Goal: Task Accomplishment & Management: Complete application form

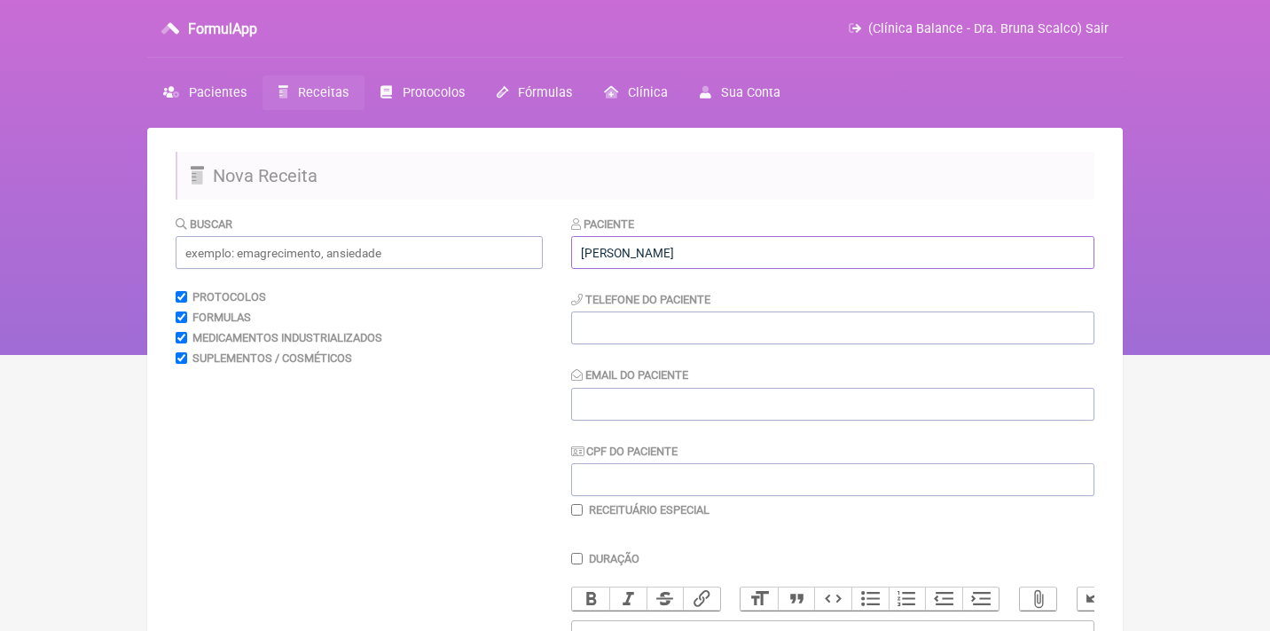
type input "[PERSON_NAME]"
click at [606, 491] on input "CPF do Paciente" at bounding box center [832, 479] width 523 height 33
paste input "731.584.707-30"
type input "731.584.707-30"
click at [600, 412] on input "Email do Paciente" at bounding box center [832, 404] width 523 height 33
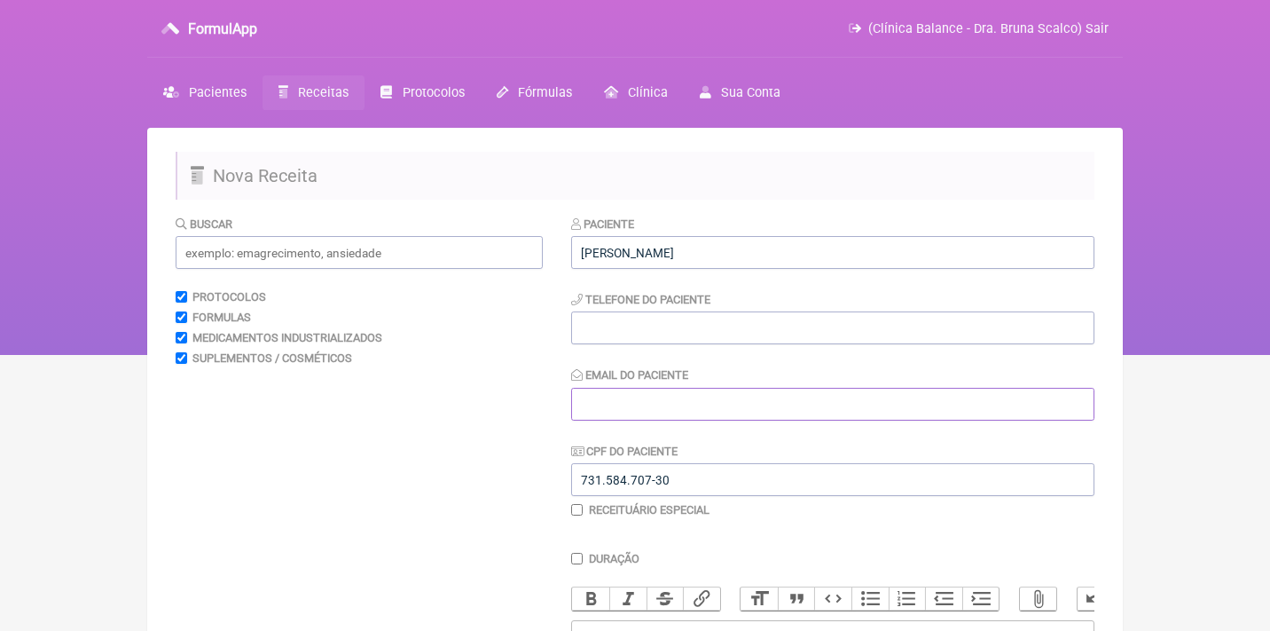
paste input "[EMAIL_ADDRESS][DOMAIN_NAME]"
type input "[EMAIL_ADDRESS][DOMAIN_NAME]"
click at [621, 315] on input "tel" at bounding box center [832, 327] width 523 height 33
paste input "[PHONE_NUMBER]"
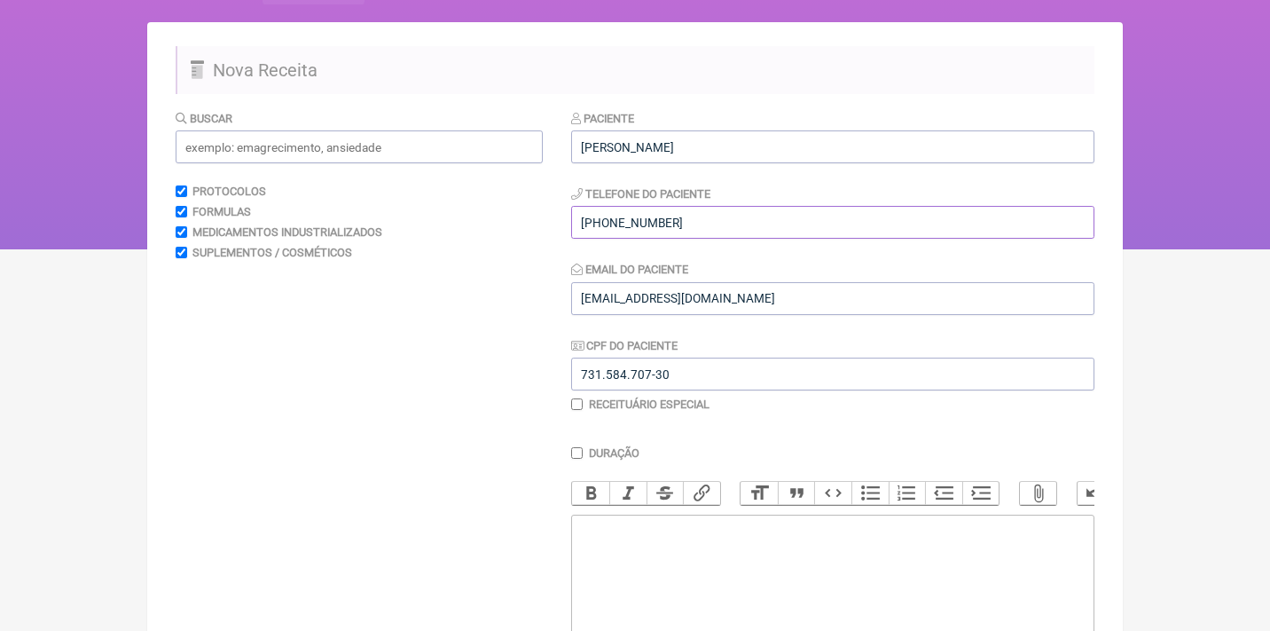
scroll to position [325, 0]
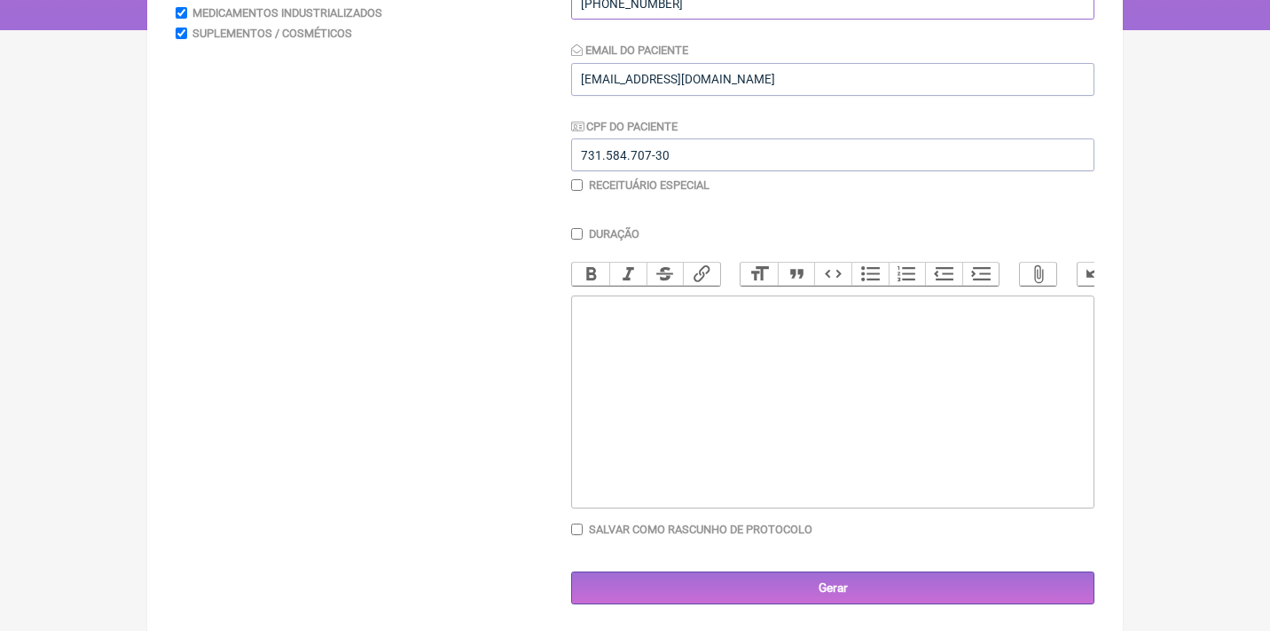
type input "[PHONE_NUMBER]"
click at [659, 342] on trix-editor at bounding box center [832, 401] width 523 height 213
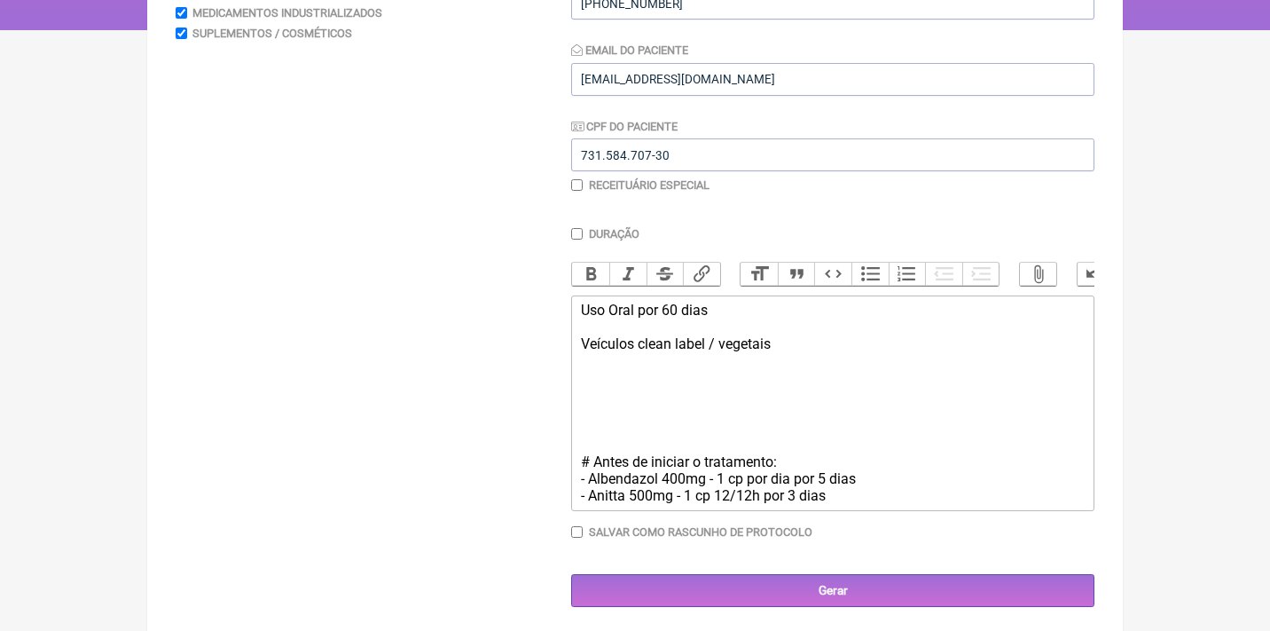
type trix-editor "<div>Uso Oral por 60 dias<br><br>Veículos clean label / vegetais<br><br><br><br…"
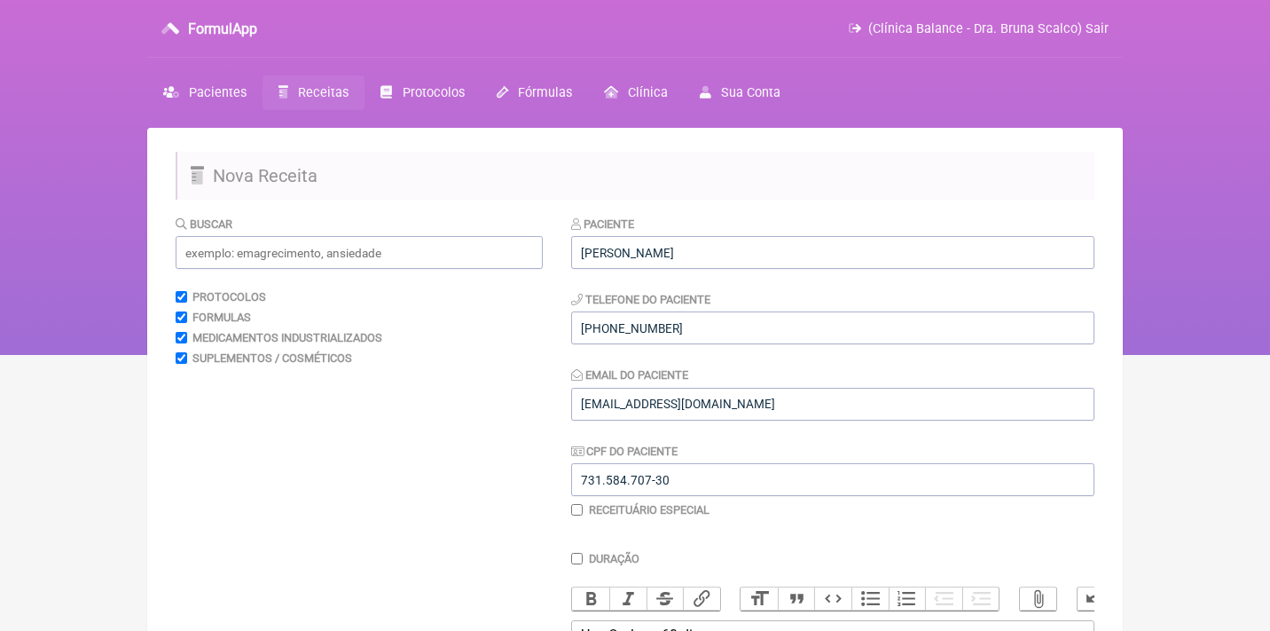
scroll to position [0, 0]
click at [319, 256] on input "text" at bounding box center [359, 252] width 367 height 33
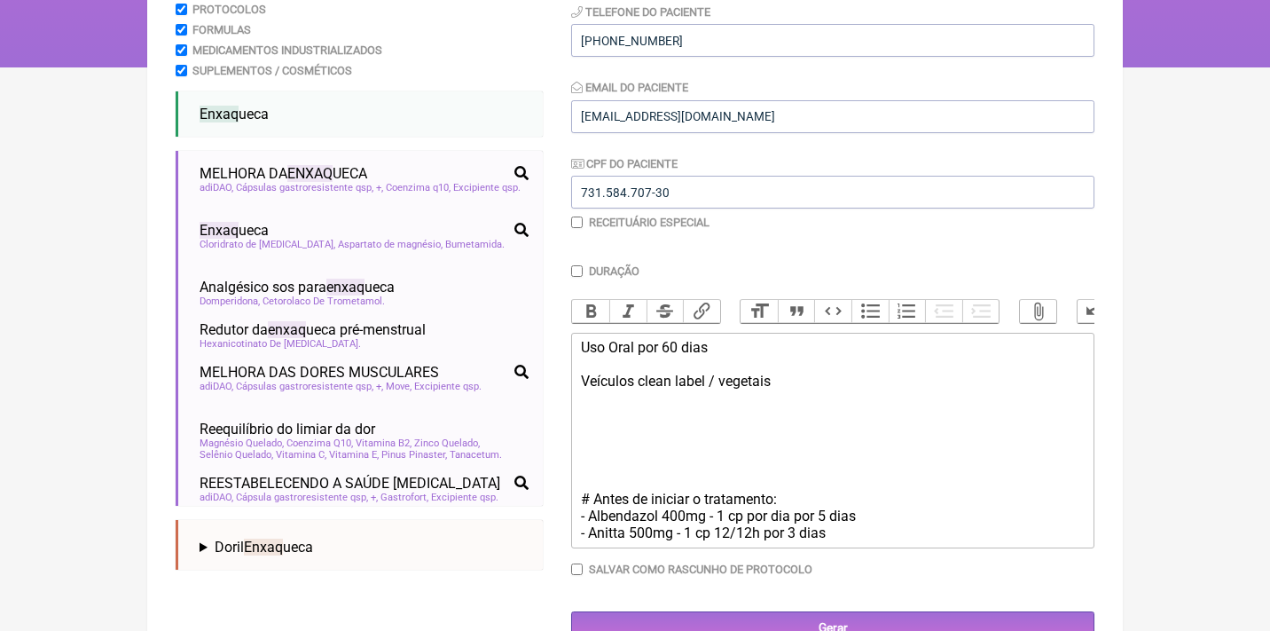
scroll to position [289, 0]
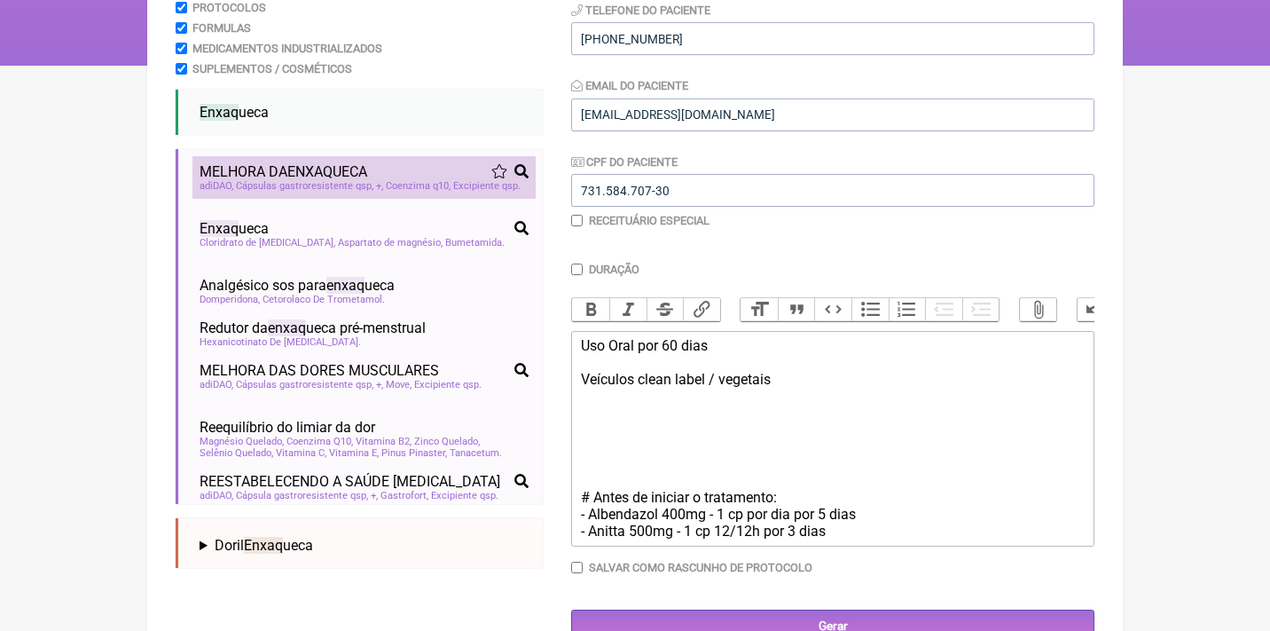
type input "enxaqueca"
click at [271, 180] on span "Cápsulas gastroresistente qsp" at bounding box center [304, 186] width 137 height 12
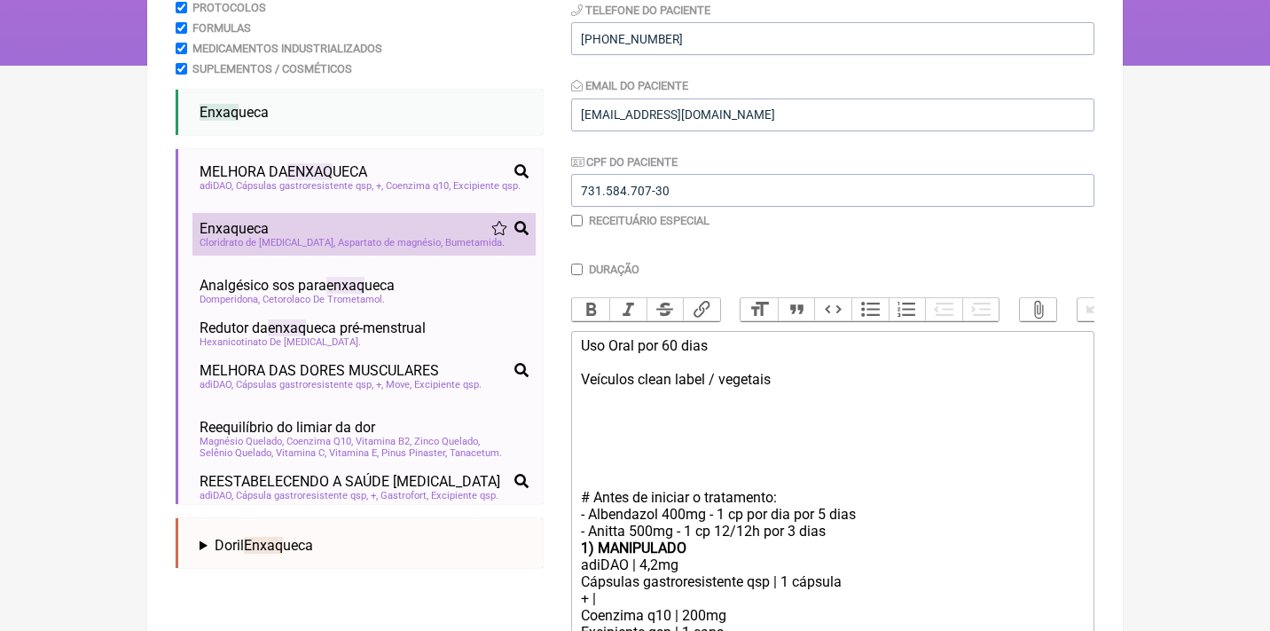
click at [269, 237] on span "Enxaq ueca" at bounding box center [234, 228] width 69 height 17
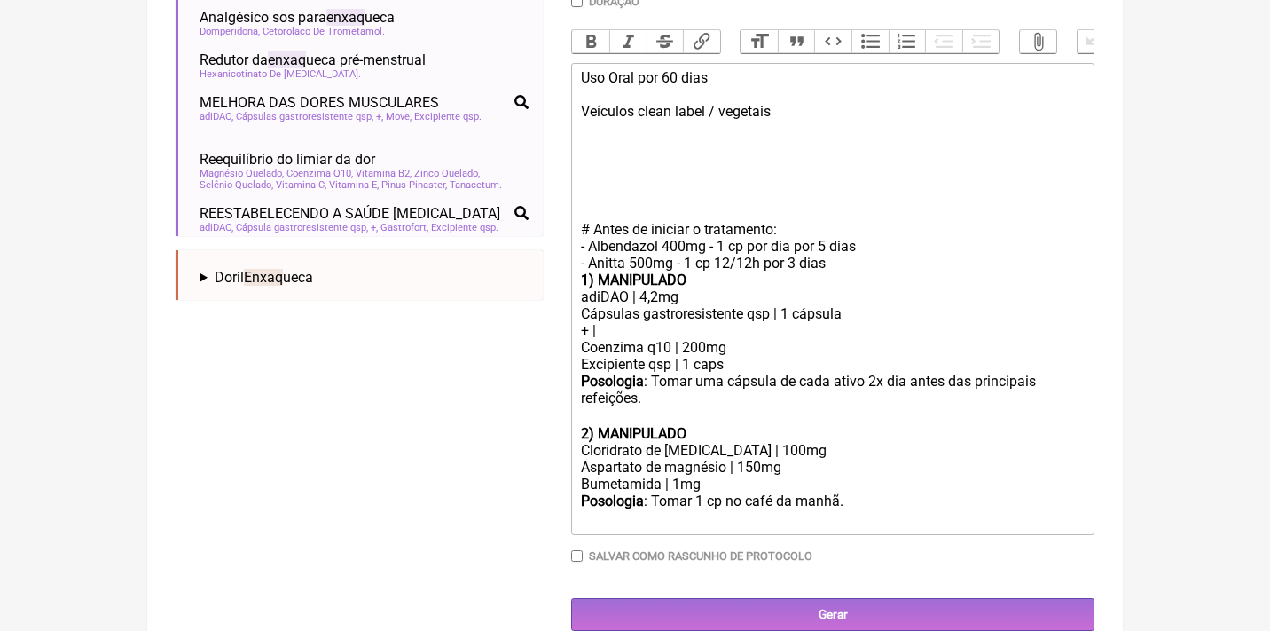
scroll to position [556, 0]
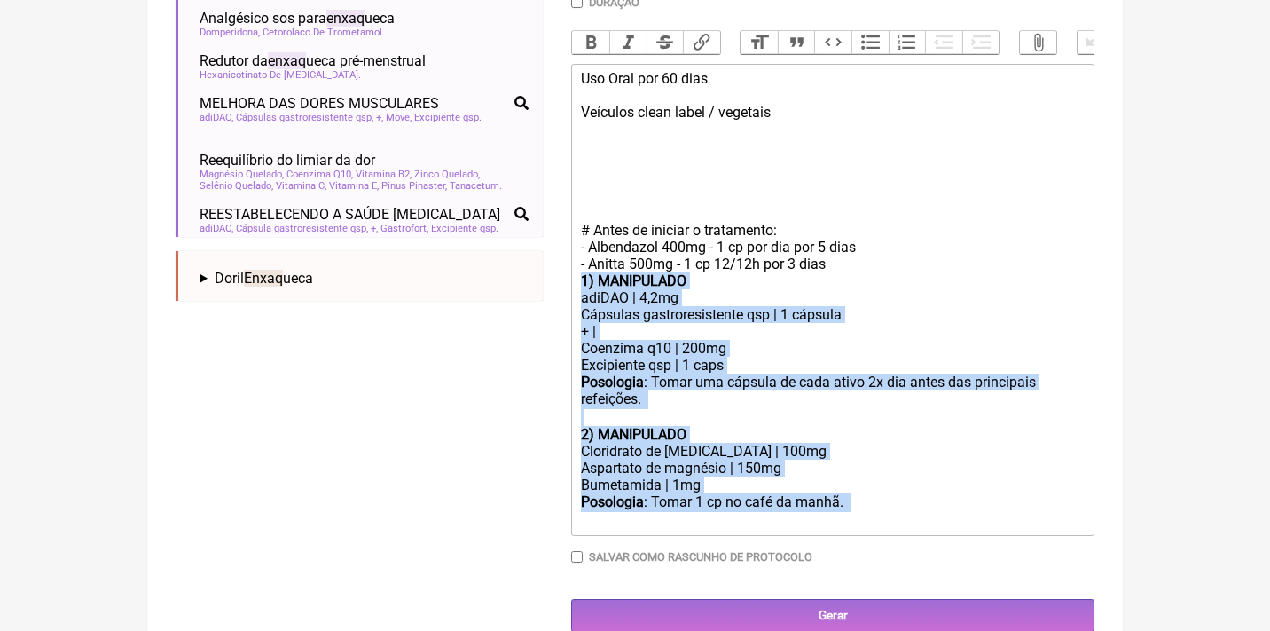
drag, startPoint x: 577, startPoint y: 268, endPoint x: 842, endPoint y: 490, distance: 345.7
click at [842, 490] on trix-editor "Uso Oral por 60 dias Veículos clean label / vegetais # Antes de iniciar o trata…" at bounding box center [832, 300] width 523 height 472
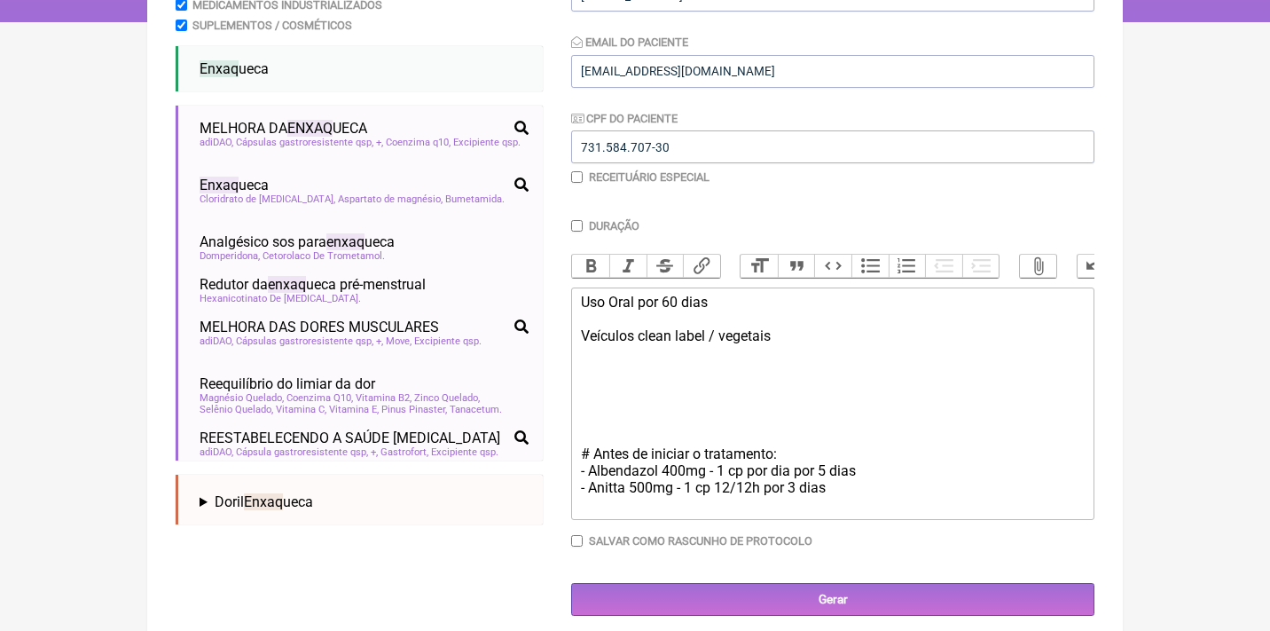
click at [592, 361] on div "Uso Oral por 60 dias Veículos clean label / vegetais # Antes de iniciar o trata…" at bounding box center [833, 395] width 504 height 202
paste trix-editor "strong>1) MANIPULADO</strong></div><div>adiDAO | 4,2mg</div><div>Cápsulas gastr…"
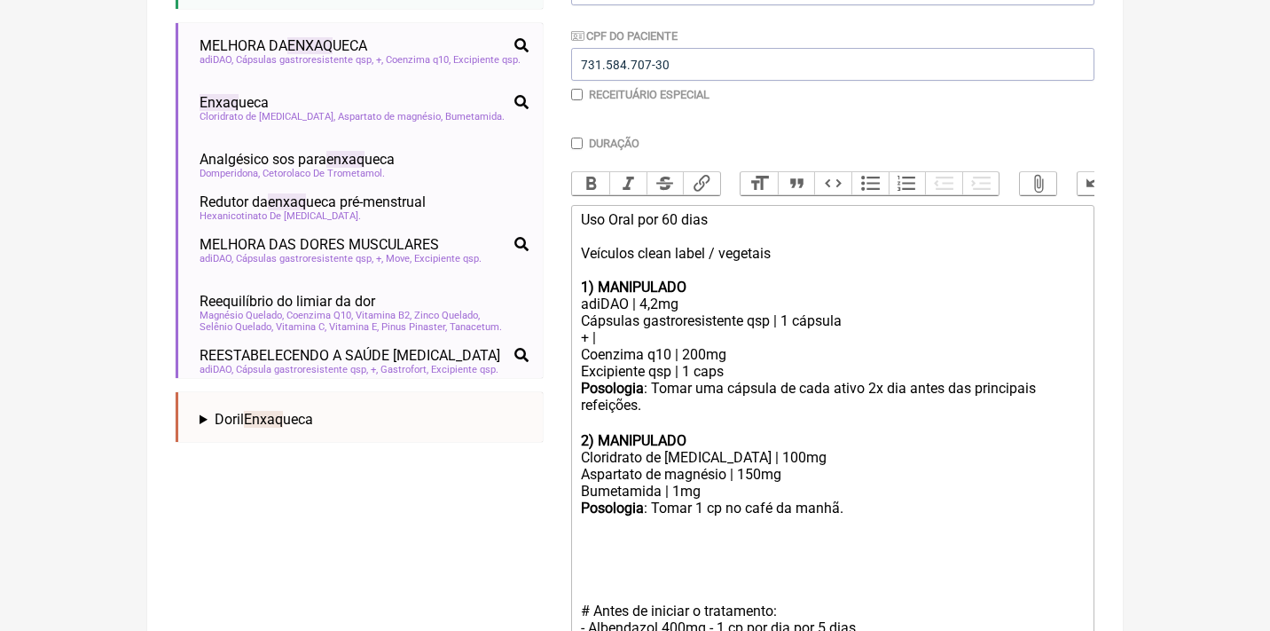
scroll to position [417, 0]
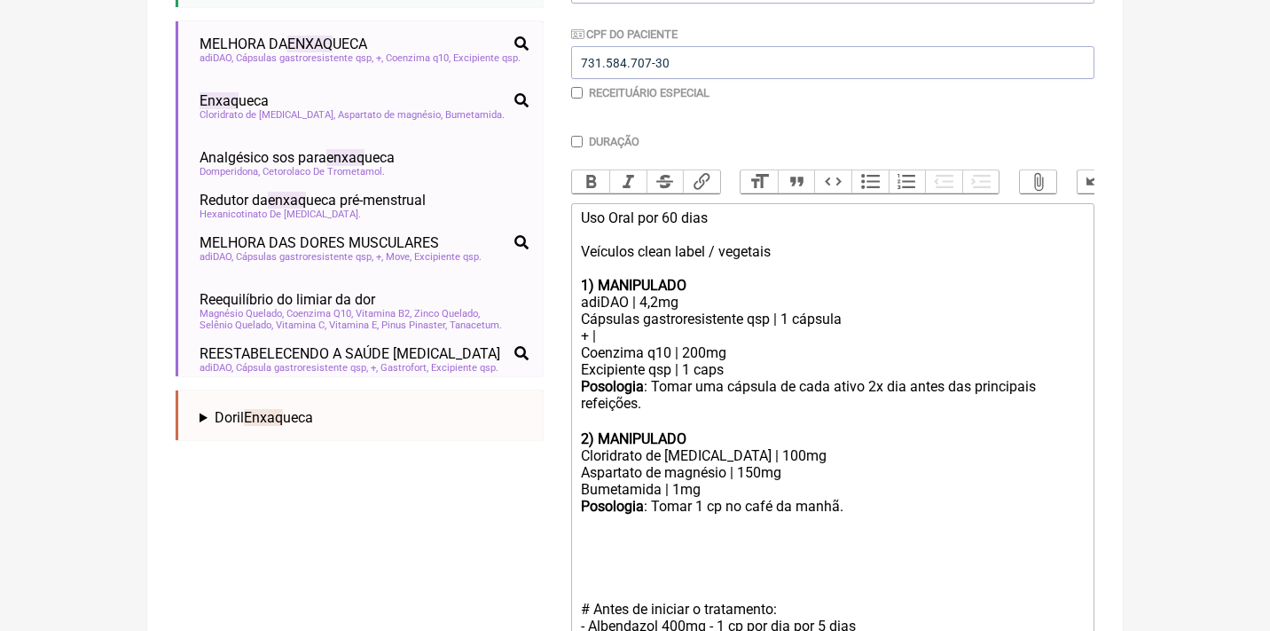
click at [659, 390] on div "Posologia : Tomar uma cápsula de cada ativo 2x dia antes das principais refeiçõ…" at bounding box center [833, 404] width 504 height 52
click at [726, 498] on div "Posologia : Tomar 1 cp no café da manhã. ㅤ" at bounding box center [833, 507] width 504 height 19
drag, startPoint x: 721, startPoint y: 475, endPoint x: 562, endPoint y: 470, distance: 158.9
click at [562, 470] on form "Buscar enxaqueca Protocolos Formulas Medicamentos Industrializados Suplementos …" at bounding box center [635, 284] width 919 height 973
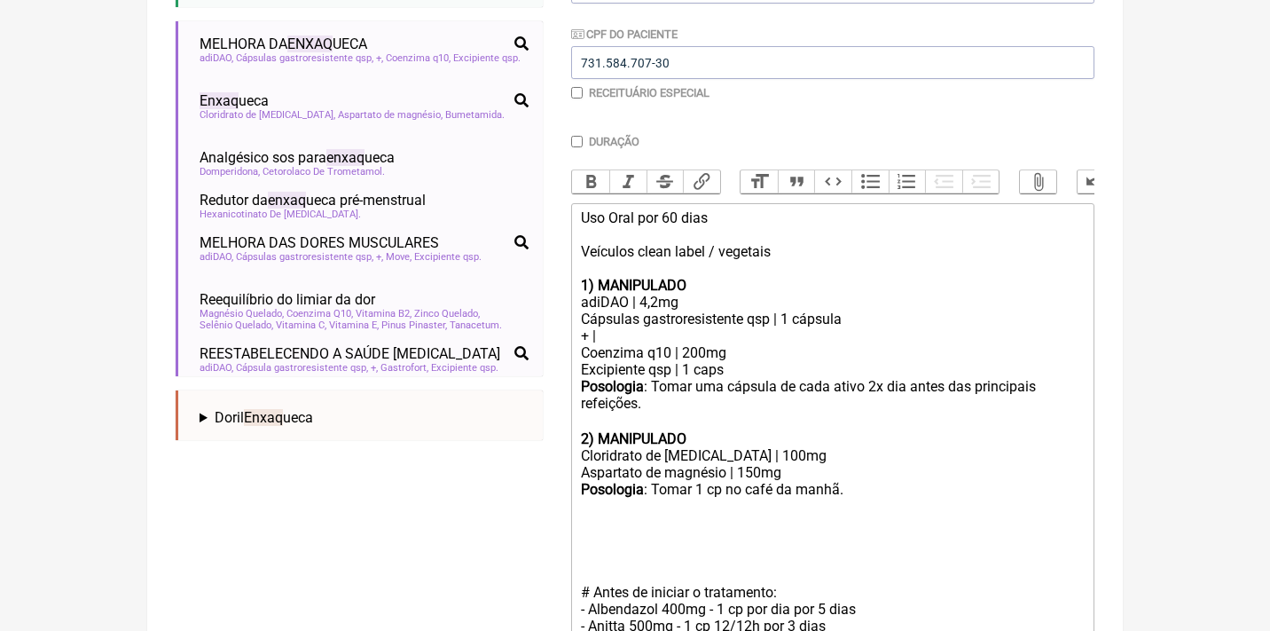
click at [851, 481] on div "Posologia : Tomar 1 cp no café da manhã. ㅤ" at bounding box center [833, 490] width 504 height 19
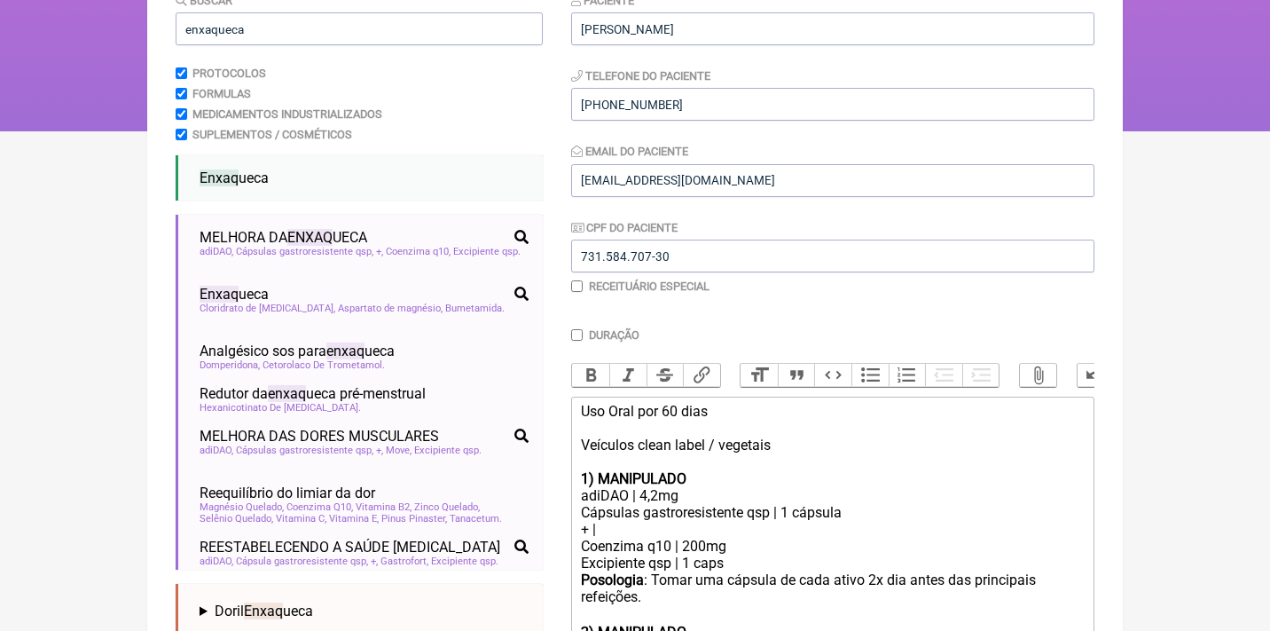
scroll to position [600, 0]
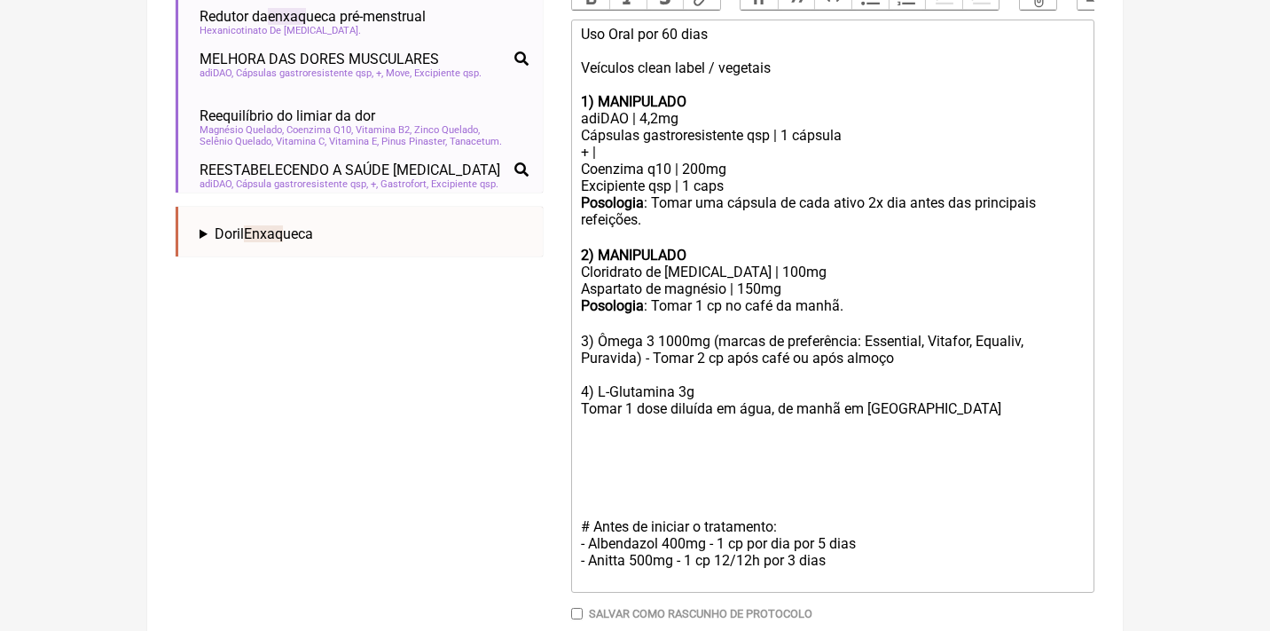
type trix-editor "<div>Uso Oral por 60 dias<br><br>Veículos clean label / vegetais<br><br><strong…"
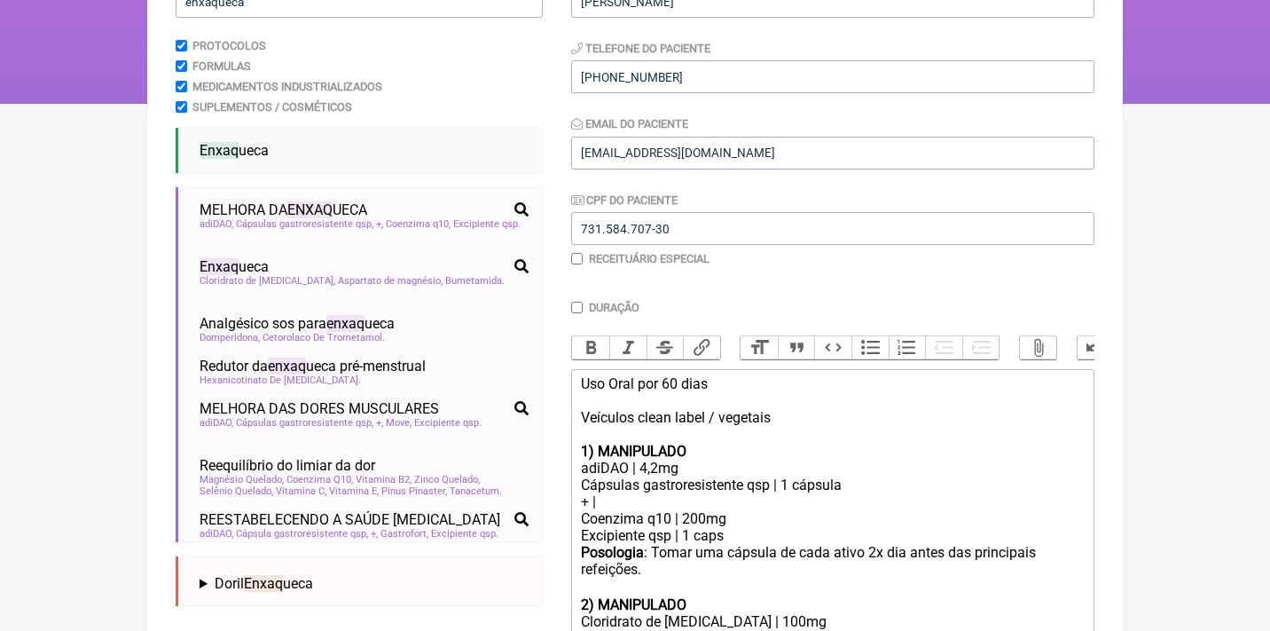
scroll to position [174, 0]
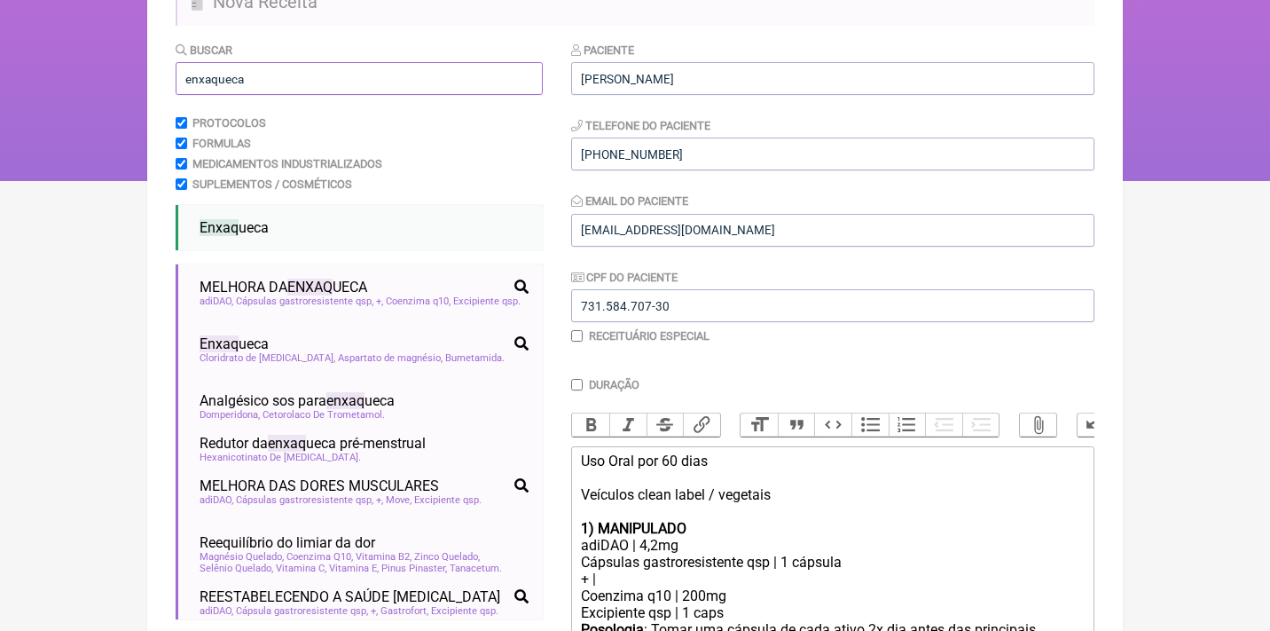
drag, startPoint x: 261, startPoint y: 80, endPoint x: 142, endPoint y: 76, distance: 118.9
click at [142, 76] on div "FormulApp (Clínica Balance - Dra. Bruna Scalco) Sair Pacientes Receitas Protoco…" at bounding box center [635, 3] width 1270 height 355
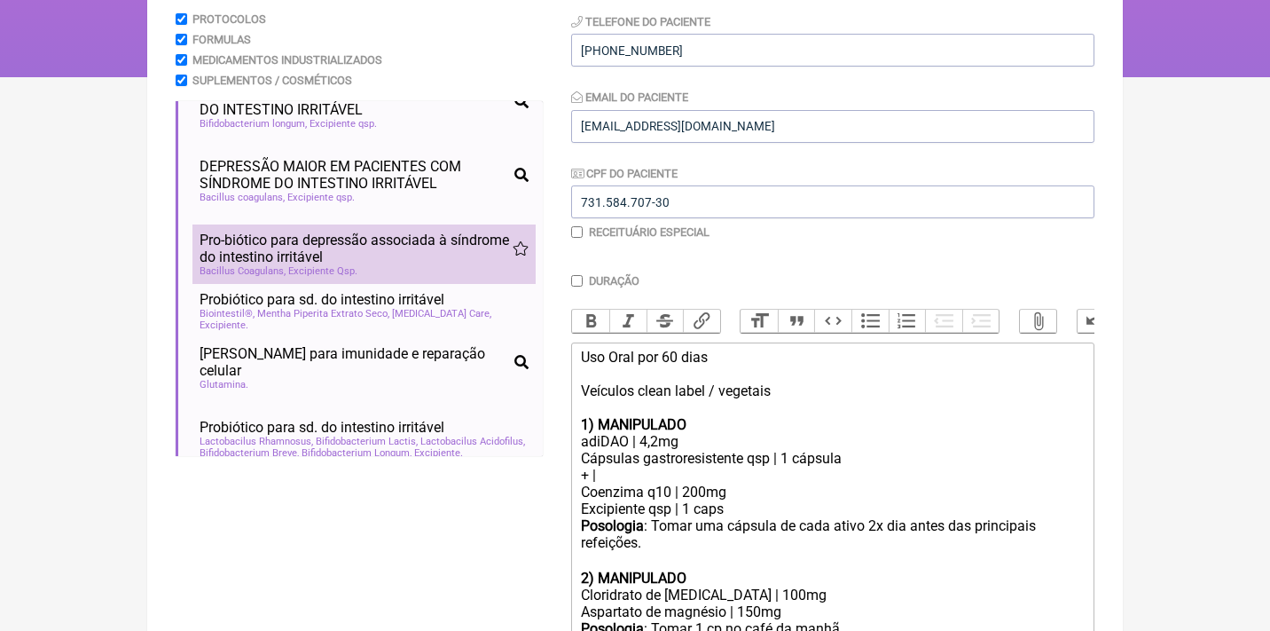
scroll to position [29, 0]
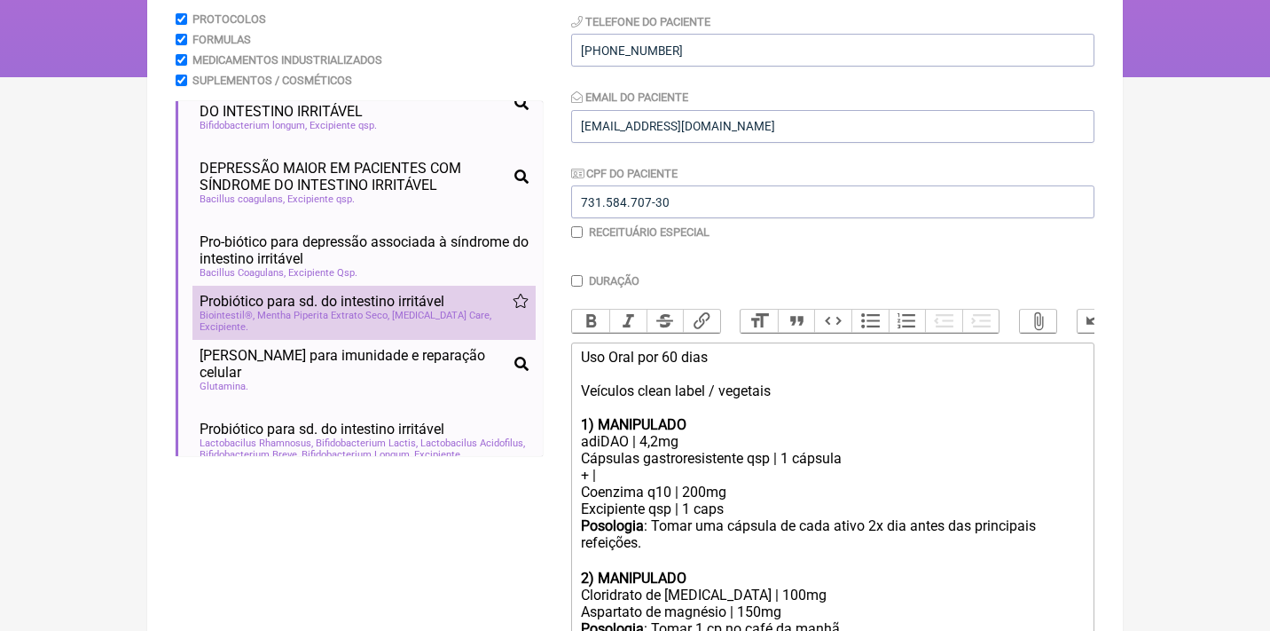
type input "sindrome do intest"
click at [278, 310] on span "Mentha Piperita Extrato Seco" at bounding box center [323, 316] width 132 height 12
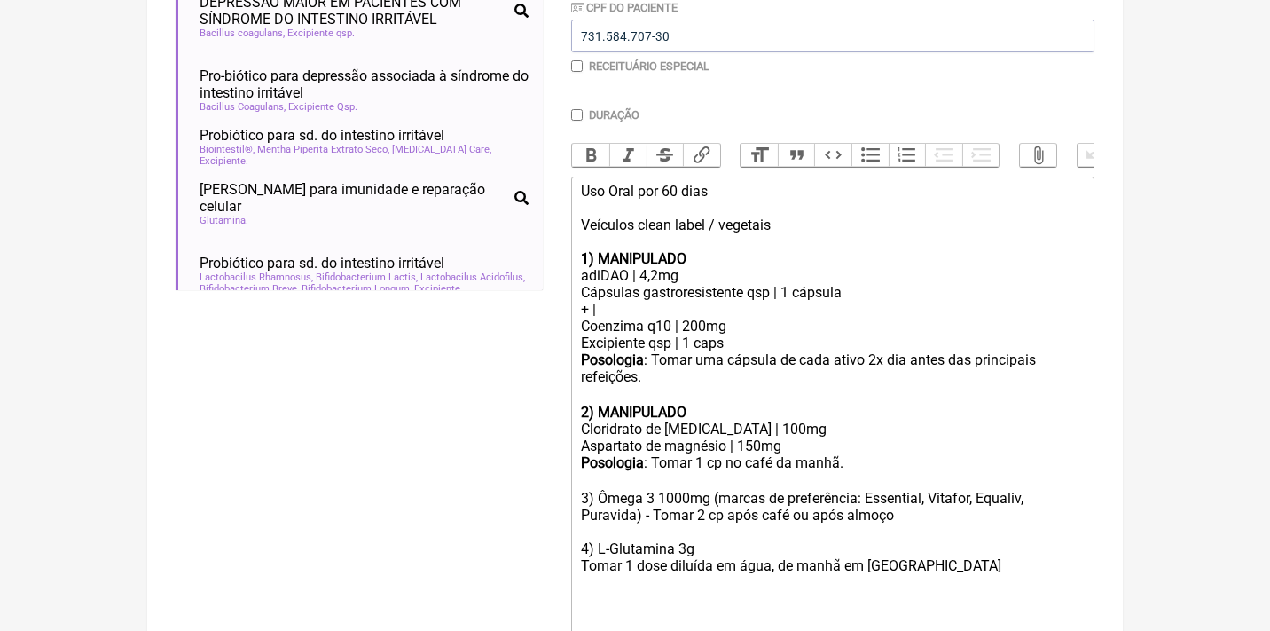
scroll to position [767, 0]
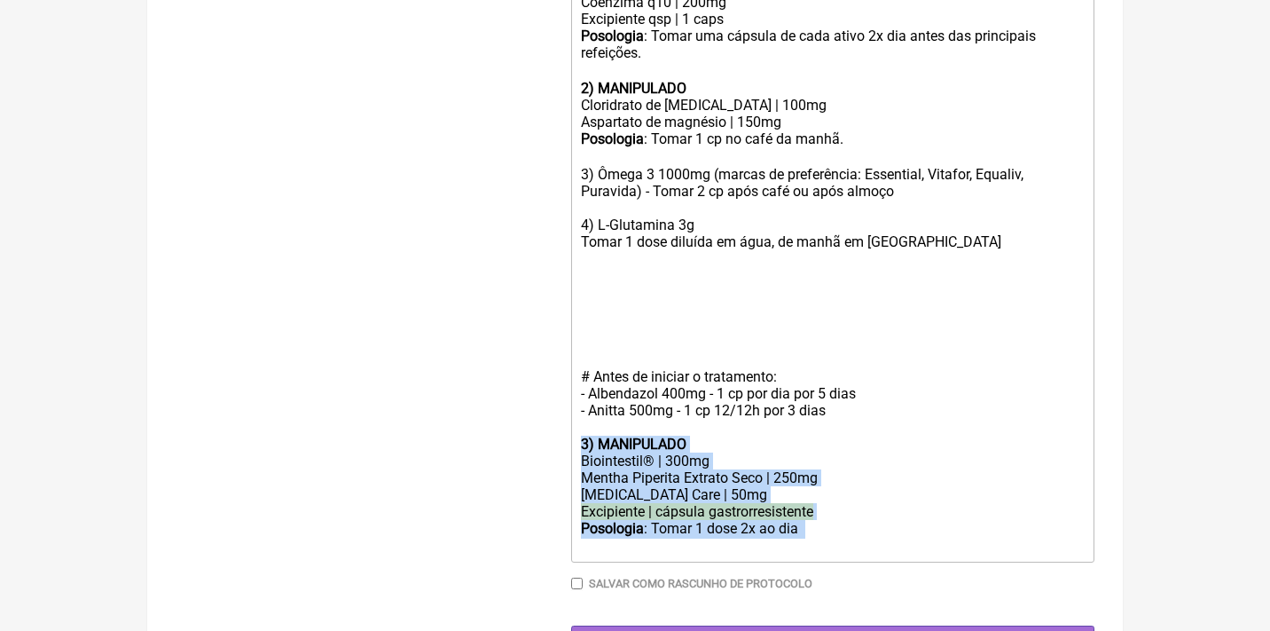
drag, startPoint x: 832, startPoint y: 498, endPoint x: 546, endPoint y: 411, distance: 298.5
click at [547, 411] on form "Buscar sindrome do intest Protocolos Formulas Medicamentos Industrializados Sup…" at bounding box center [635, 52] width 919 height 1211
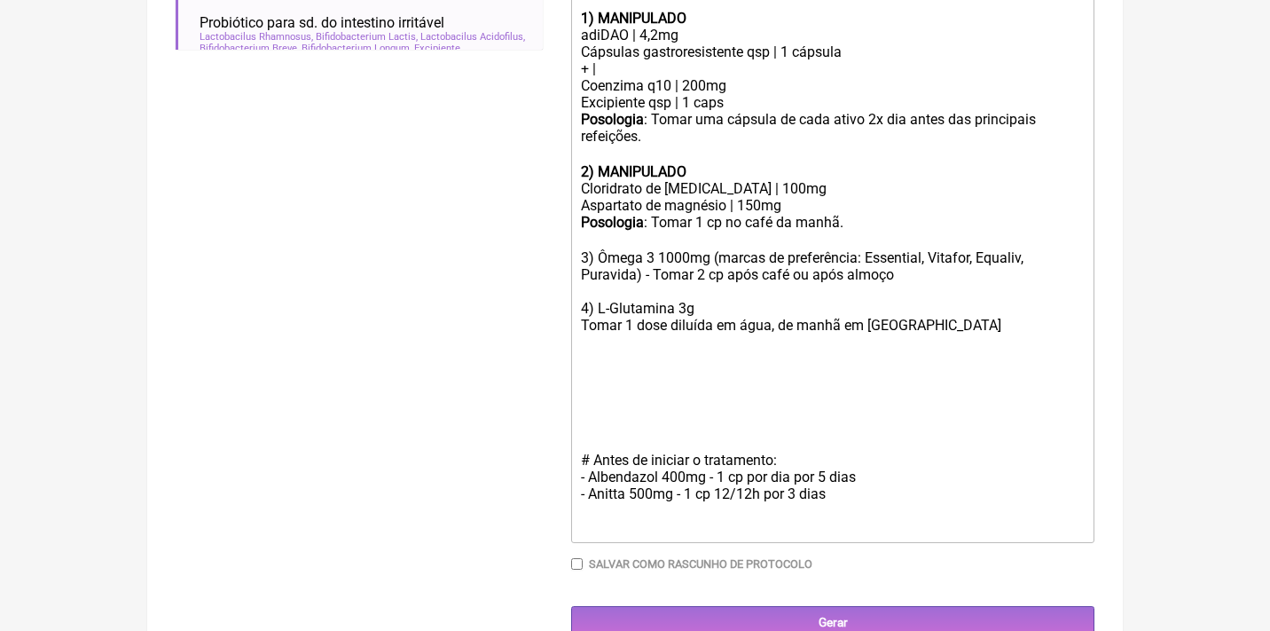
click at [585, 330] on div "Posologia : Tomar 1 cp no café da manhã. ㅤ 3) Ômega 3 1000mg (marcas de preferê…" at bounding box center [833, 290] width 504 height 153
paste trix-editor "strong>3) MANIPULADO</strong></div><div>Biointestil® | 300mg</div><div>Mentha P…"
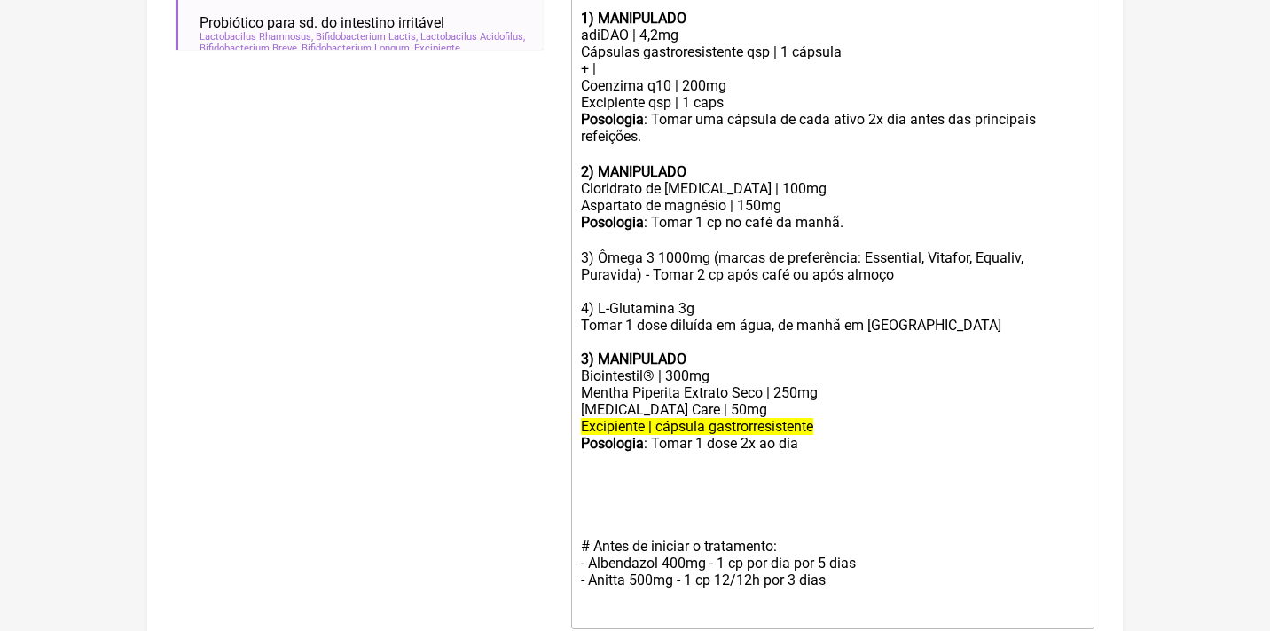
click at [587, 350] on strong "3) MANIPULADO" at bounding box center [634, 358] width 106 height 17
drag, startPoint x: 829, startPoint y: 398, endPoint x: 540, endPoint y: 391, distance: 289.2
click at [542, 392] on form "Buscar sindrome do intest Protocolos Formulas Medicamentos Industrializados Sup…" at bounding box center [635, 128] width 919 height 1194
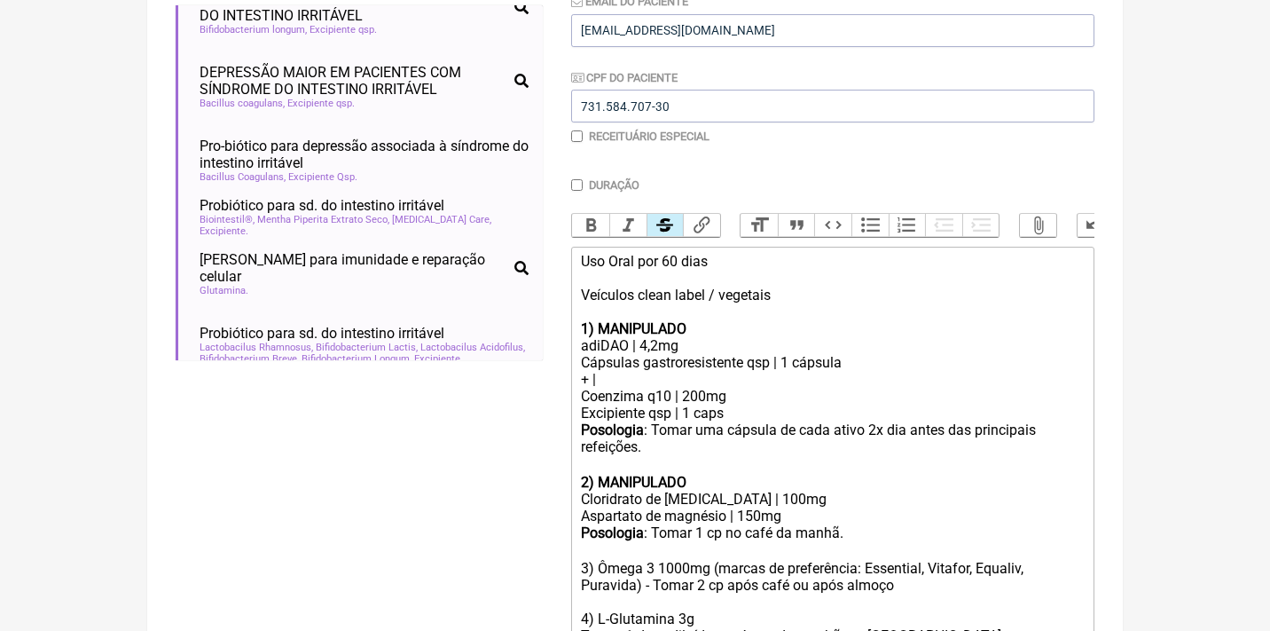
scroll to position [341, 0]
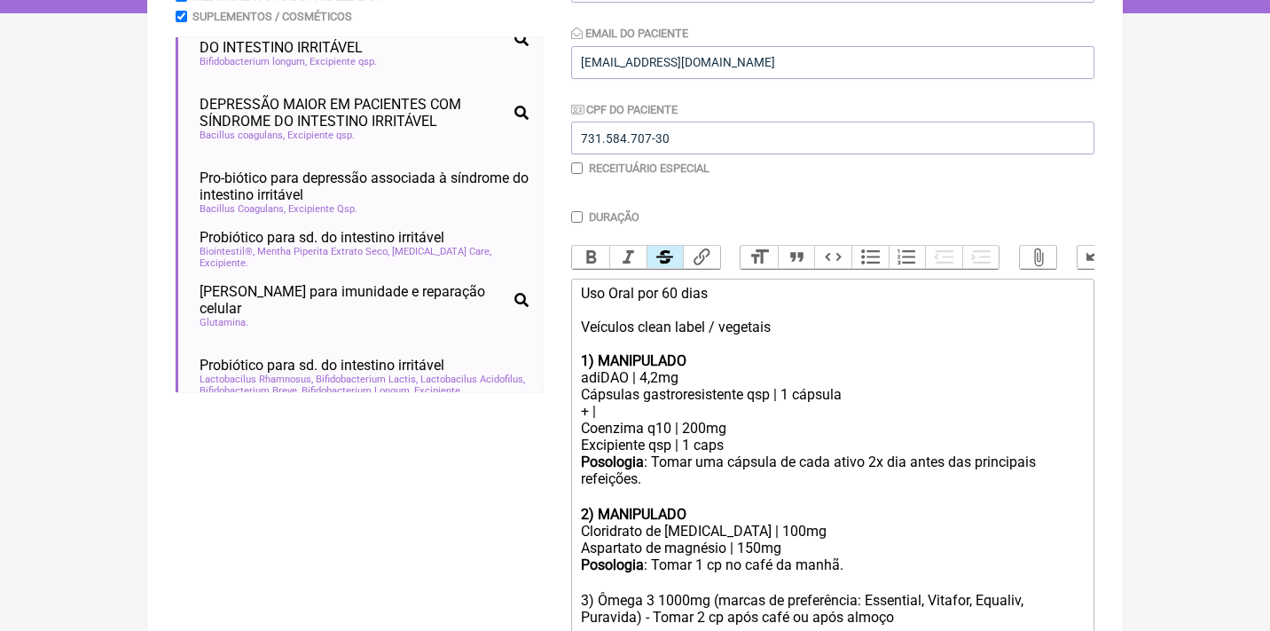
click at [664, 249] on button "Strikethrough" at bounding box center [665, 257] width 37 height 23
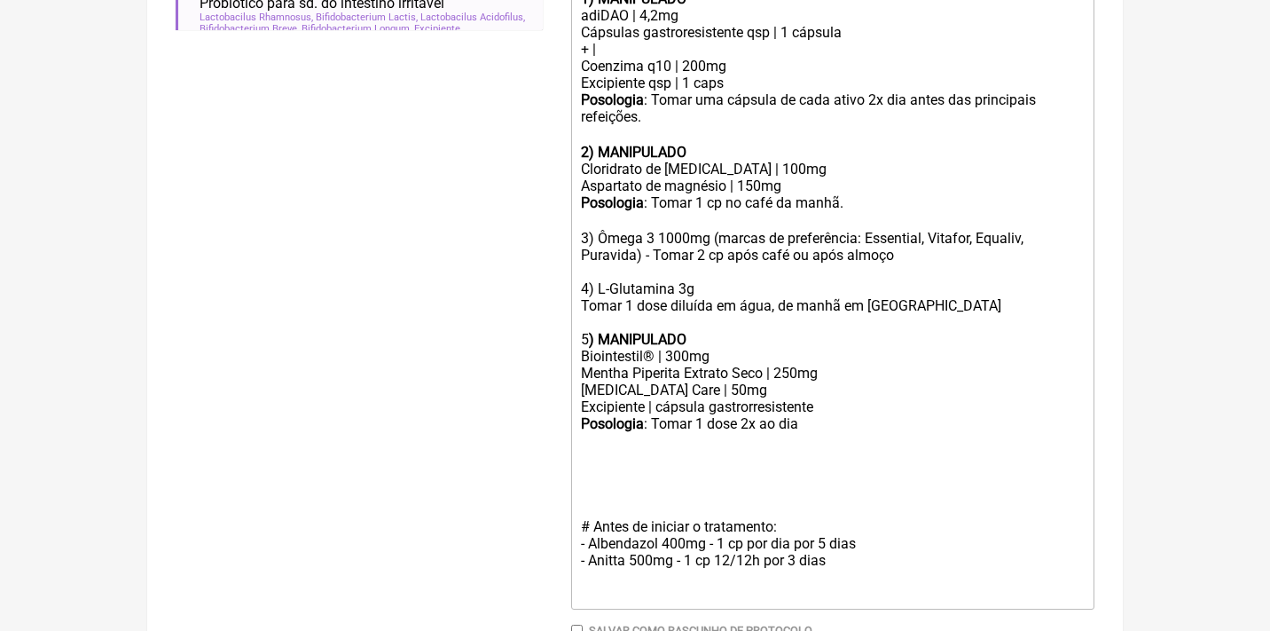
scroll to position [710, 0]
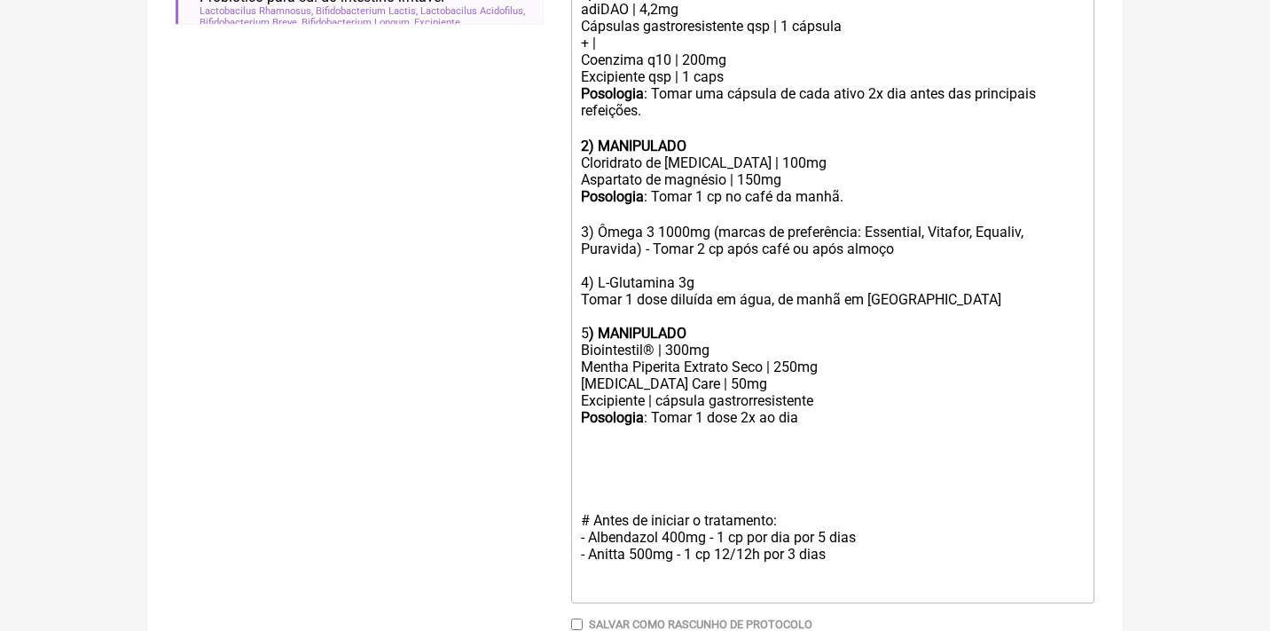
click at [791, 409] on div "Posologia : Tomar 1 dose 2x ao dia ㅤ" at bounding box center [833, 418] width 504 height 19
drag, startPoint x: 812, startPoint y: 388, endPoint x: 749, endPoint y: 388, distance: 63.9
click at [749, 409] on div "Posologia : Tomar 1 dose 2x ao dia ㅤ" at bounding box center [833, 418] width 504 height 19
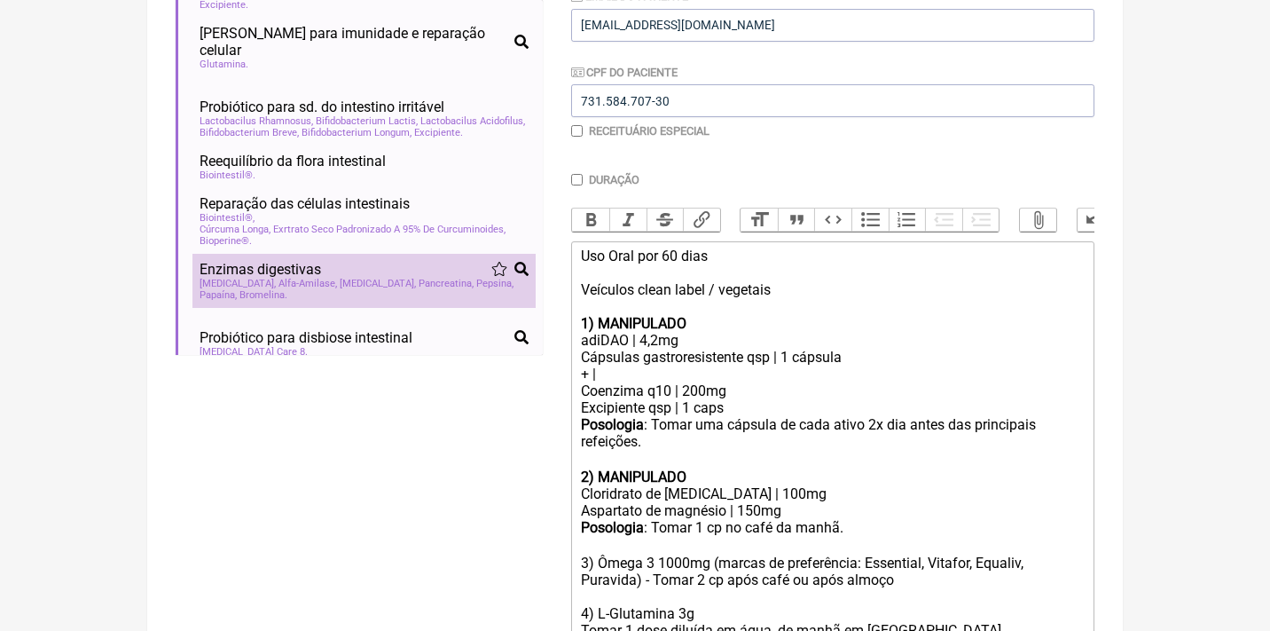
scroll to position [251, 0]
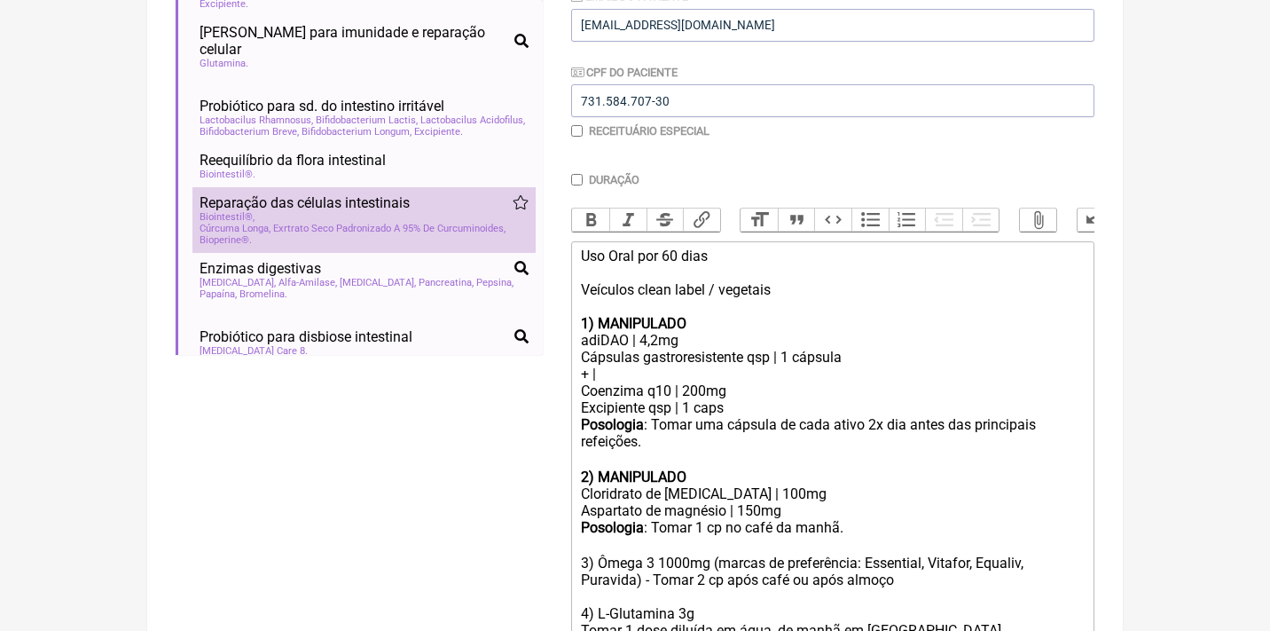
click at [312, 211] on div "Biointestil® Cúrcuma Longa, Exrtrato Seco Padronizado A 95% De Curcuminoides Bi…" at bounding box center [364, 228] width 329 height 35
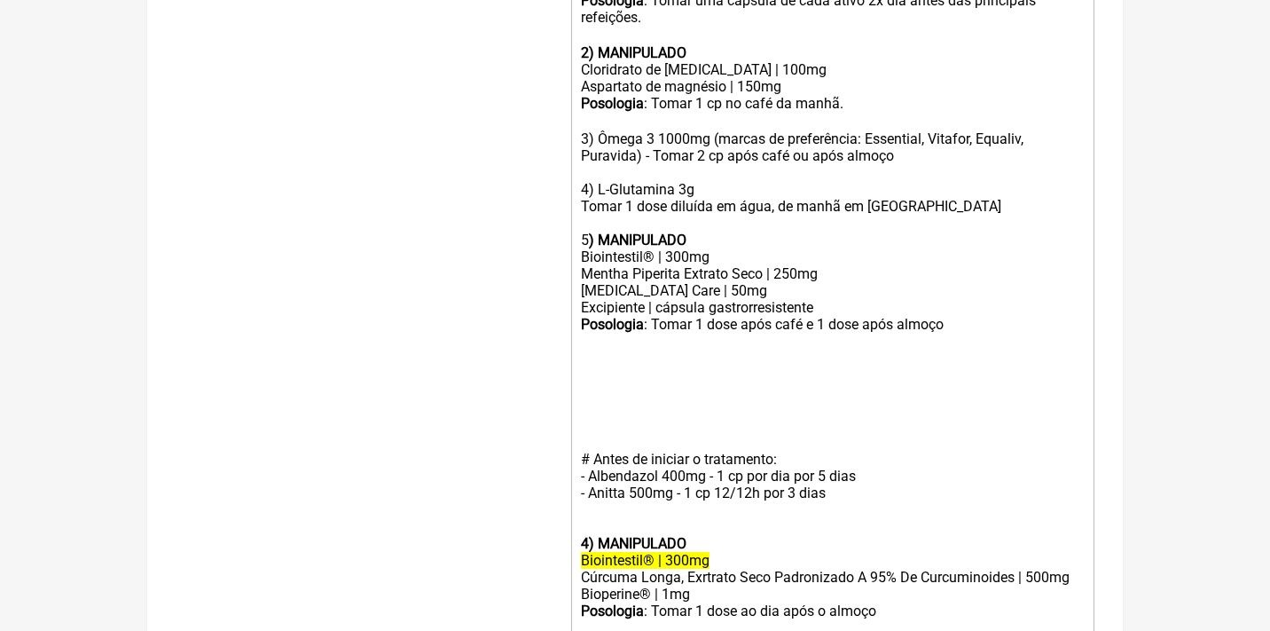
scroll to position [816, 0]
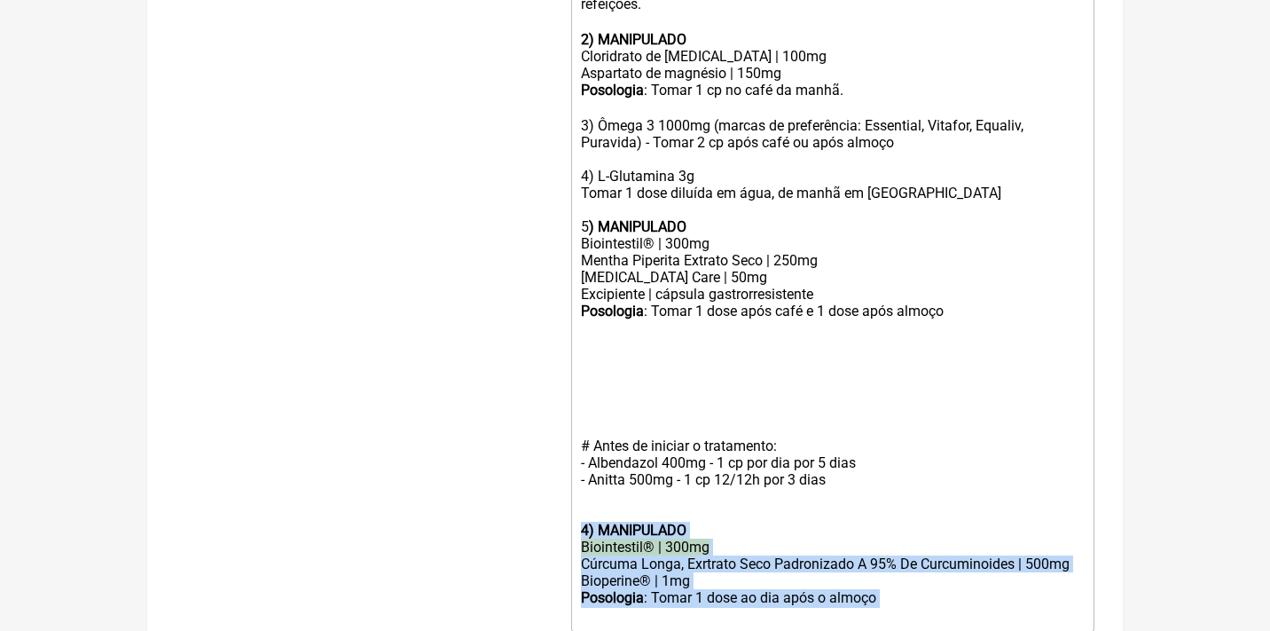
drag, startPoint x: 892, startPoint y: 567, endPoint x: 556, endPoint y: 492, distance: 344.3
click at [556, 492] on form "Buscar sindrome do intest Protocolos Formulas Medicamentos Industrializados Sup…" at bounding box center [635, 63] width 919 height 1329
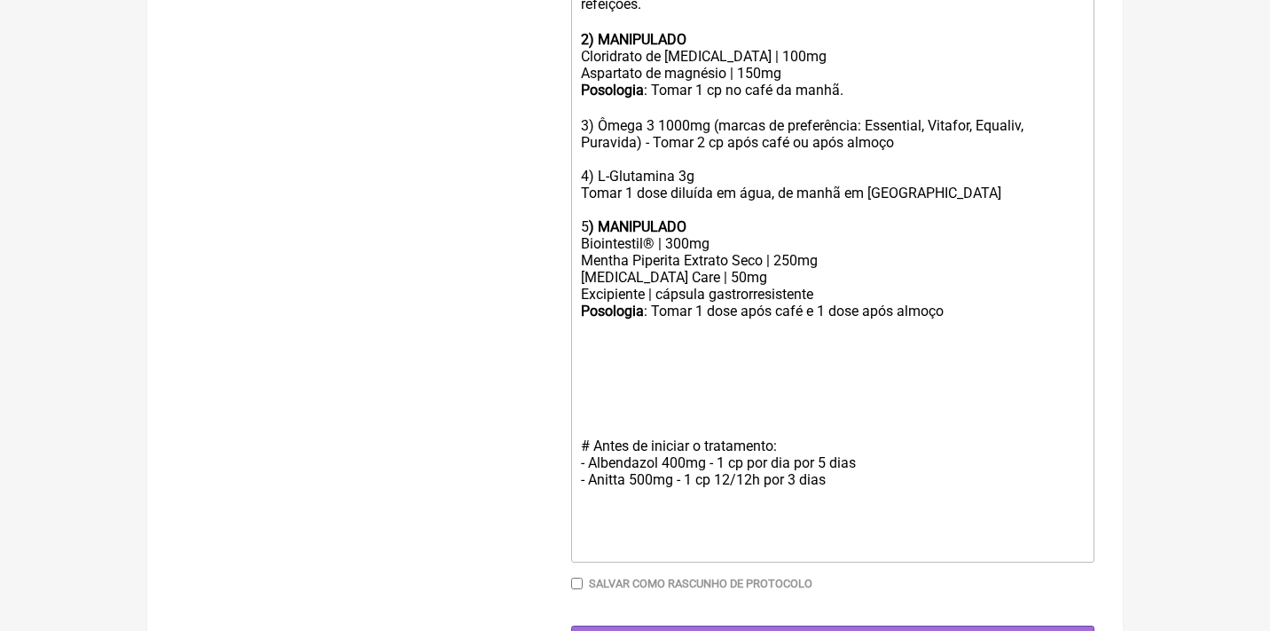
click at [585, 353] on div "# Antes de iniciar o tratamento: - Albendazol 400mg - 1 cp por dia por 5 dias -…" at bounding box center [833, 420] width 504 height 135
paste trix-editor "strong>3) MANIPULADO</strong></div><div>Biointestil® | 300mg</div><div>Mentha P…"
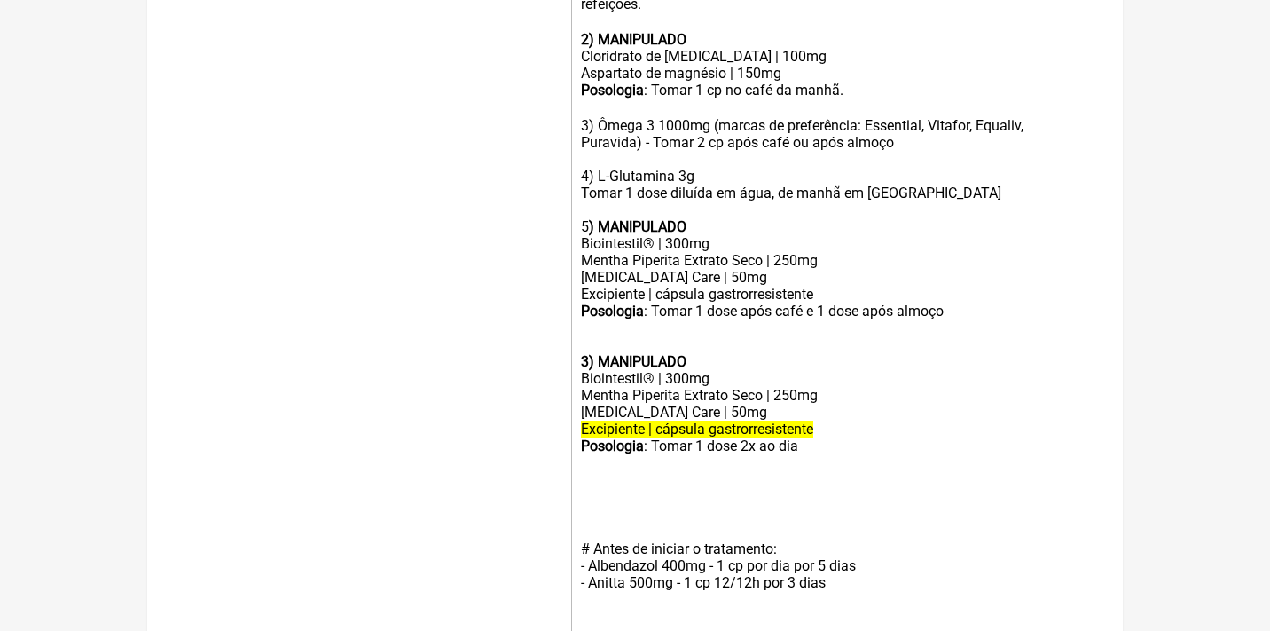
click at [579, 326] on trix-editor "Uso Oral por 60 dias Veículos clean label / vegetais 1) MANIPULADO adiDAO | 4,2…" at bounding box center [832, 234] width 523 height 861
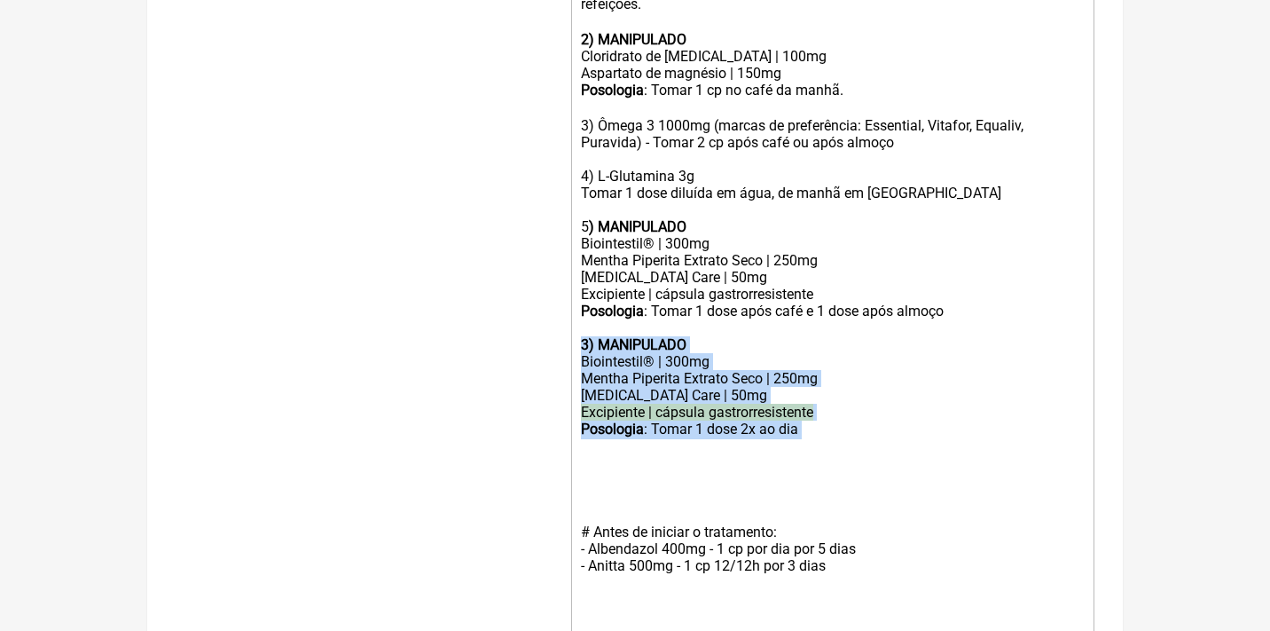
drag, startPoint x: 812, startPoint y: 400, endPoint x: 553, endPoint y: 305, distance: 275.0
click at [554, 309] on form "Buscar sindrome do intest Protocolos Formulas Medicamentos Industrializados Sup…" at bounding box center [635, 72] width 919 height 1346
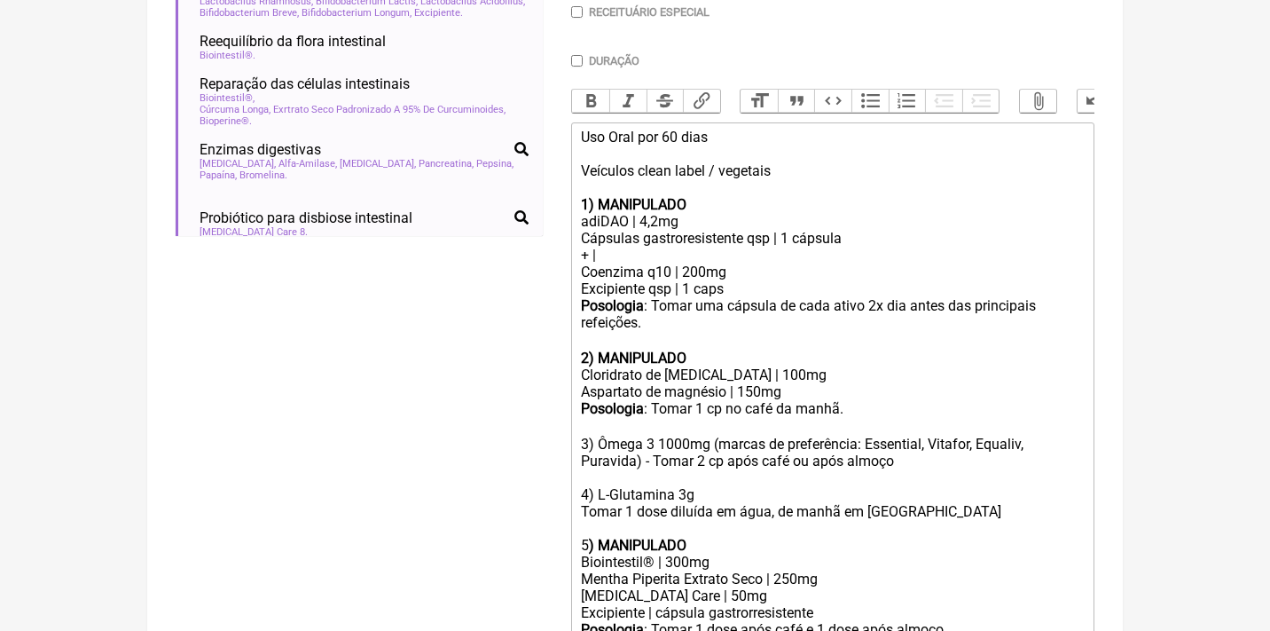
scroll to position [501, 0]
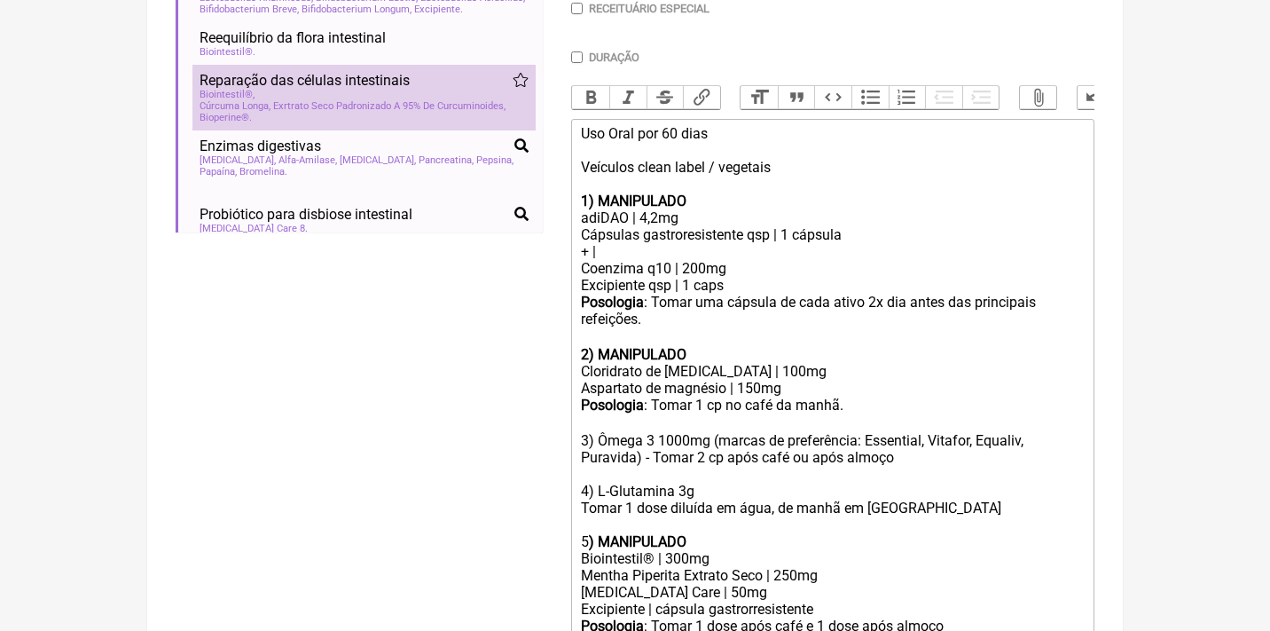
click at [378, 89] on div "Biointestil® Cúrcuma Longa, Exrtrato Seco Padronizado A 95% De Curcuminoides Bi…" at bounding box center [364, 106] width 329 height 35
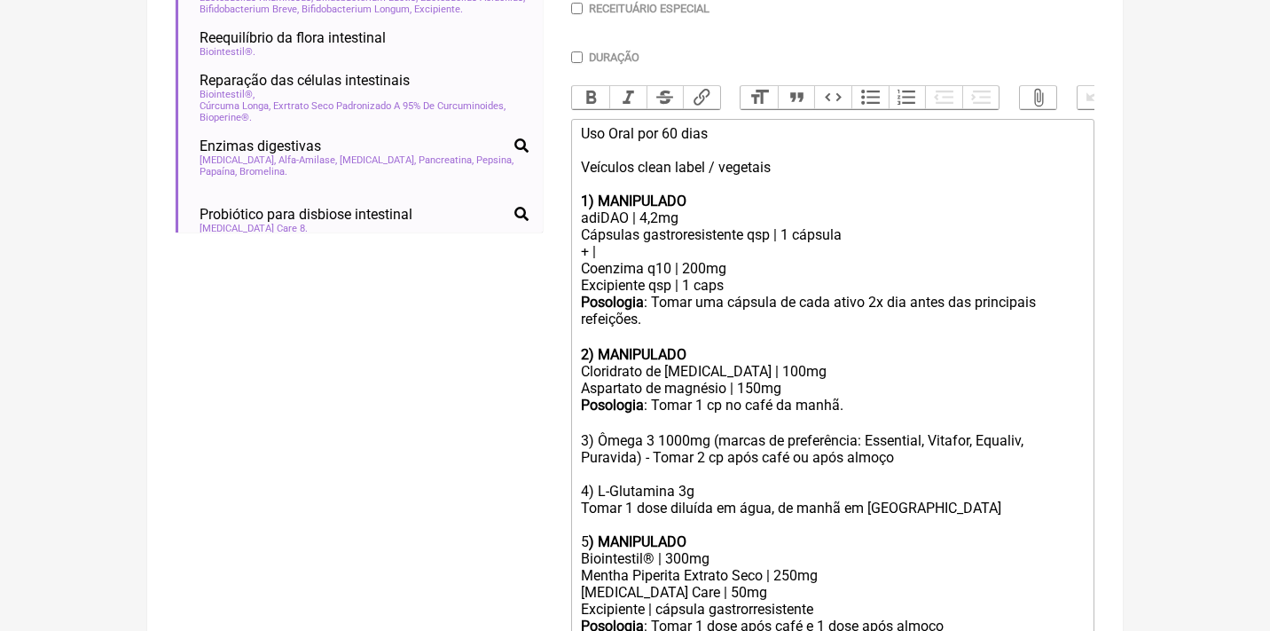
scroll to position [845, 0]
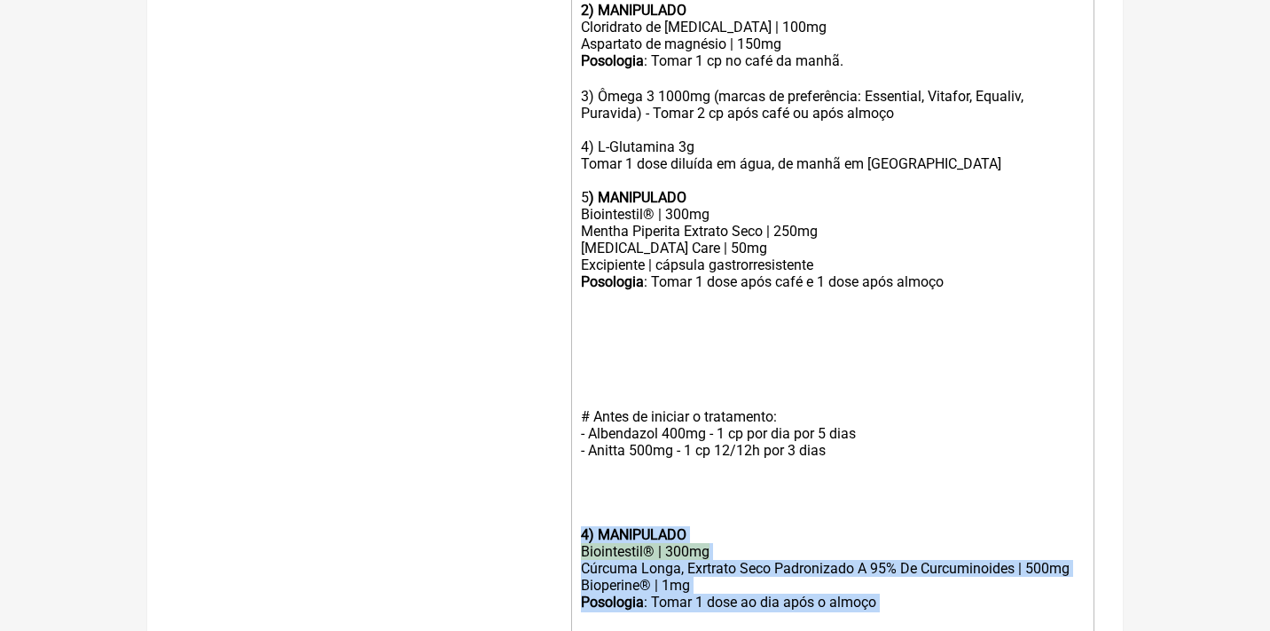
drag, startPoint x: 916, startPoint y: 574, endPoint x: 550, endPoint y: 488, distance: 376.3
click at [550, 488] on form "Buscar sindrome do intest Protocolos Formulas Medicamentos Industrializados Sup…" at bounding box center [635, 50] width 919 height 1362
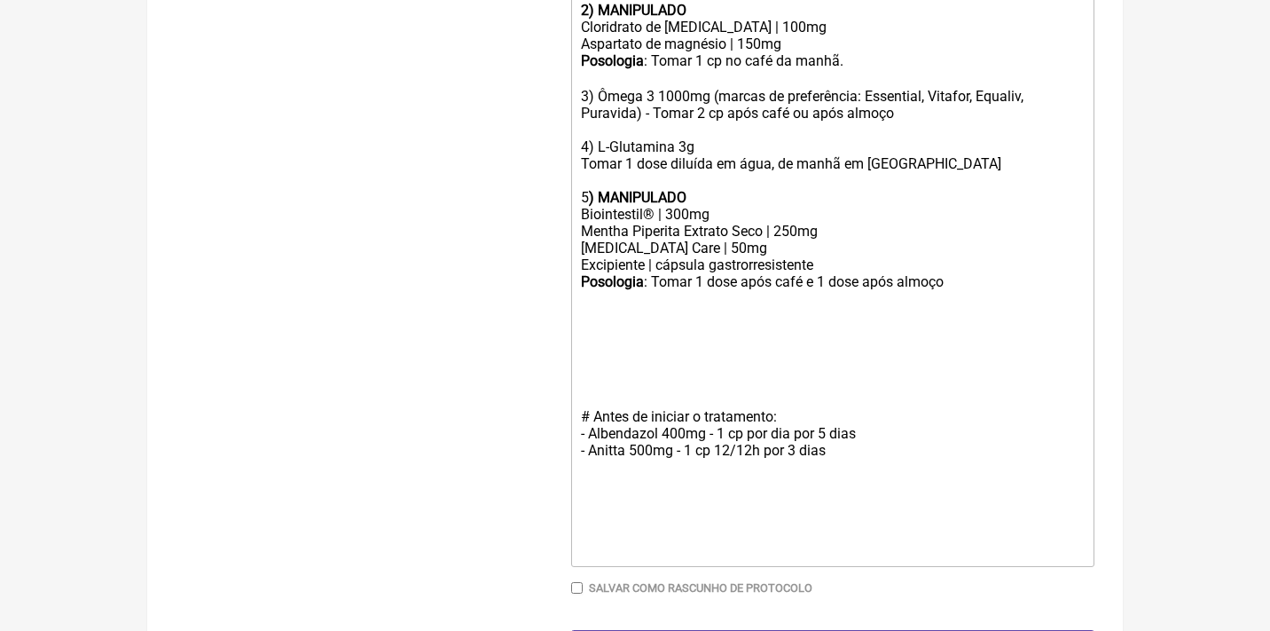
click at [577, 284] on trix-editor "Uso Oral por 60 dias Veículos clean label / vegetais 1) MANIPULADO adiDAO | 4,2…" at bounding box center [832, 171] width 523 height 792
paste trix-editor "strong>4) MANIPULADO</strong></div><div><del>Biointestil® | 300mg</del></div><d…"
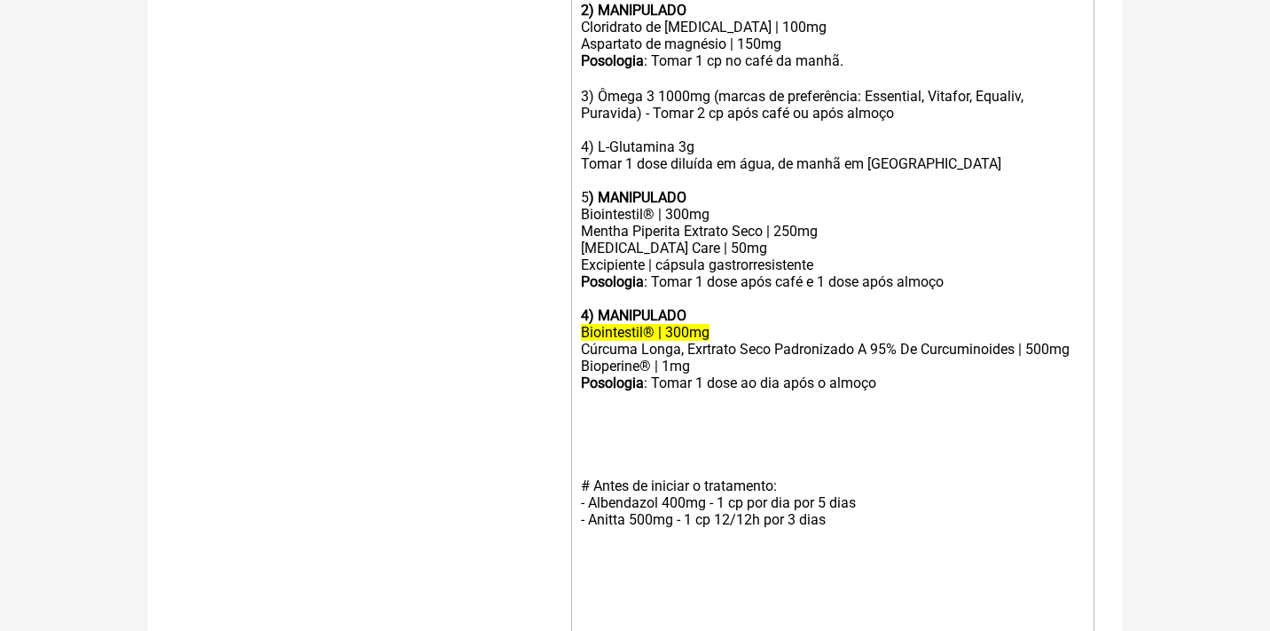
click at [586, 307] on strong "4) MANIPULADO" at bounding box center [634, 315] width 106 height 17
drag, startPoint x: 721, startPoint y: 300, endPoint x: 566, endPoint y: 297, distance: 155.2
click at [568, 300] on form "Buscar sindrome do intest Protocolos Formulas Medicamentos Industrializados Sup…" at bounding box center [635, 50] width 919 height 1362
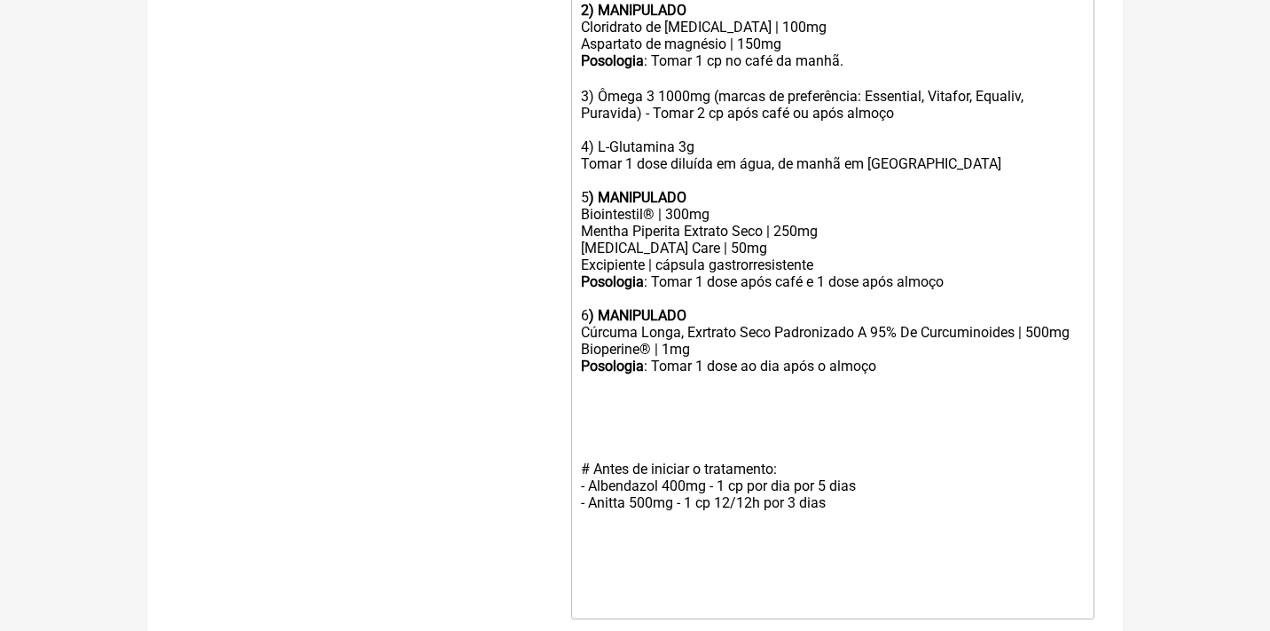
type trix-editor "<div>Uso Oral por 60 dias<br><br>Veículos clean label / vegetais<br><br><strong…"
click at [683, 341] on div "Bioperine® | 1mg" at bounding box center [833, 349] width 504 height 17
click at [891, 357] on div "Posologia : Tomar 1 dose ao dia após o almoço ㅤ" at bounding box center [833, 366] width 504 height 19
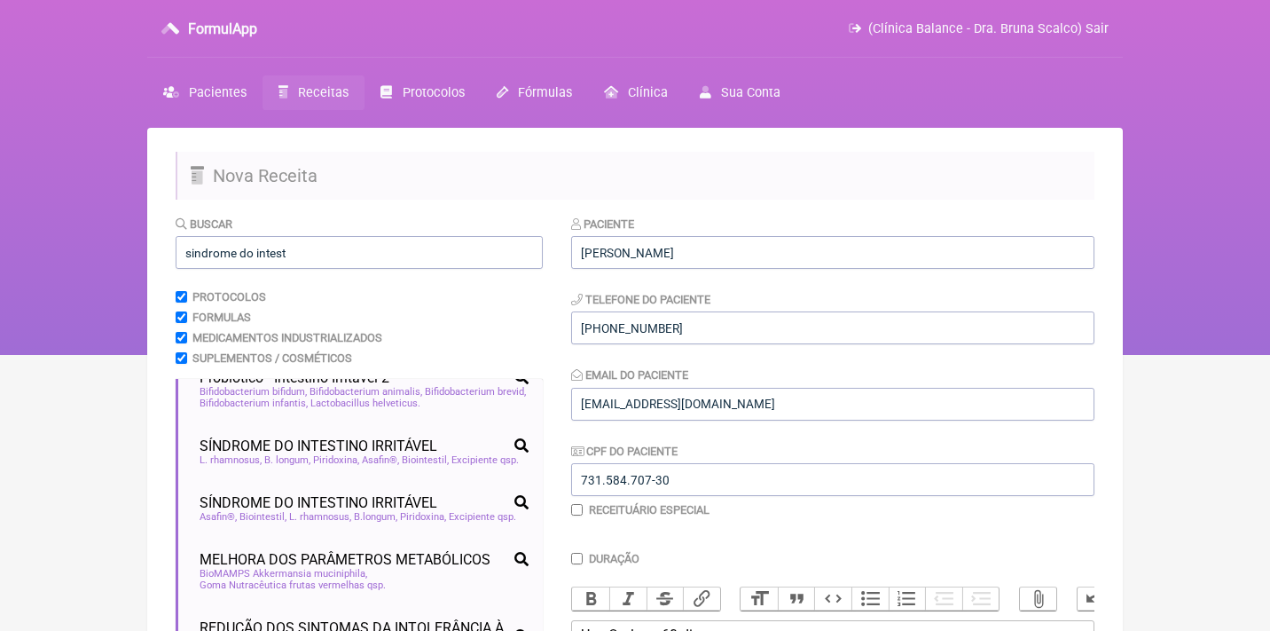
scroll to position [0, 0]
drag, startPoint x: 338, startPoint y: 254, endPoint x: 149, endPoint y: 251, distance: 188.9
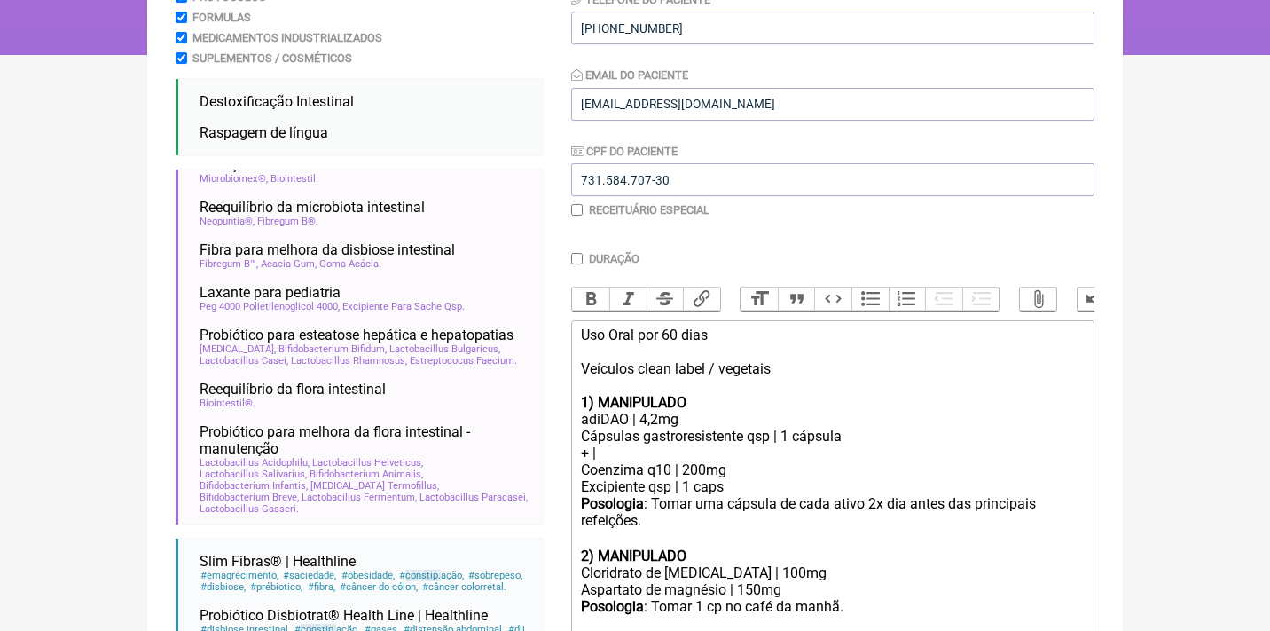
scroll to position [309, 0]
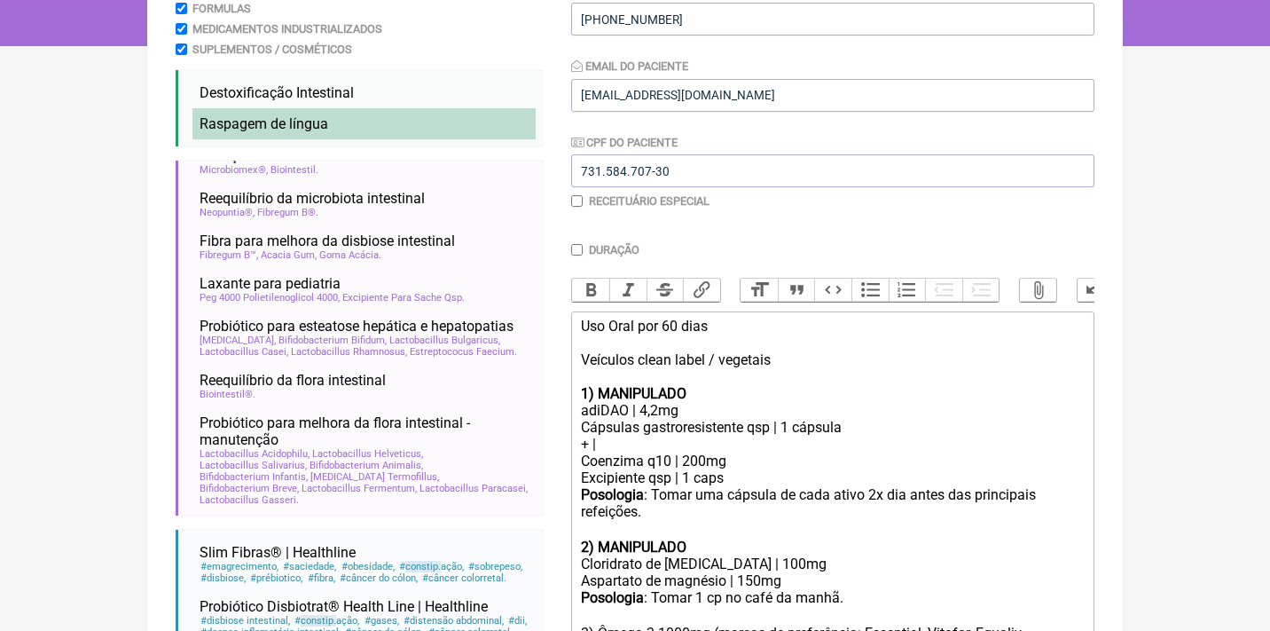
type input "constip"
click at [265, 115] on span "Raspagem de língua" at bounding box center [264, 123] width 129 height 17
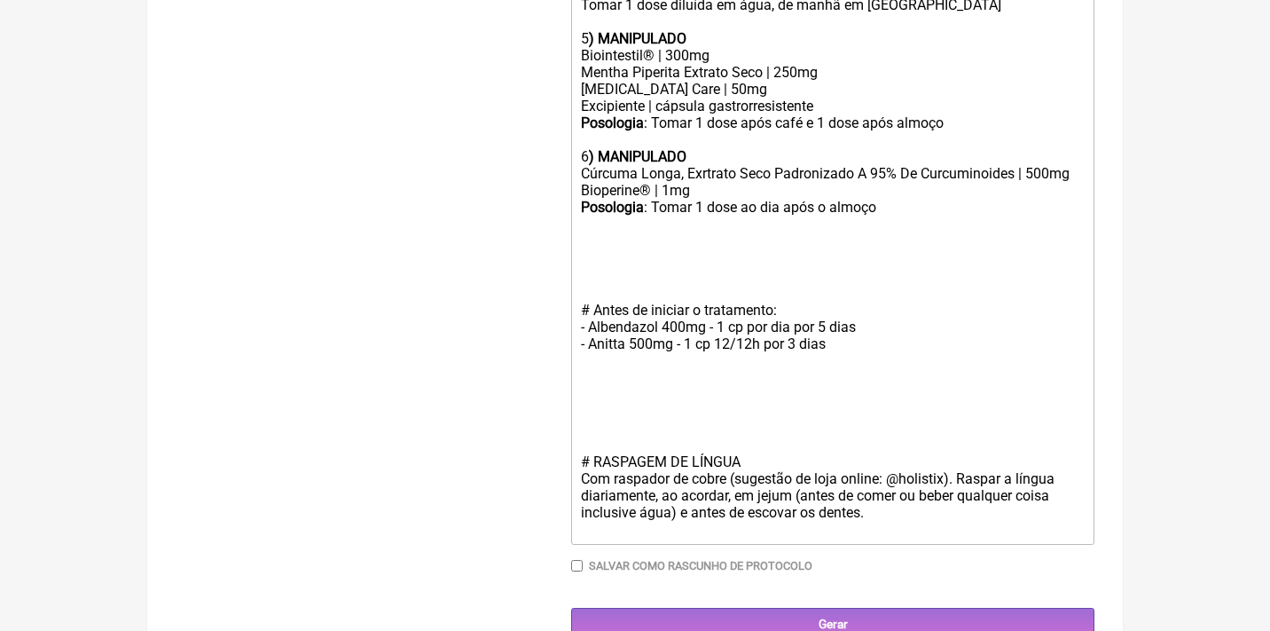
scroll to position [1003, 0]
click at [571, 388] on trix-editor "Uso Oral por 60 dias Veículos clean label / vegetais 1) MANIPULADO adiDAO | 4,2…" at bounding box center [832, 81] width 523 height 929
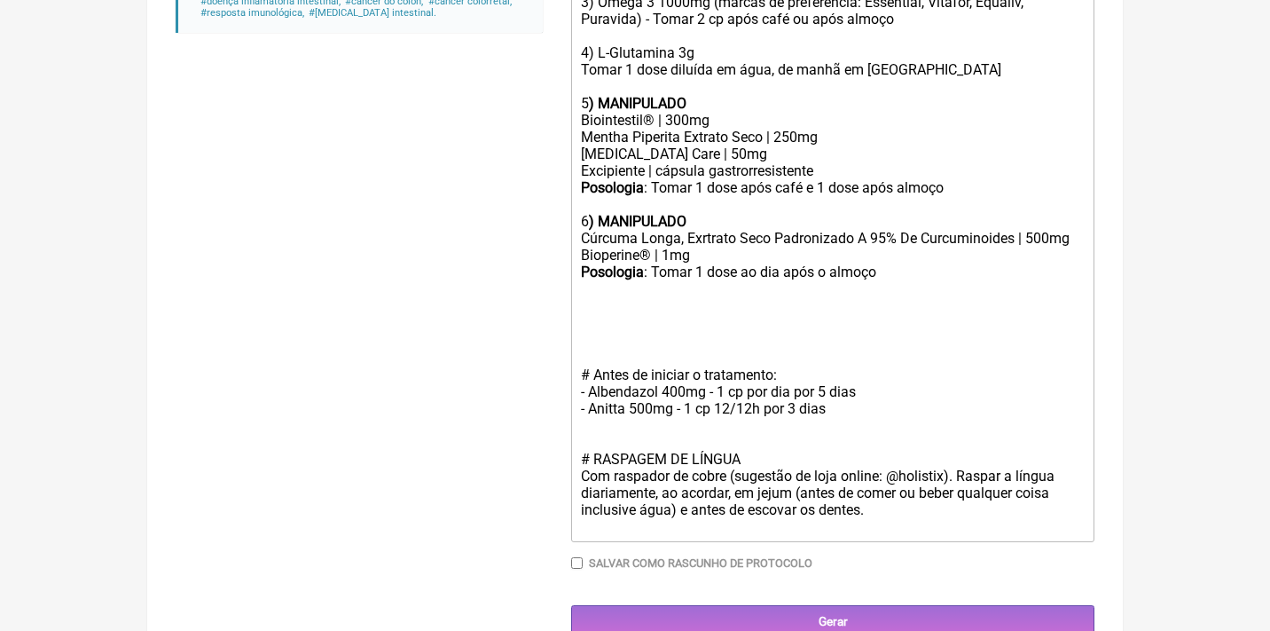
scroll to position [923, 0]
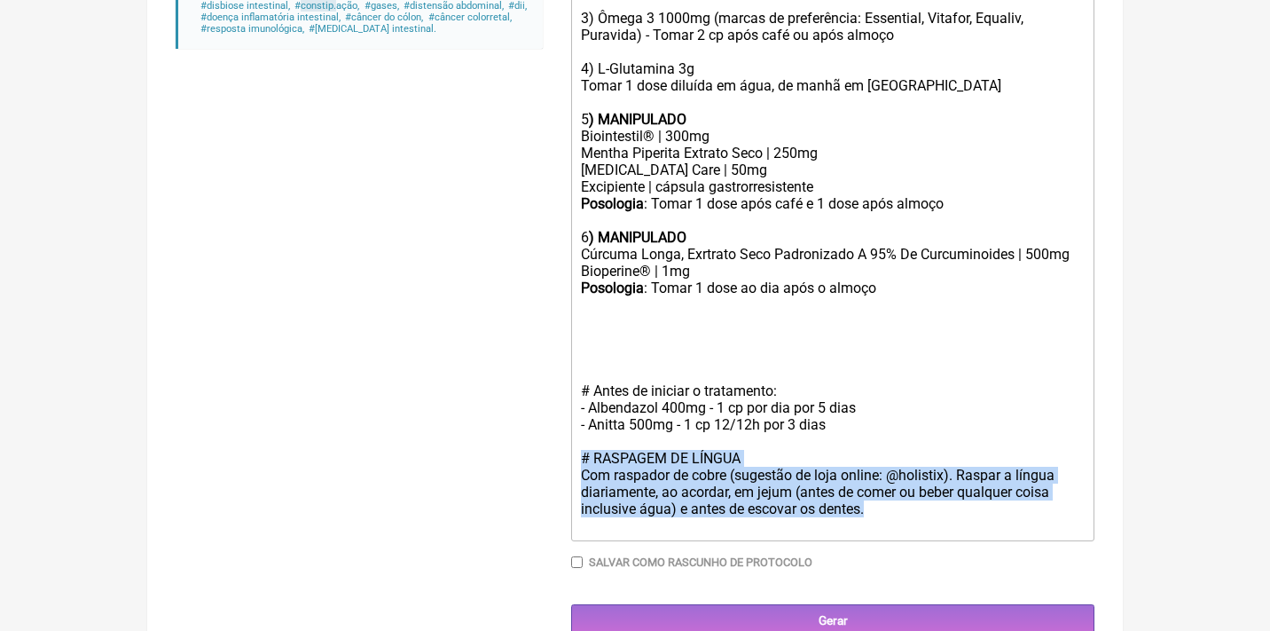
drag, startPoint x: 888, startPoint y: 482, endPoint x: 560, endPoint y: 428, distance: 332.6
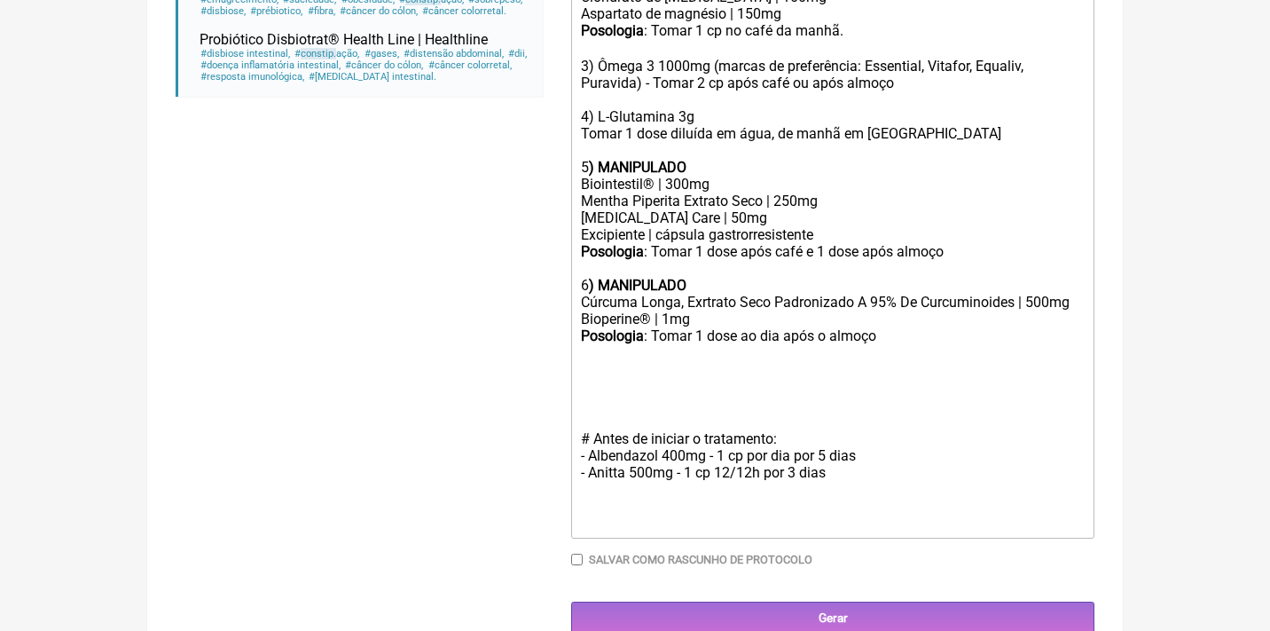
click at [585, 356] on div "# Antes de iniciar o tratamento: - Albendazol 400mg - 1 cp por dia por 5 dias -…" at bounding box center [833, 413] width 504 height 135
paste trix-editor "# RASPAGEM DE LÍNGUA<br>Com raspador de cobre (sugestão de loja online: @holist…"
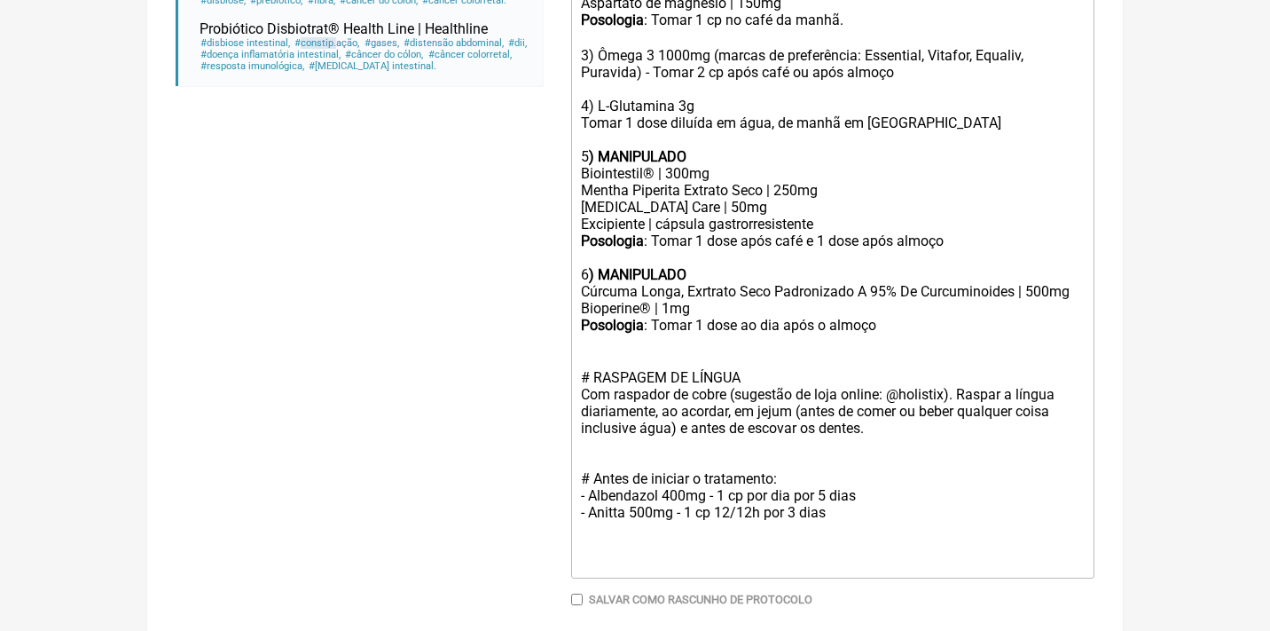
scroll to position [889, 0]
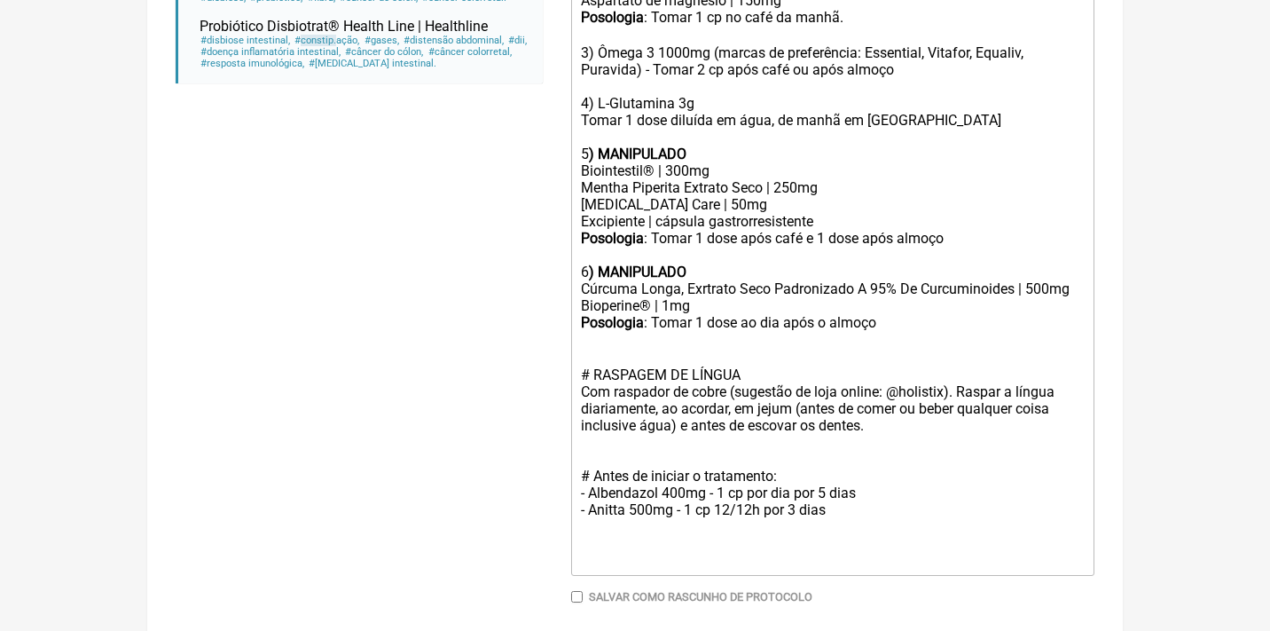
click at [895, 314] on div "Posologia : Tomar 1 dose ao dia após o almoço ㅤ" at bounding box center [833, 323] width 504 height 19
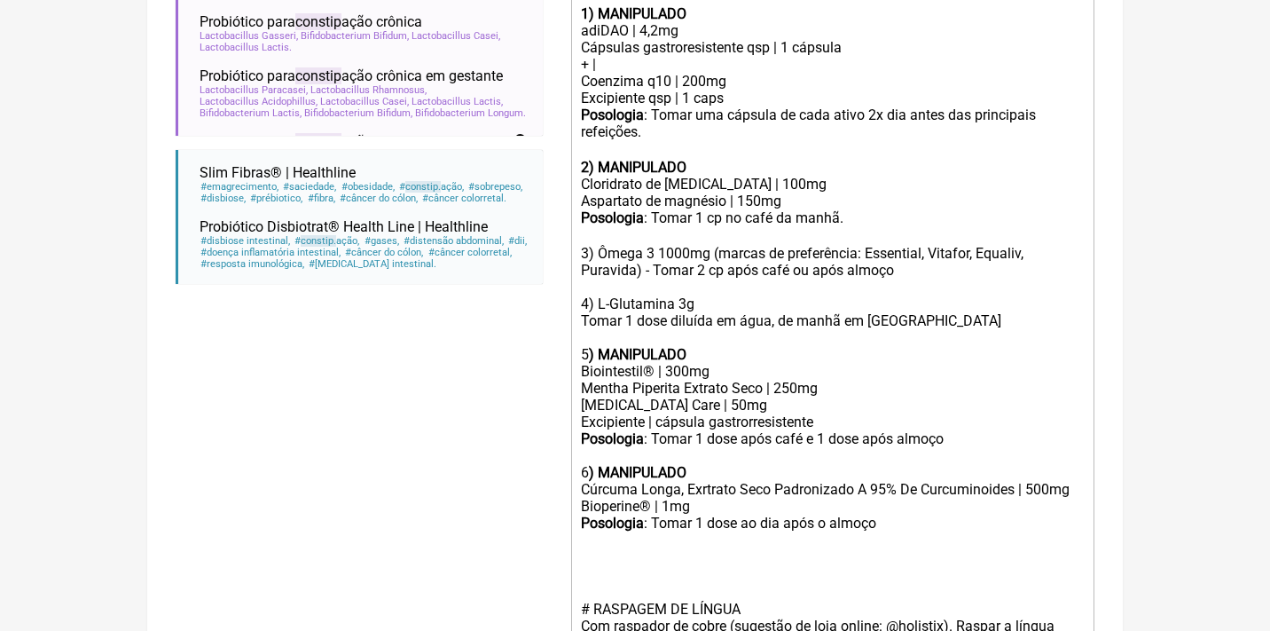
scroll to position [611, 0]
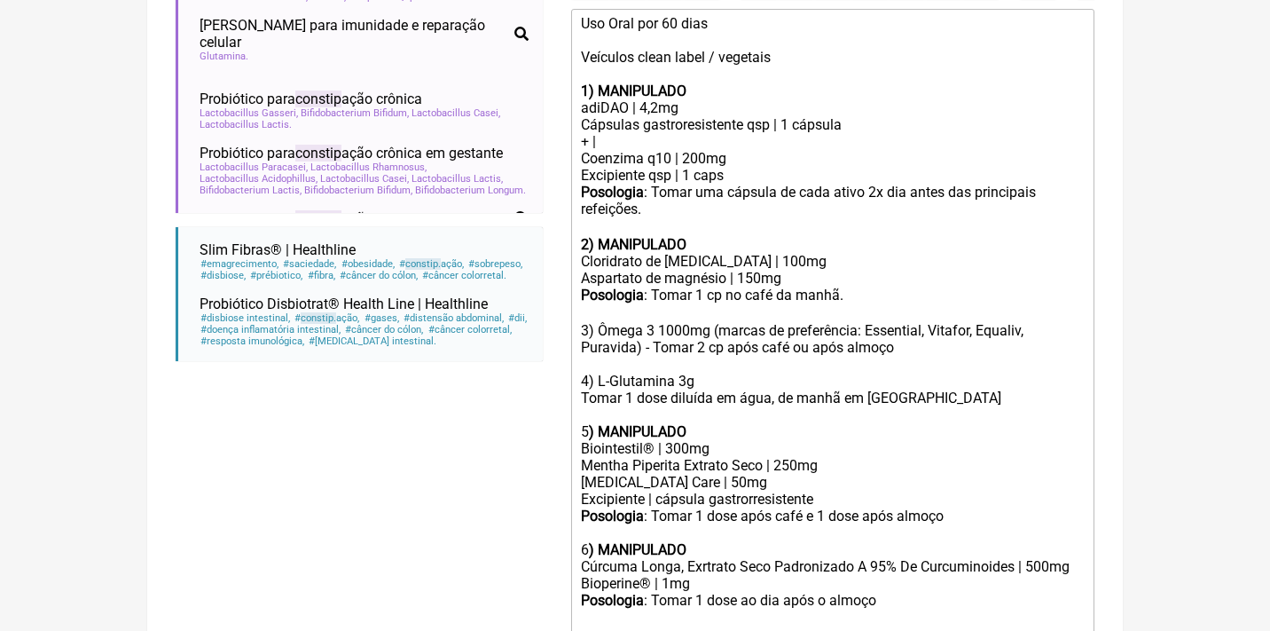
click at [798, 270] on div "Aspartato de magnésio | 150mg" at bounding box center [833, 278] width 504 height 17
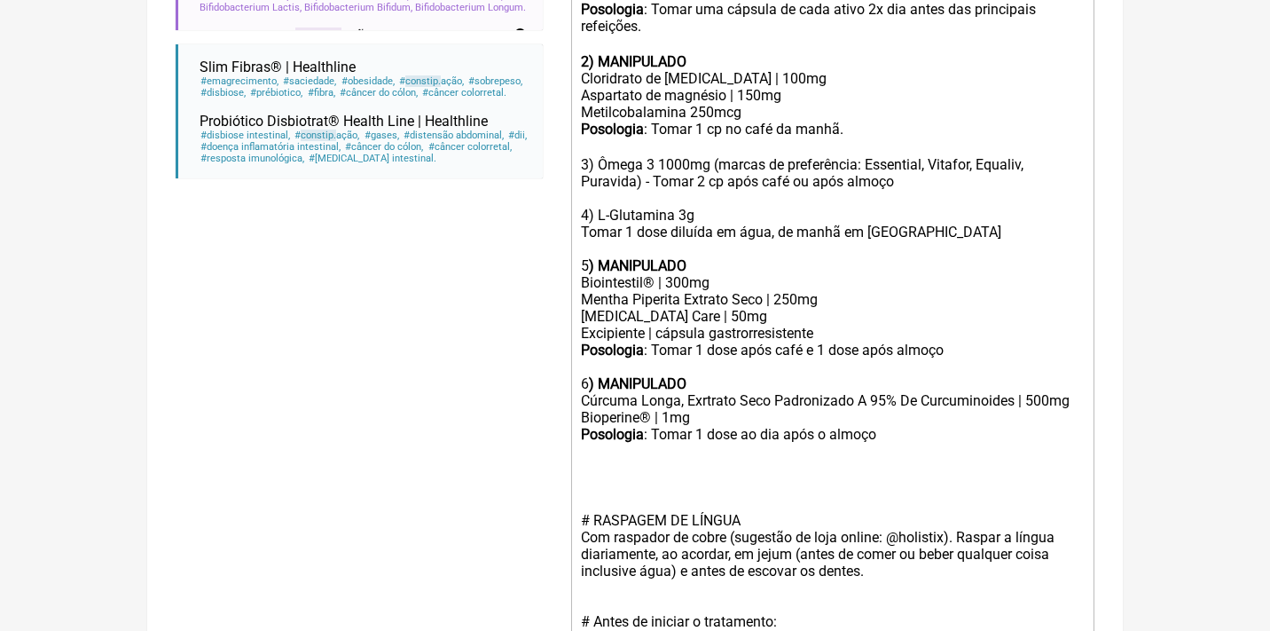
scroll to position [884, 0]
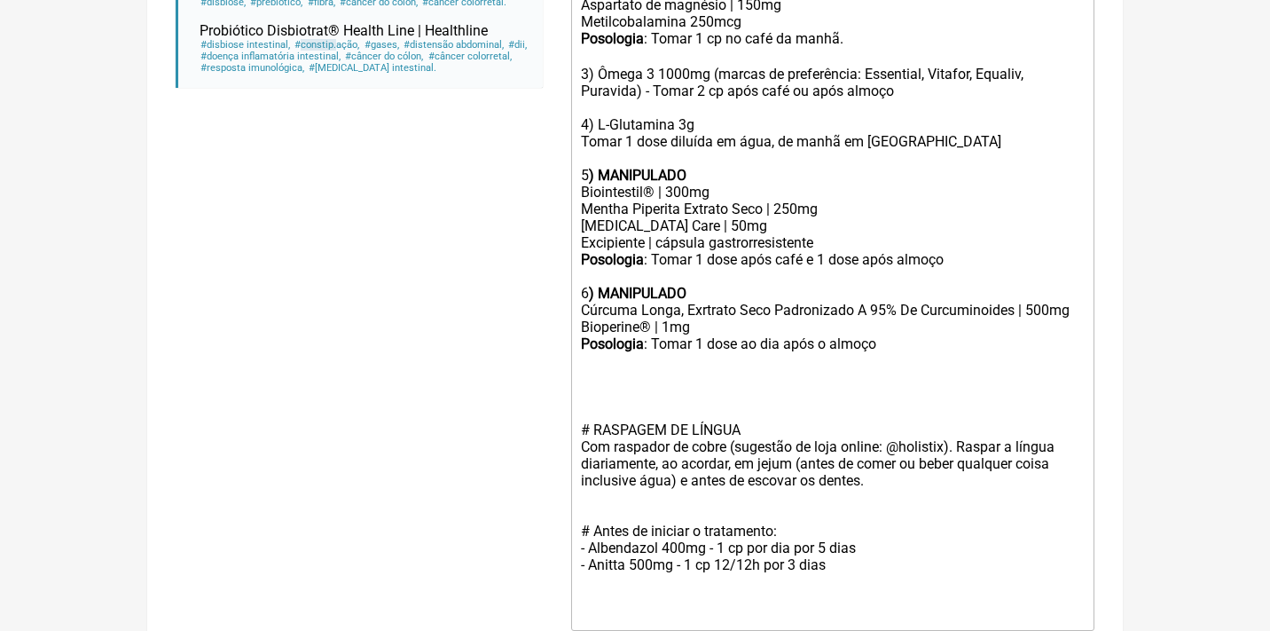
click at [923, 335] on div "Posologia : Tomar 1 dose ao dia após o almoço ㅤ" at bounding box center [833, 361] width 504 height 52
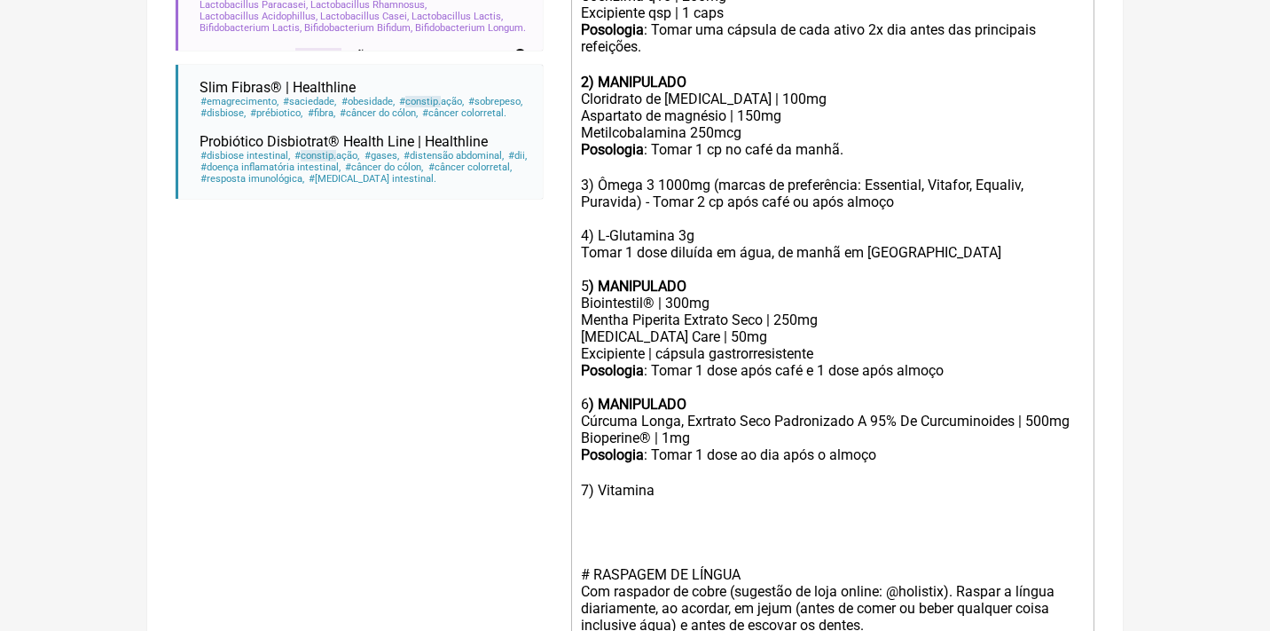
scroll to position [742, 0]
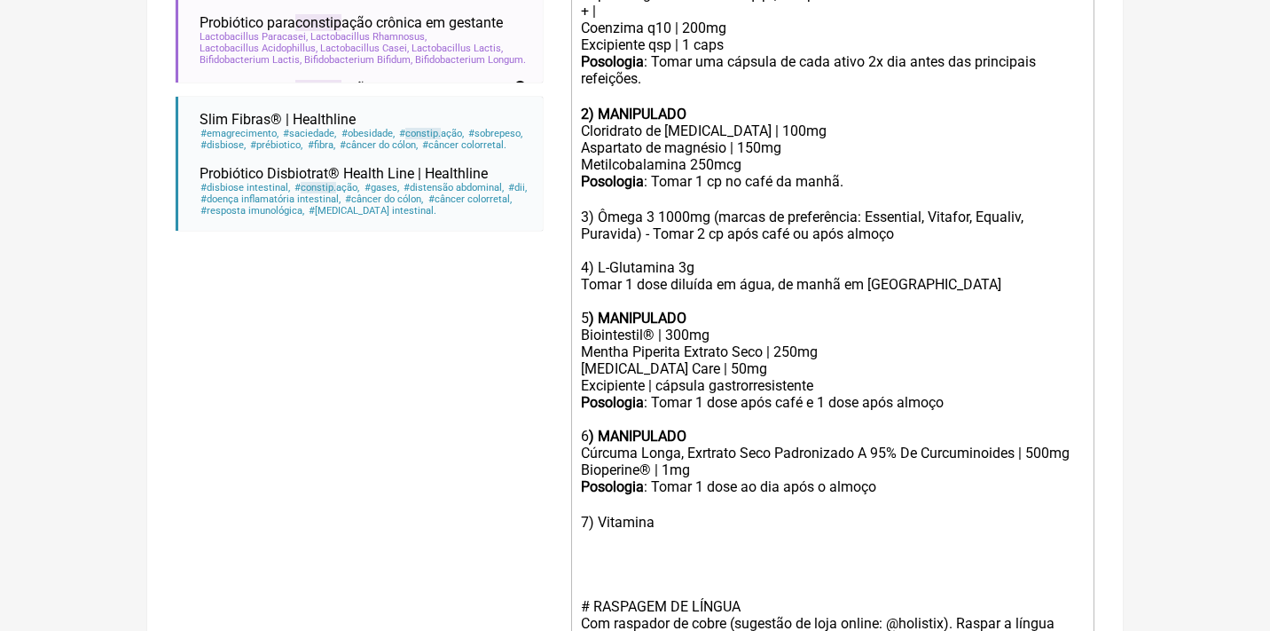
click at [770, 143] on div "Aspartato de magnésio | 150mg Metilcobalamina 250mcg" at bounding box center [833, 156] width 504 height 34
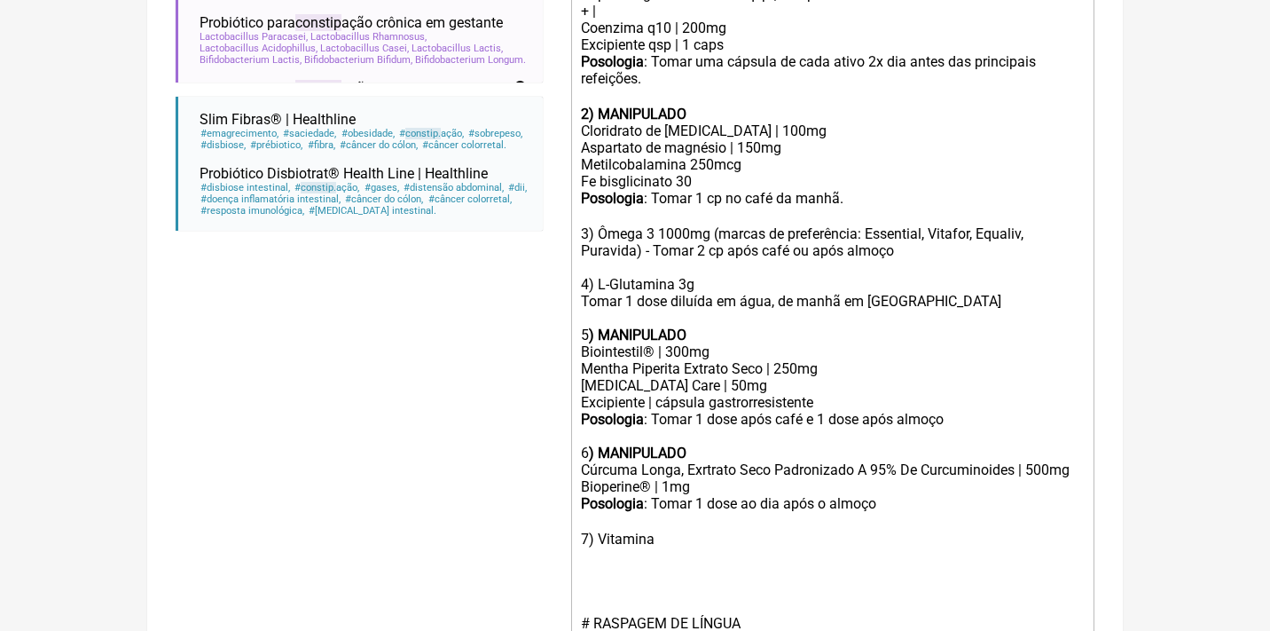
type trix-editor "<div>Uso Oral por 60 dias<br><br>Veículos clean label / vegetais<br><br><strong…"
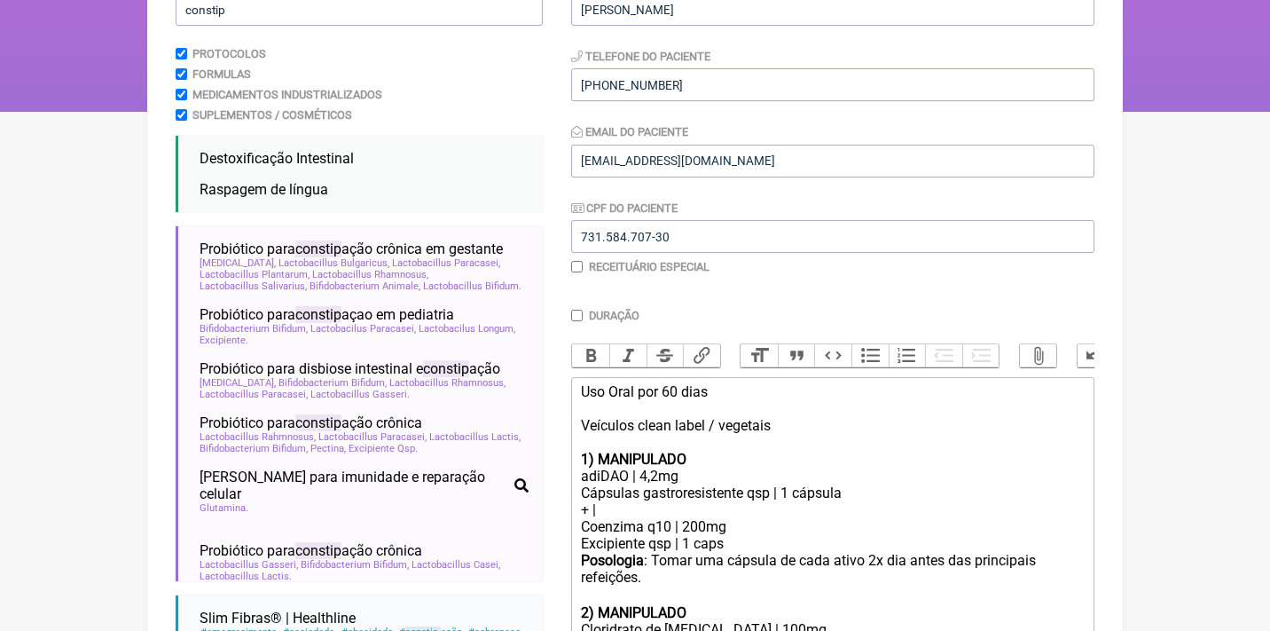
scroll to position [179, 0]
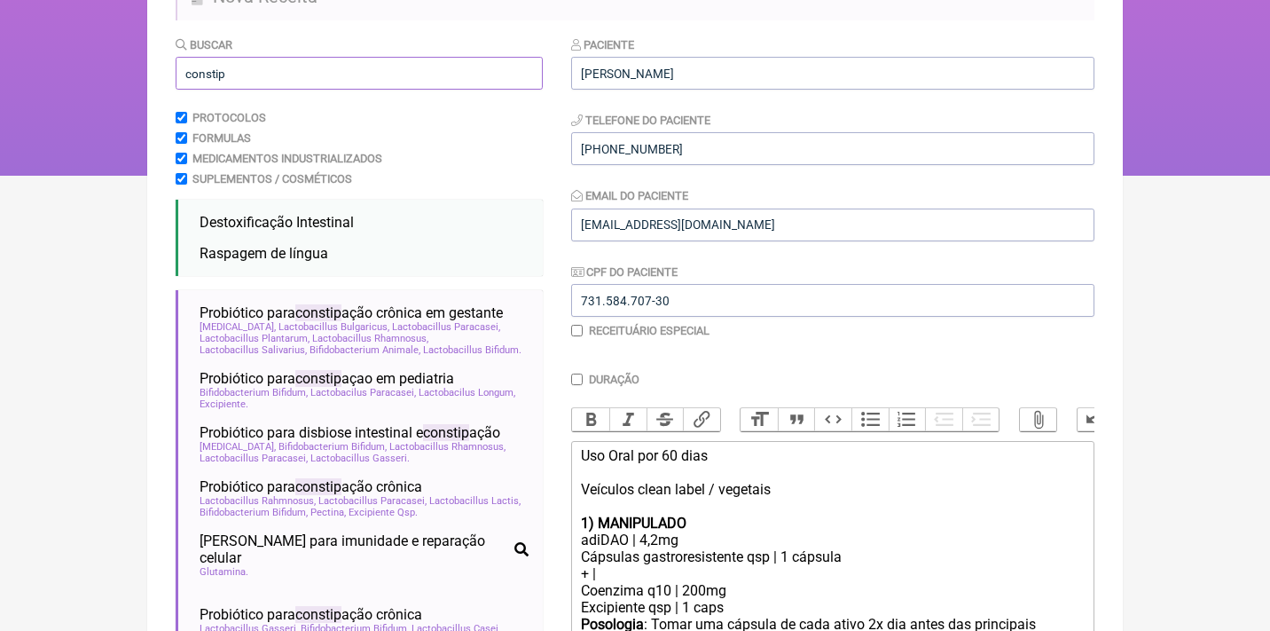
drag, startPoint x: 249, startPoint y: 74, endPoint x: 139, endPoint y: 68, distance: 110.1
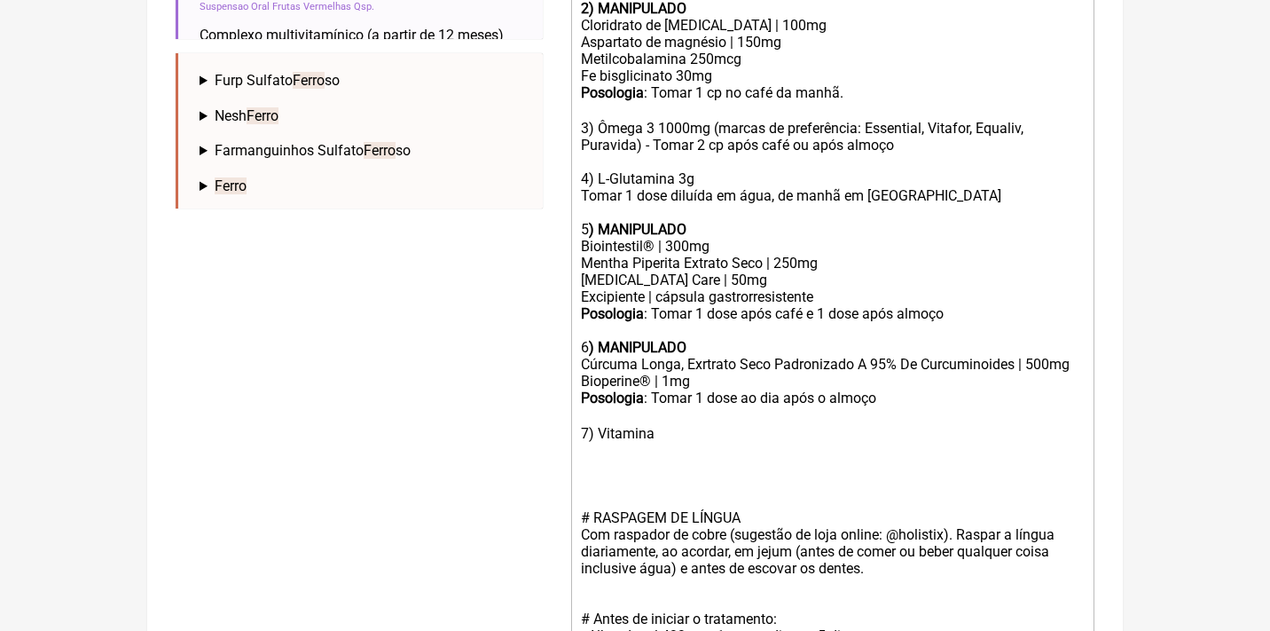
scroll to position [850, 0]
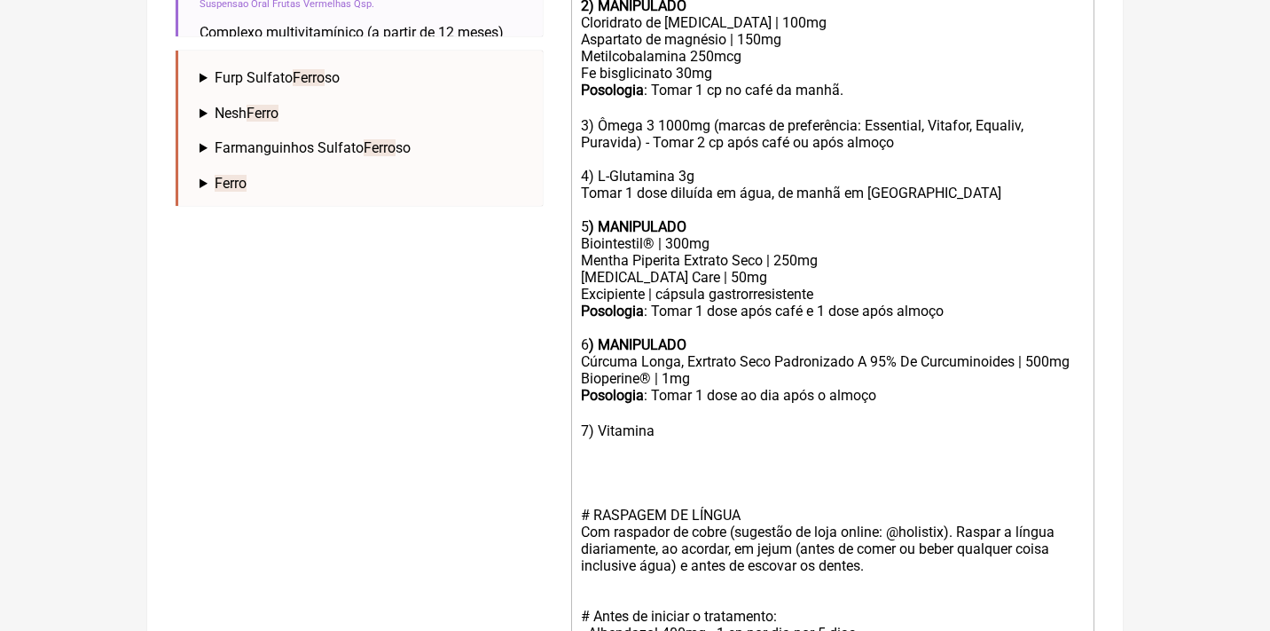
type input "ferro"
click at [585, 417] on div "Posologia : Tomar 1 dose ao dia após o almoço ㅤ 7) Vitamina" at bounding box center [833, 430] width 504 height 86
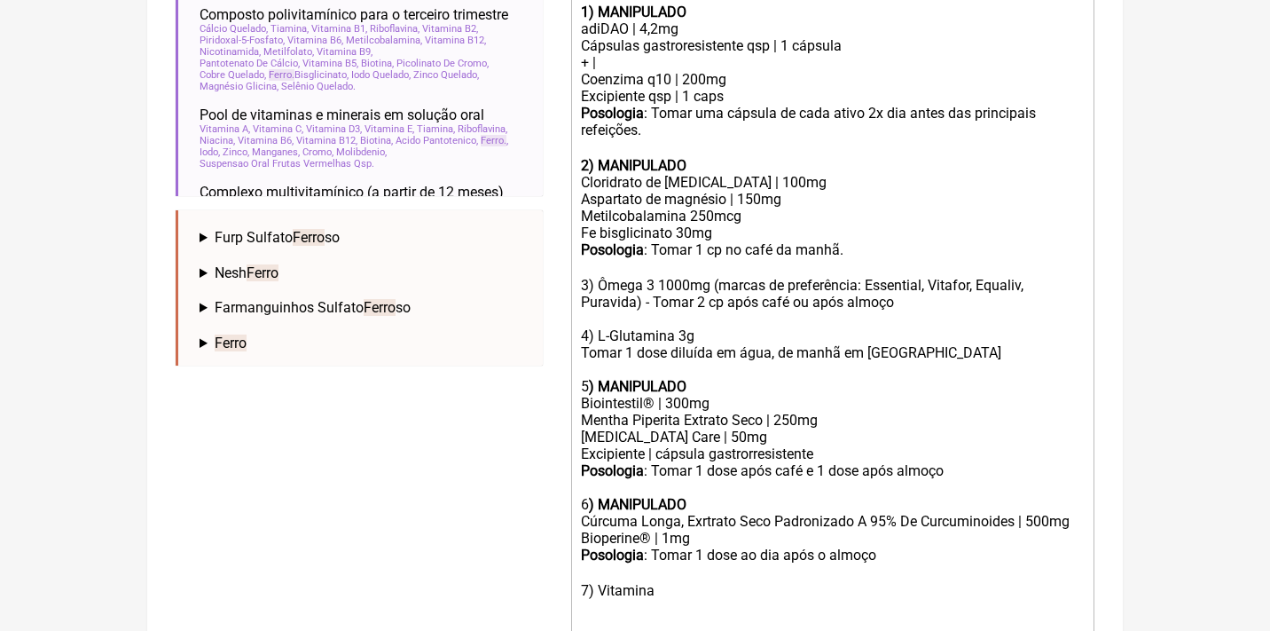
scroll to position [690, 0]
click at [731, 209] on div "Aspartato de magnésio | 150mg Metilcobalamina 250mcg Fe bisglicinato 30mg" at bounding box center [833, 216] width 504 height 51
drag, startPoint x: 751, startPoint y: 199, endPoint x: 569, endPoint y: 192, distance: 182.8
click at [569, 196] on form "Buscar ferro Protocolos Formulas Medicamentos Industrializados Suplementos / Co…" at bounding box center [635, 248] width 919 height 1447
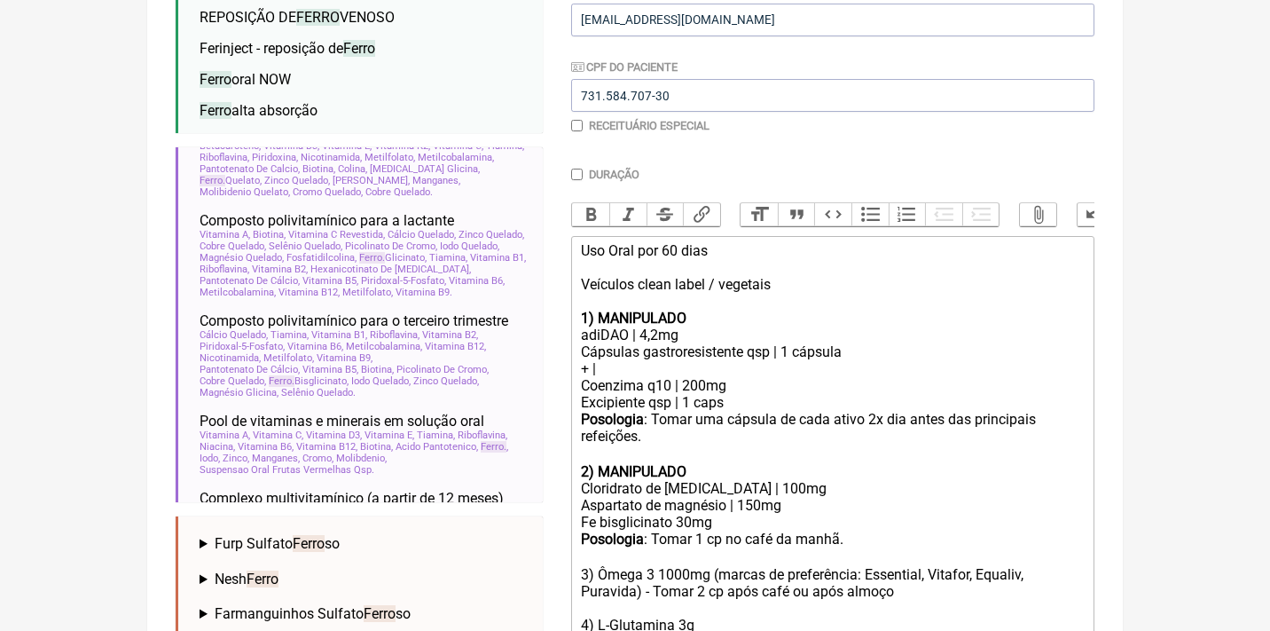
scroll to position [200, 0]
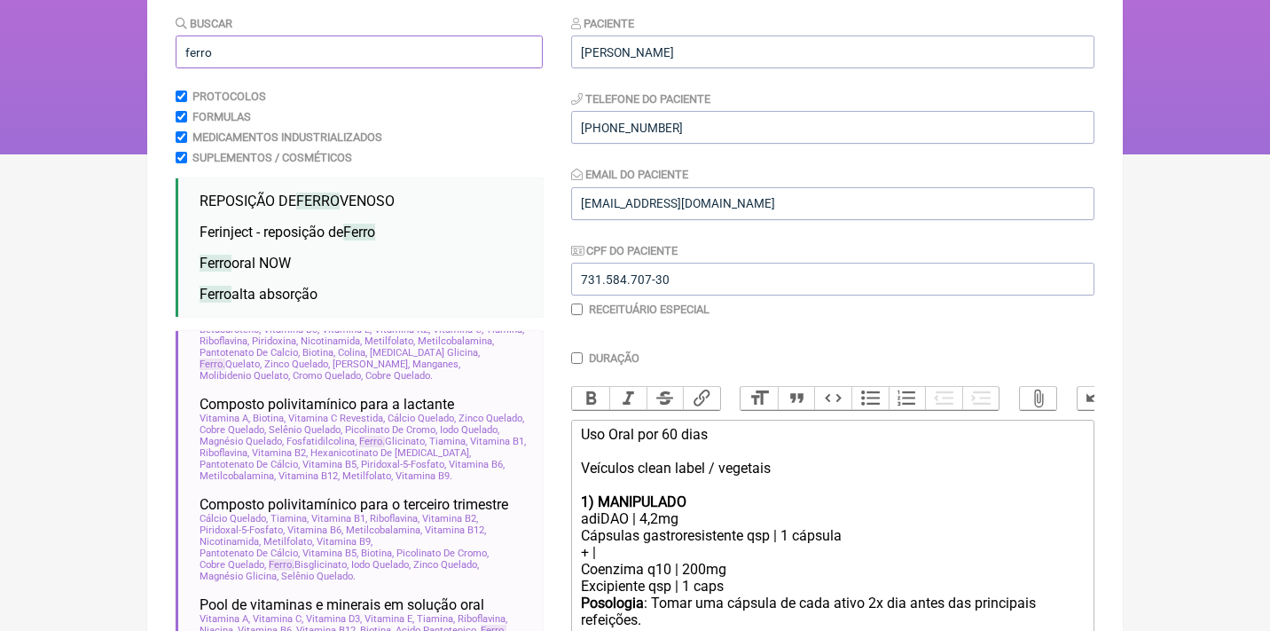
drag, startPoint x: 231, startPoint y: 55, endPoint x: 158, endPoint y: 51, distance: 72.9
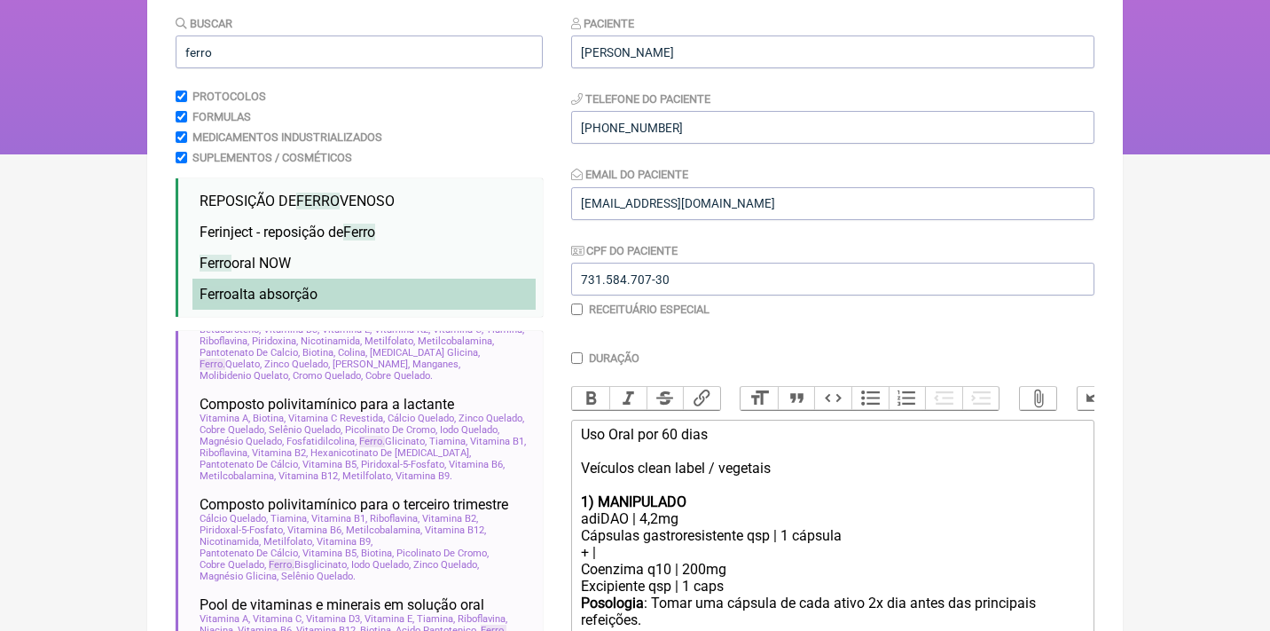
click at [248, 298] on li "Ferro alta absorção" at bounding box center [363, 294] width 343 height 31
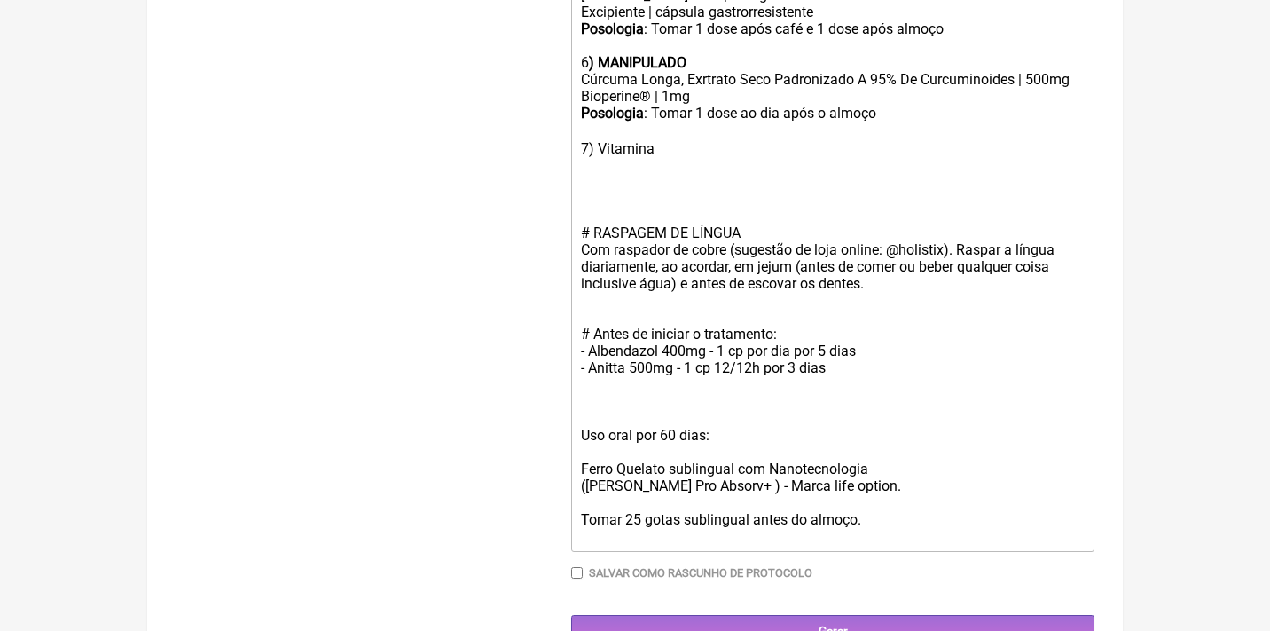
scroll to position [1115, 0]
click at [760, 461] on div "Uso oral por 60 dias: Ferro Quelato sublingual com Nanotecnologia (Nano Ferro P…" at bounding box center [833, 486] width 504 height 118
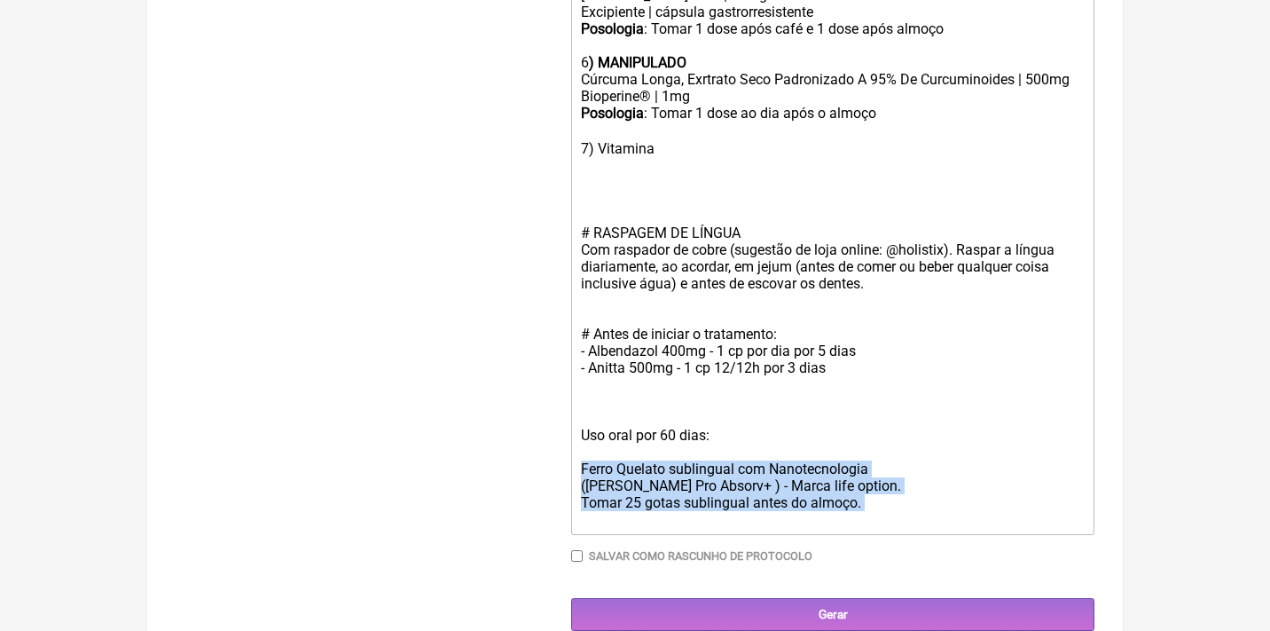
drag, startPoint x: 902, startPoint y: 469, endPoint x: 566, endPoint y: 423, distance: 339.3
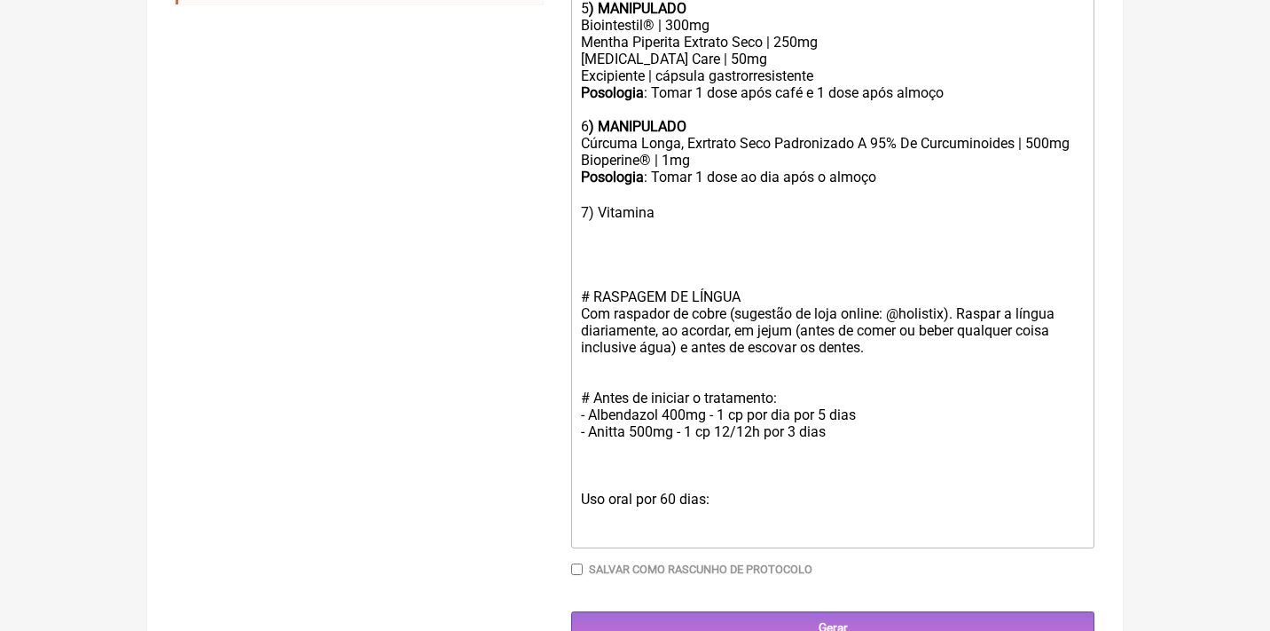
click at [673, 190] on div "Posologia : Tomar 1 dose ao dia após o almoço ㅤ 7) Vitamina" at bounding box center [833, 212] width 504 height 86
paste trix-editor "Ferro Quelato sublingual com Nanotecnologia<br>(Nano Ferro Pro Absorv+ ) - Marc…"
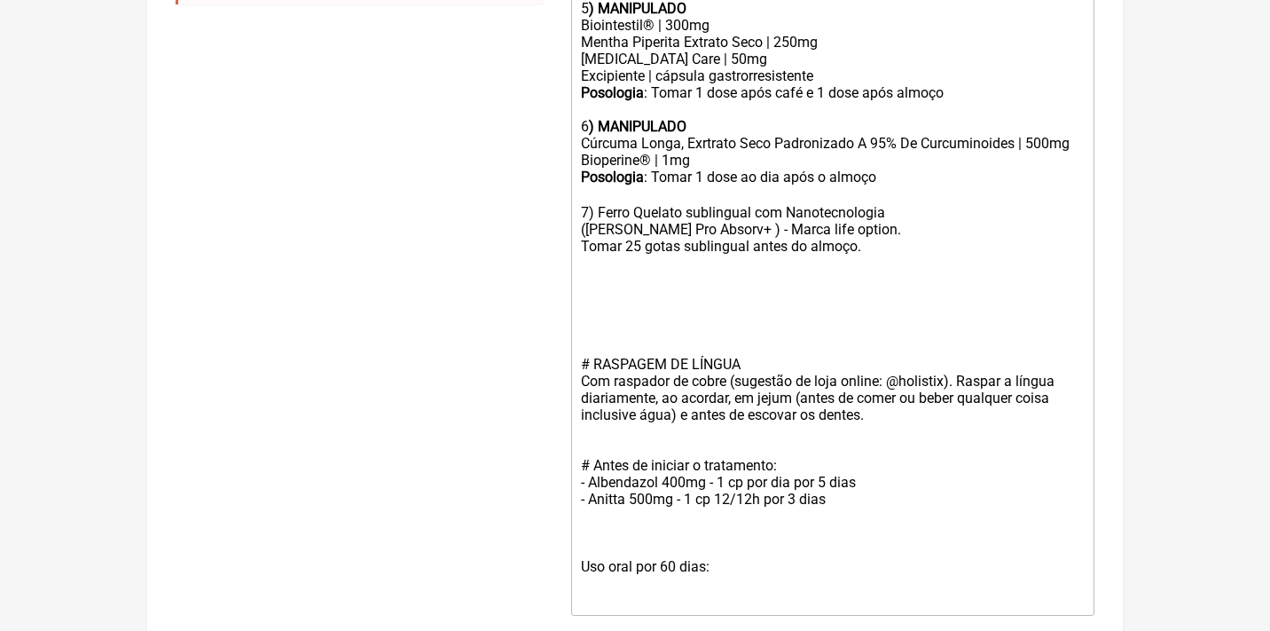
type trix-editor "<div>Uso Oral por 60 dias<br><br>Veículos clean label / vegetais<br><br><strong…"
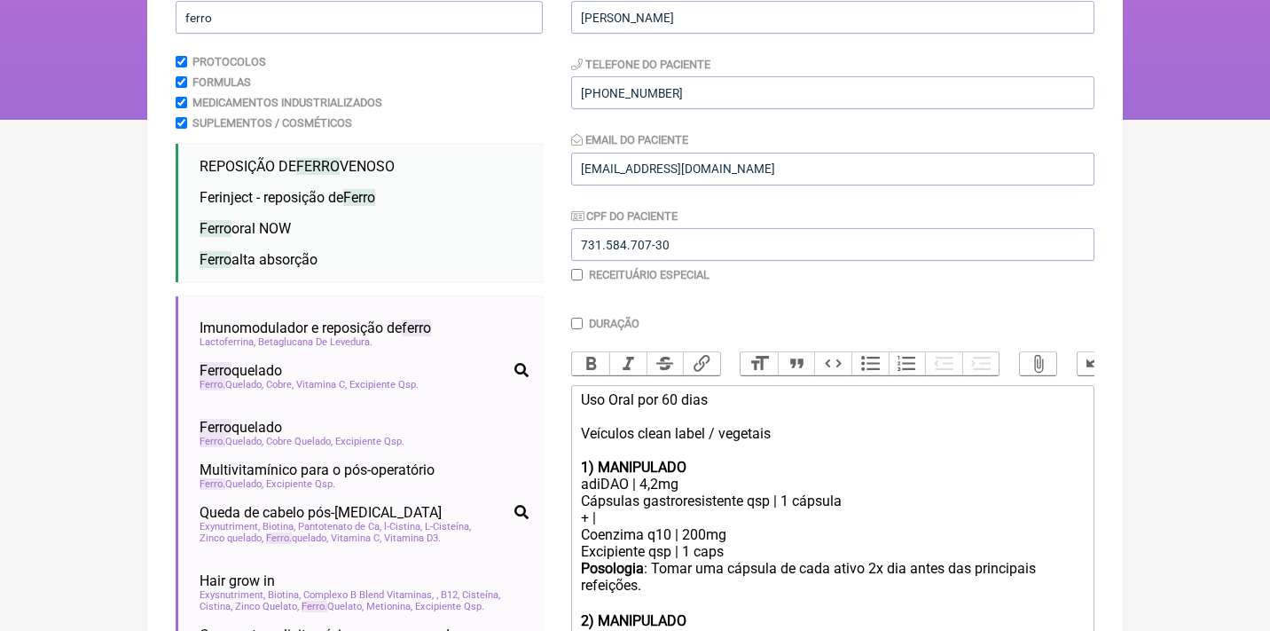
scroll to position [115, 0]
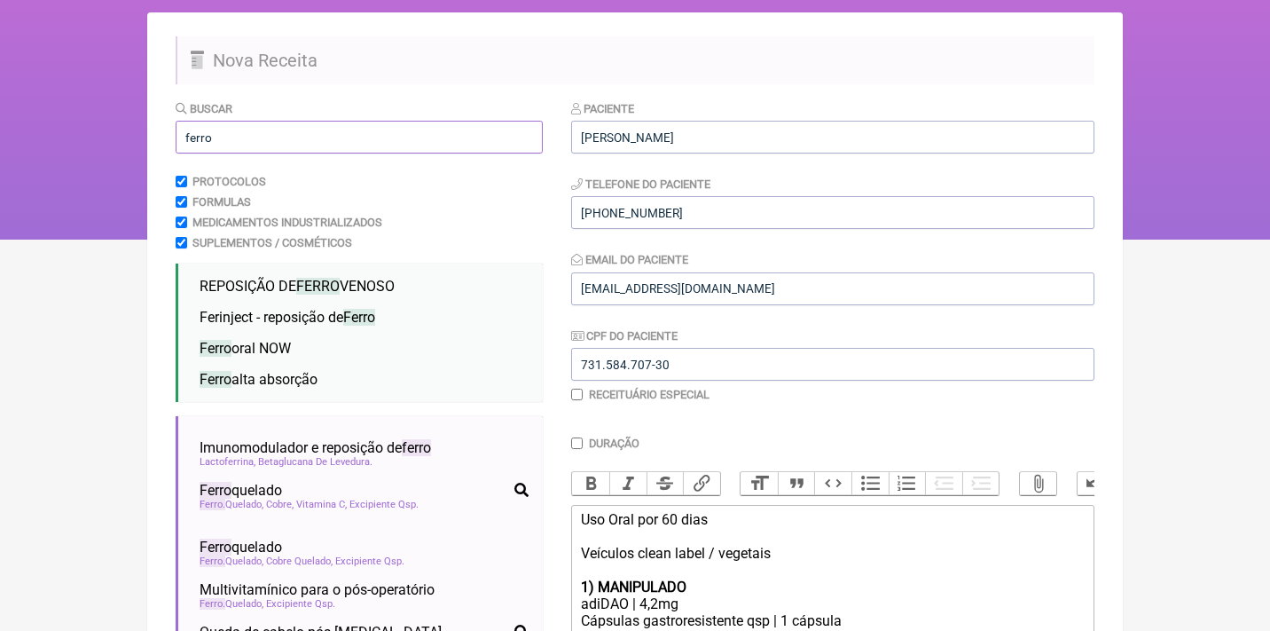
drag, startPoint x: 238, startPoint y: 137, endPoint x: 140, endPoint y: 130, distance: 97.8
click at [141, 131] on div "FormulApp (Clínica Balance - Dra. Bruna Scalco) Sair Pacientes Receitas Protoco…" at bounding box center [635, 62] width 1270 height 355
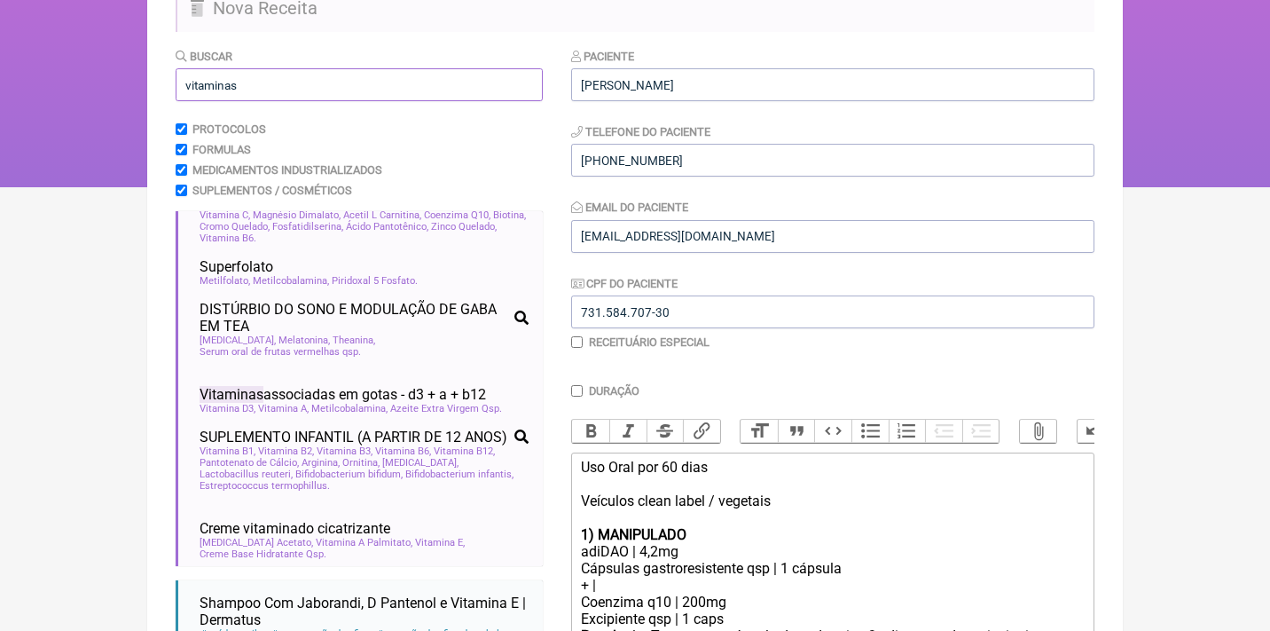
scroll to position [982, 0]
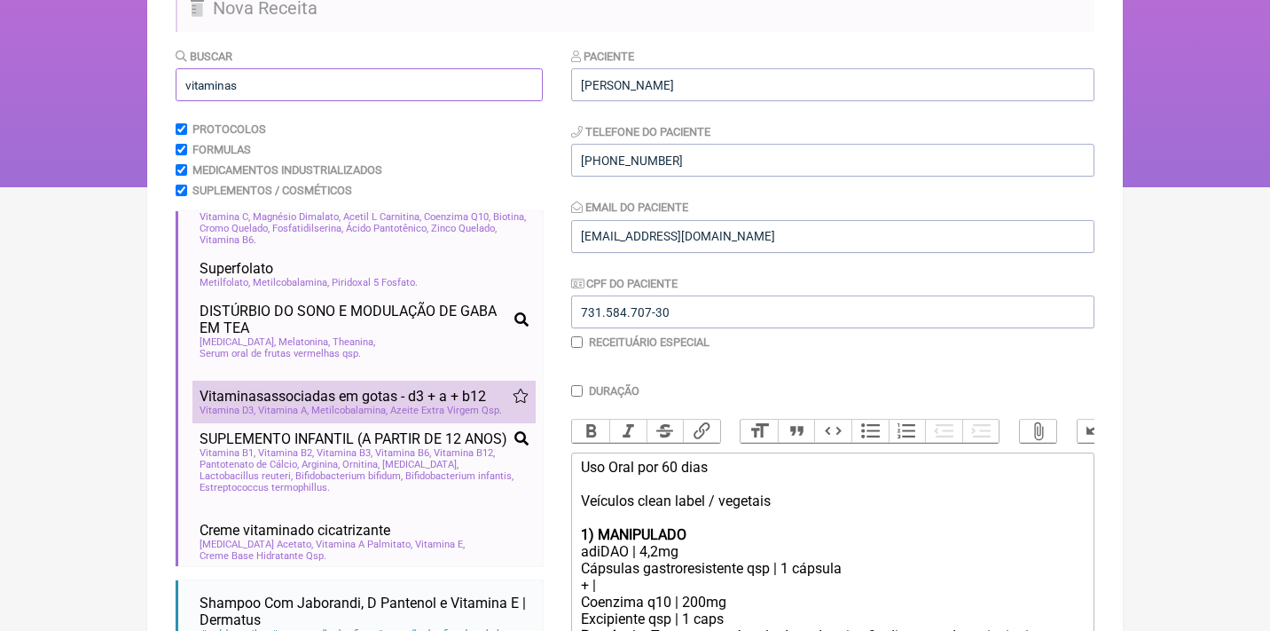
type input "vitaminas"
click at [349, 388] on span "Vitaminas associadas em gotas - d3 + a + b12" at bounding box center [343, 396] width 286 height 17
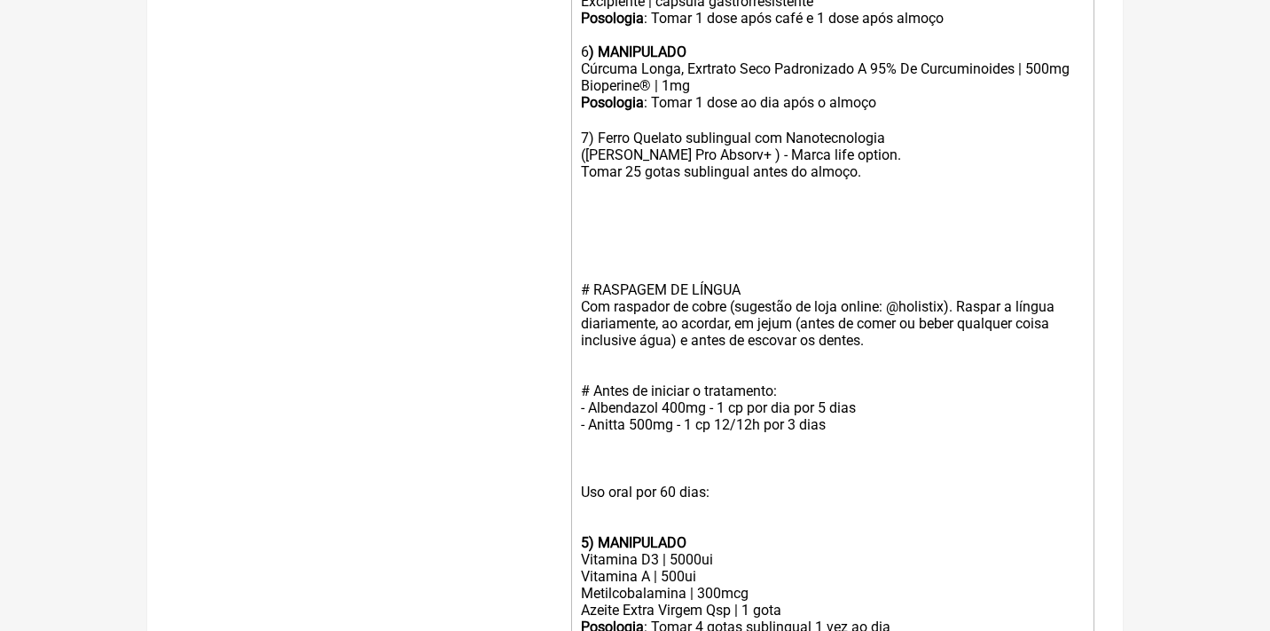
scroll to position [1158, 0]
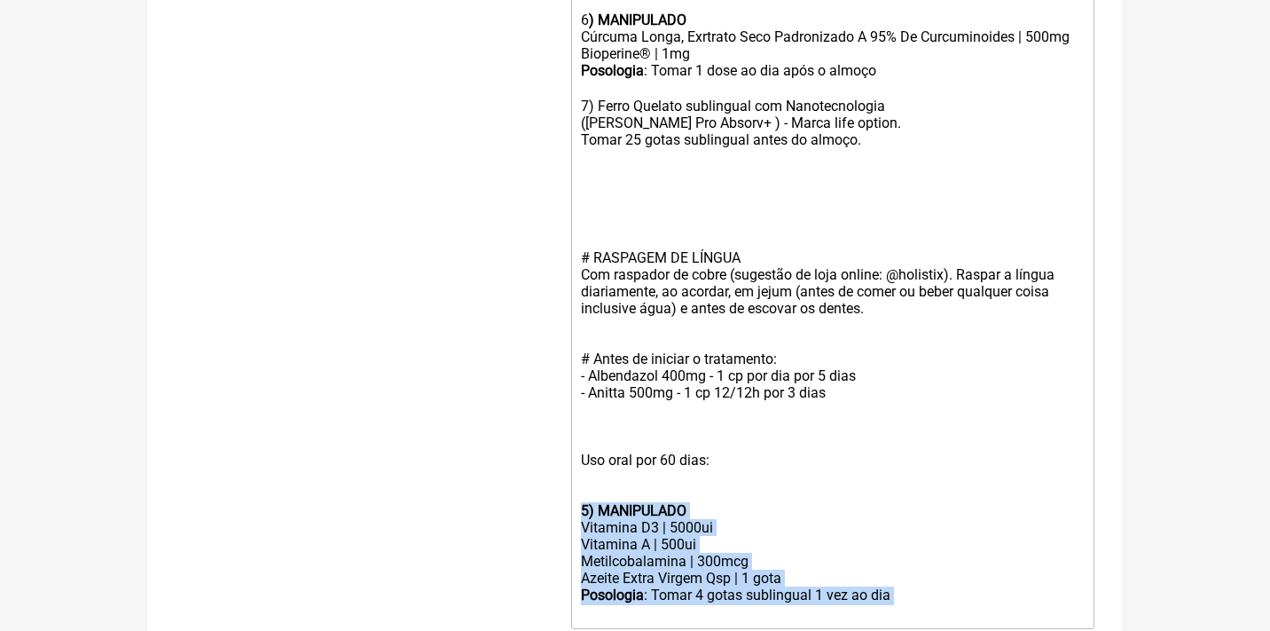
drag, startPoint x: 913, startPoint y: 542, endPoint x: 514, endPoint y: 461, distance: 406.3
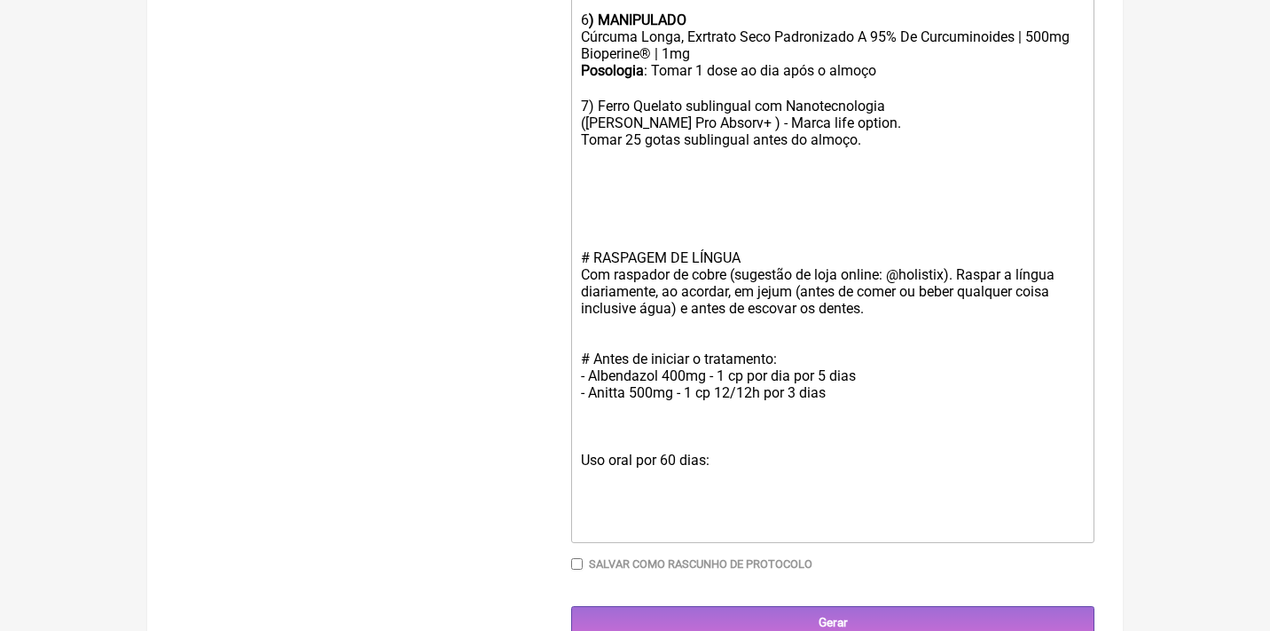
scroll to position [1147, 0]
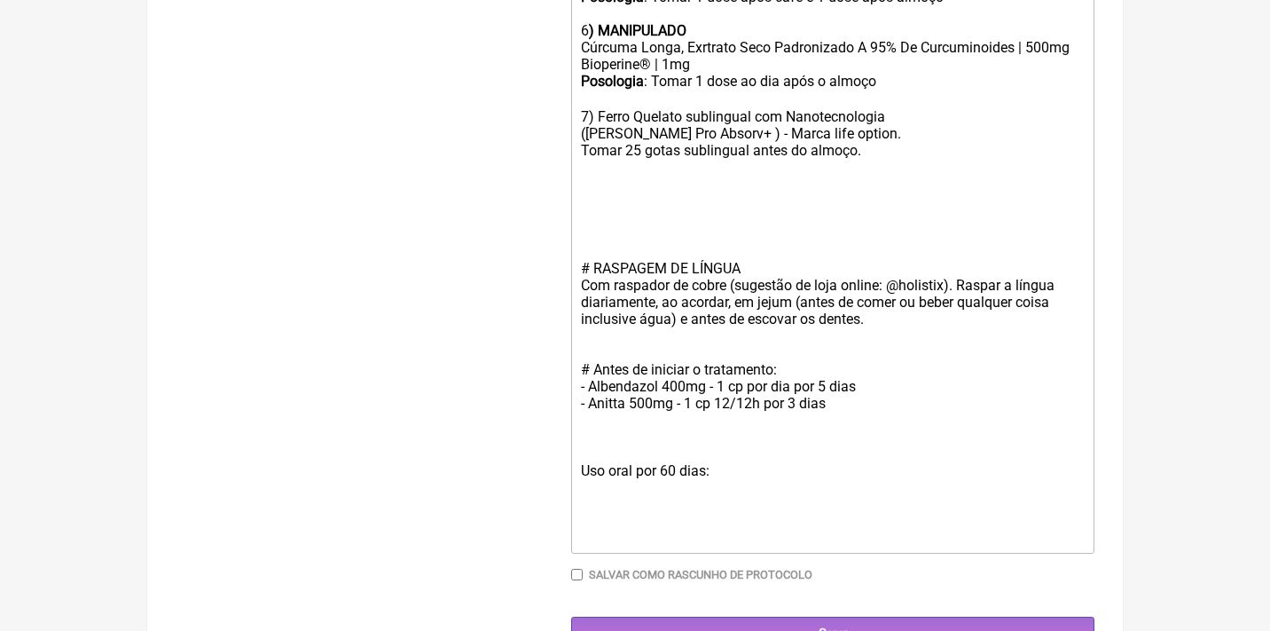
click at [586, 169] on div "Posologia : Tomar 1 dose ao dia após o almoço ㅤ 7) Ferro Quelato sublingual com…" at bounding box center [833, 149] width 504 height 153
paste trix-editor "strong>5) MANIPULADO</strong></div><div>Vitamina D3 | 5000ui</div><div>Vitamina…"
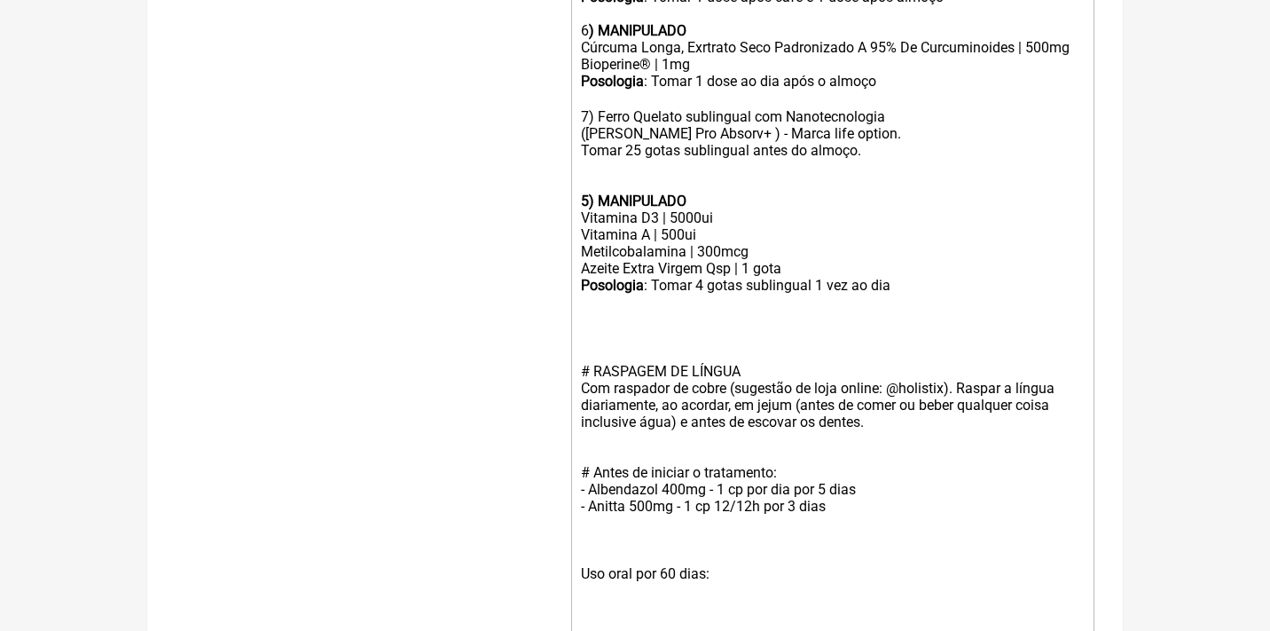
click at [585, 151] on div "Posologia : Tomar 1 dose ao dia após o almoço ㅤ 7) Ferro Quelato sublingual com…" at bounding box center [833, 141] width 504 height 137
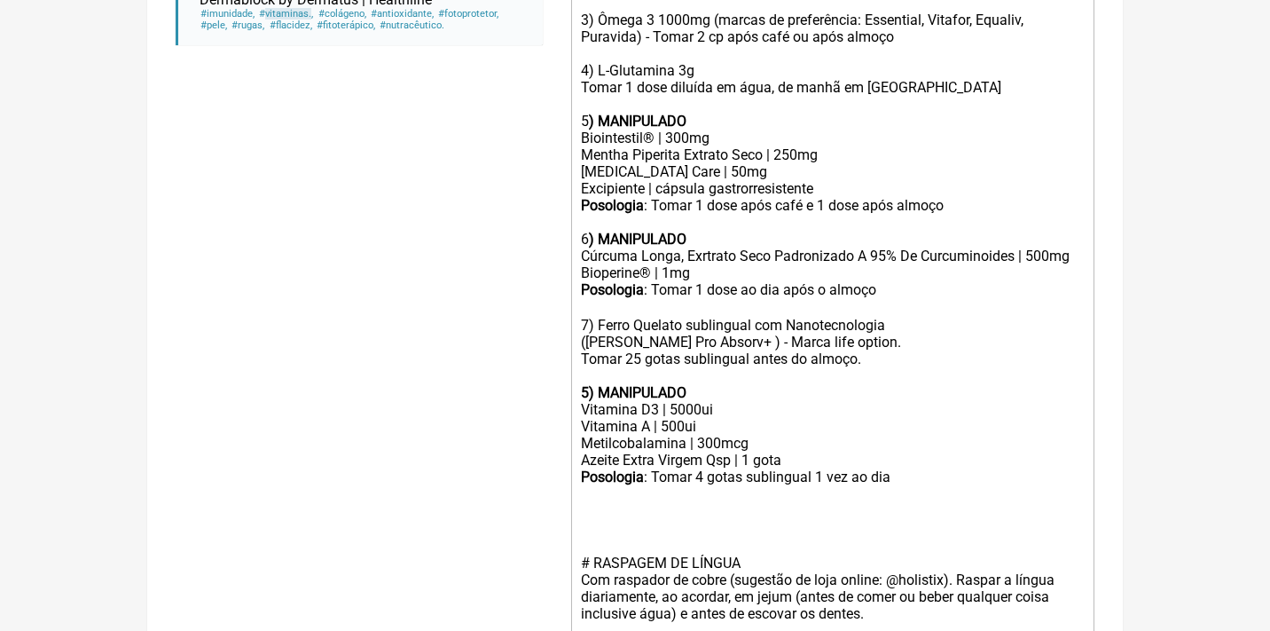
scroll to position [939, 0]
click at [586, 383] on strong "5) MANIPULADO" at bounding box center [634, 391] width 106 height 17
drag, startPoint x: 655, startPoint y: 439, endPoint x: 501, endPoint y: 436, distance: 154.4
click at [502, 436] on form "Buscar vitaminas Protocolos Formulas Medicamentos Industrializados Suplementos …" at bounding box center [635, 109] width 919 height 1668
copy div "Posologia :"
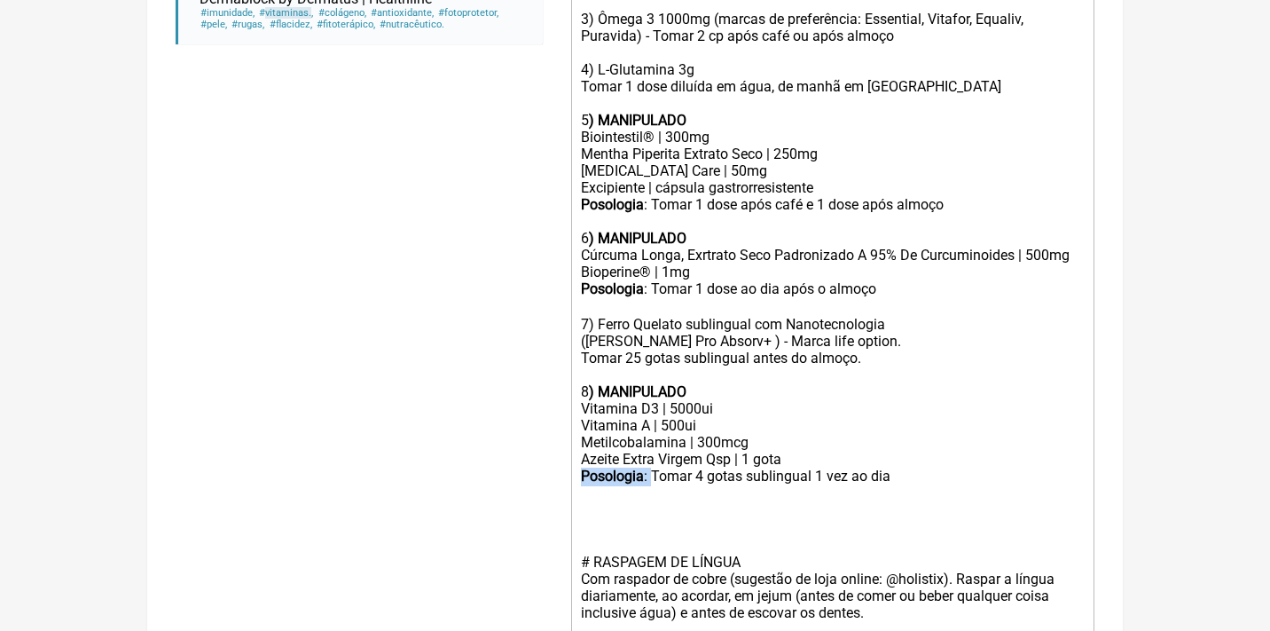
click at [576, 334] on trix-editor "Uso Oral por 60 dias Veículos clean label / vegetais 1) MANIPULADO adiDAO | 4,2…" at bounding box center [832, 264] width 523 height 1166
paste trix-editor "<strong>Posologia</strong>:&nbsp;"
click at [711, 467] on div "Posologia : Tomar 4 gotas sublingual 1 vez ao dia ㅤ" at bounding box center [833, 476] width 504 height 19
click at [771, 451] on div "Azeite Extra Virgem Qsp | 1 gota" at bounding box center [833, 459] width 504 height 17
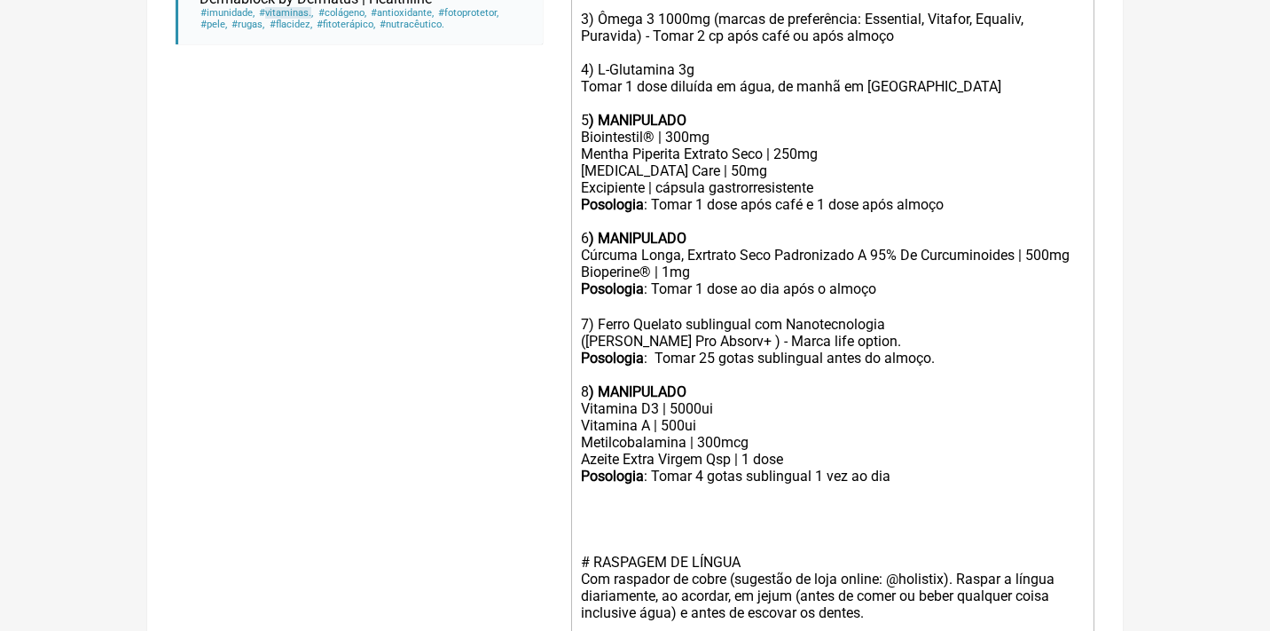
click at [740, 467] on div "Posologia : Tomar 4 gotas sublingual 1 vez ao dia ㅤ" at bounding box center [833, 476] width 504 height 19
click at [918, 486] on div at bounding box center [833, 503] width 504 height 34
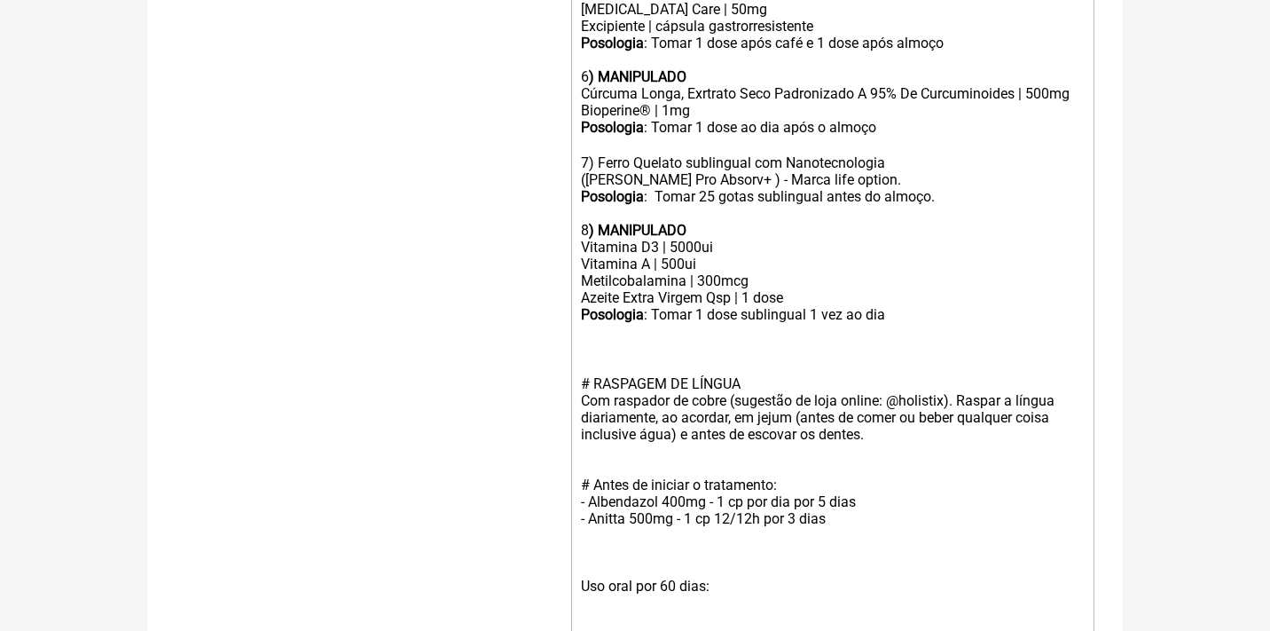
scroll to position [1175, 0]
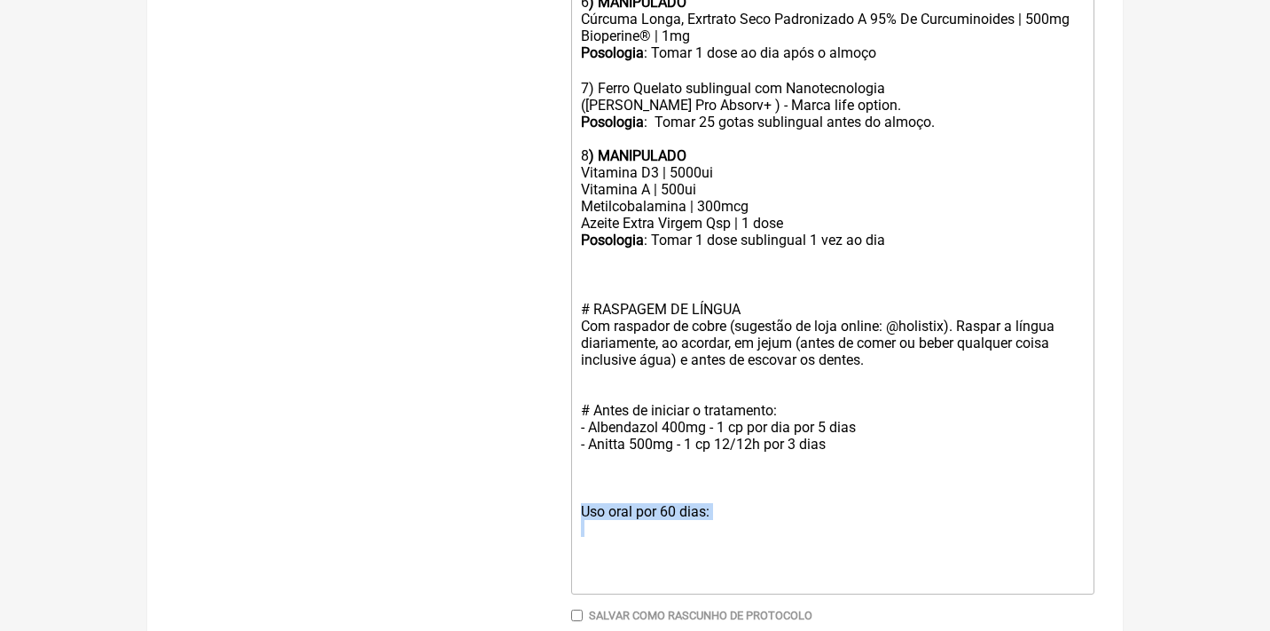
drag, startPoint x: 789, startPoint y: 492, endPoint x: 558, endPoint y: 453, distance: 234.8
type trix-editor "<div>Uso Oral por 60 dias<br><br>Veículos clean label / vegetais<br><br><strong…"
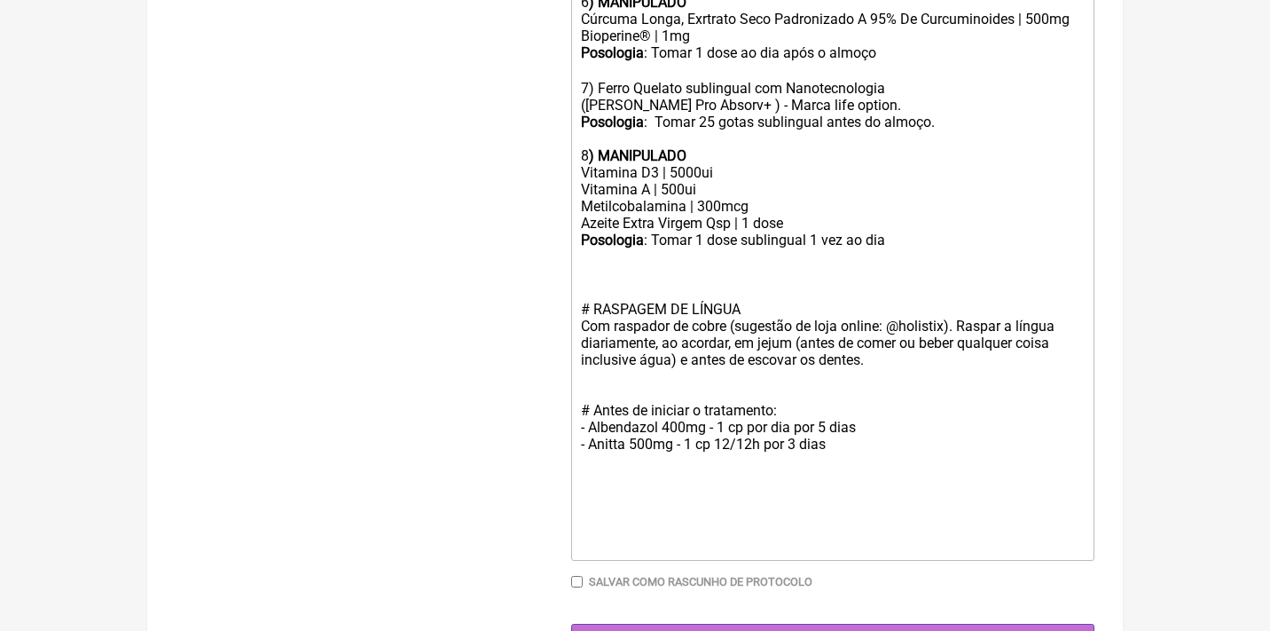
click at [750, 624] on input "Gerar" at bounding box center [832, 640] width 523 height 33
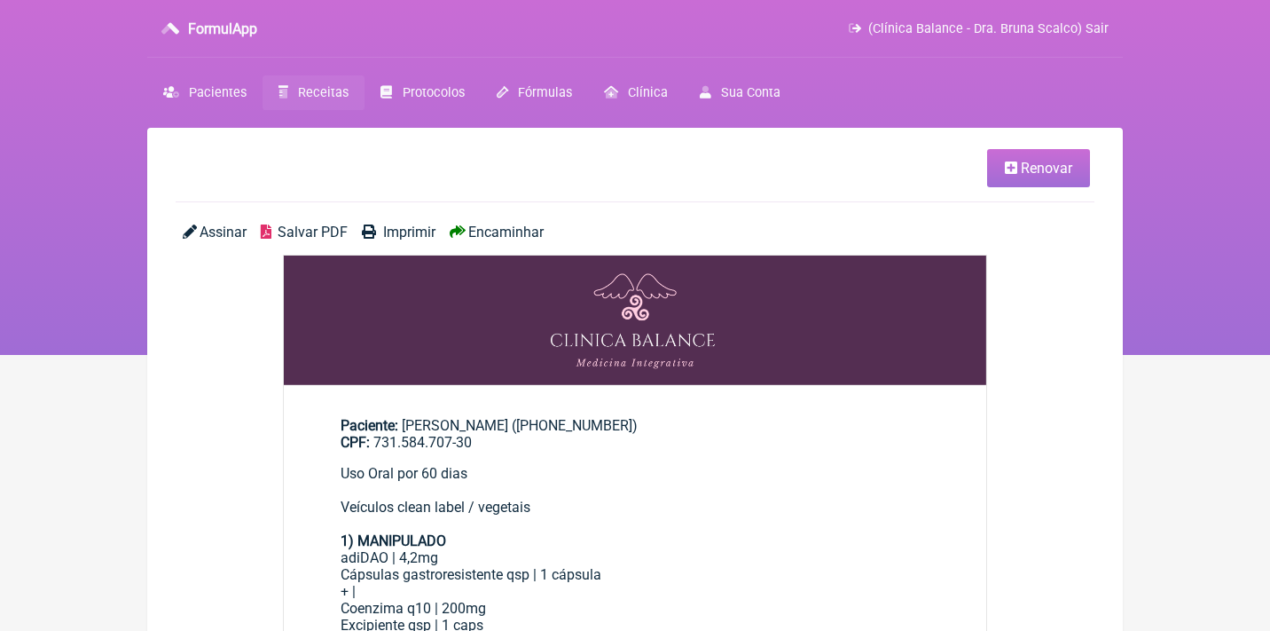
click at [1032, 168] on span "Renovar" at bounding box center [1046, 168] width 51 height 17
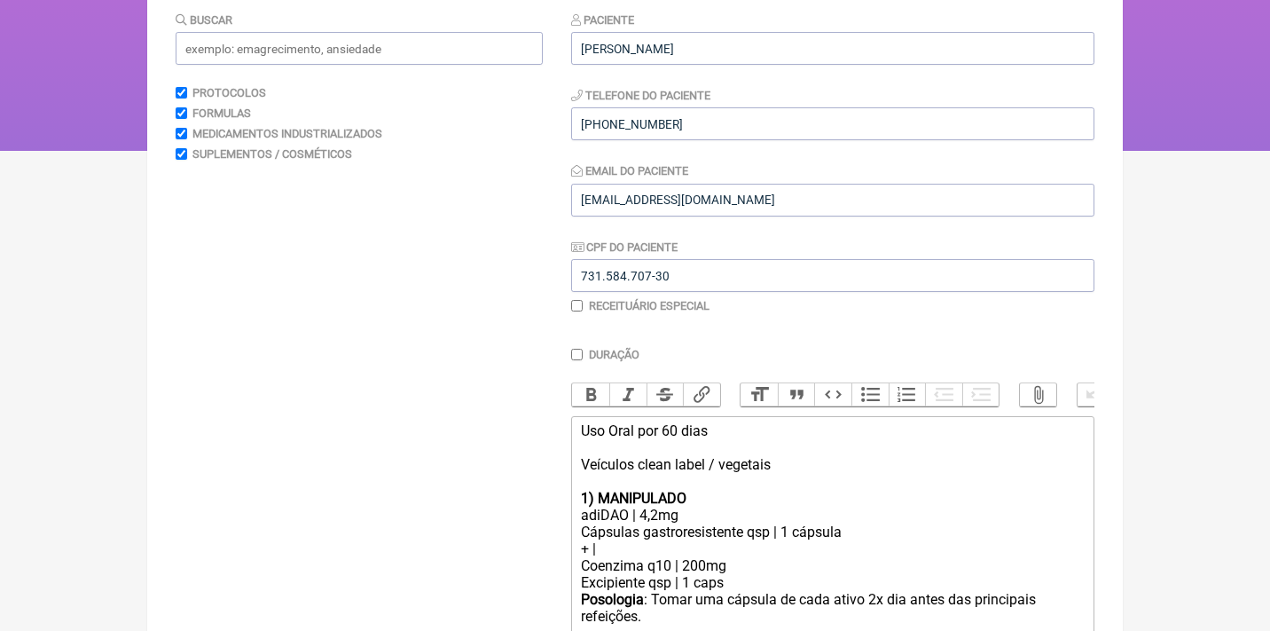
scroll to position [327, 0]
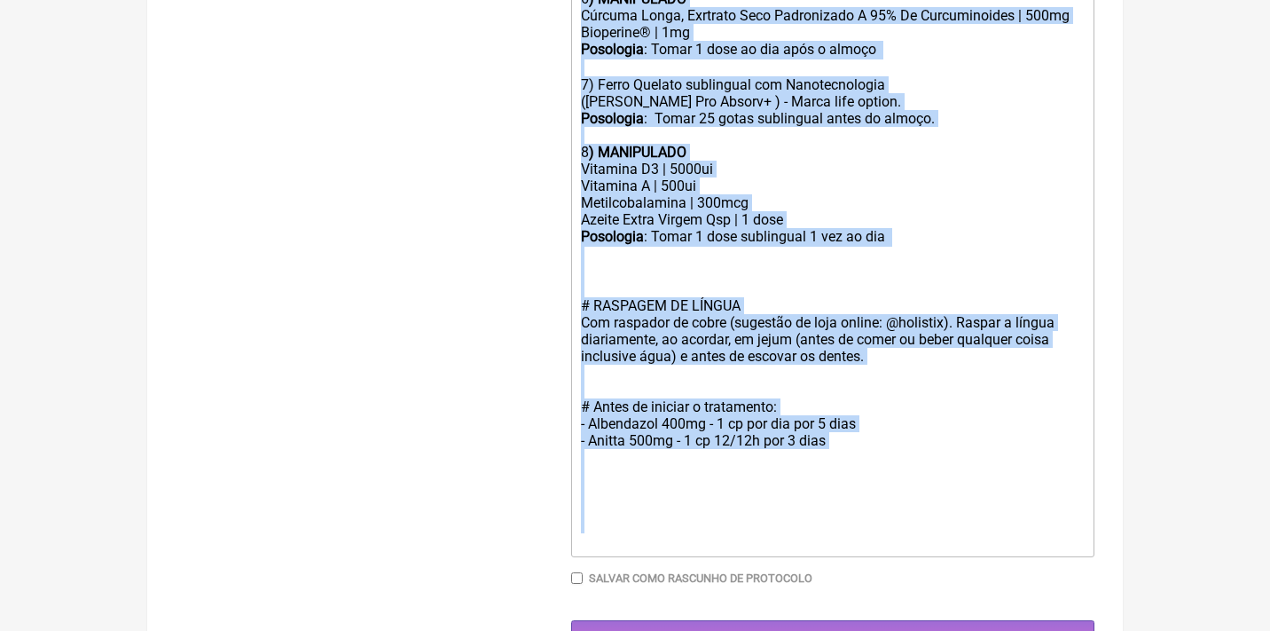
drag, startPoint x: 581, startPoint y: 303, endPoint x: 608, endPoint y: 700, distance: 397.4
type trix-editor "<lor>Ips Dolo sit 40 amet<co><ad>Elitsedd eiusm tempo / incididu<ut><la><etdolo…"
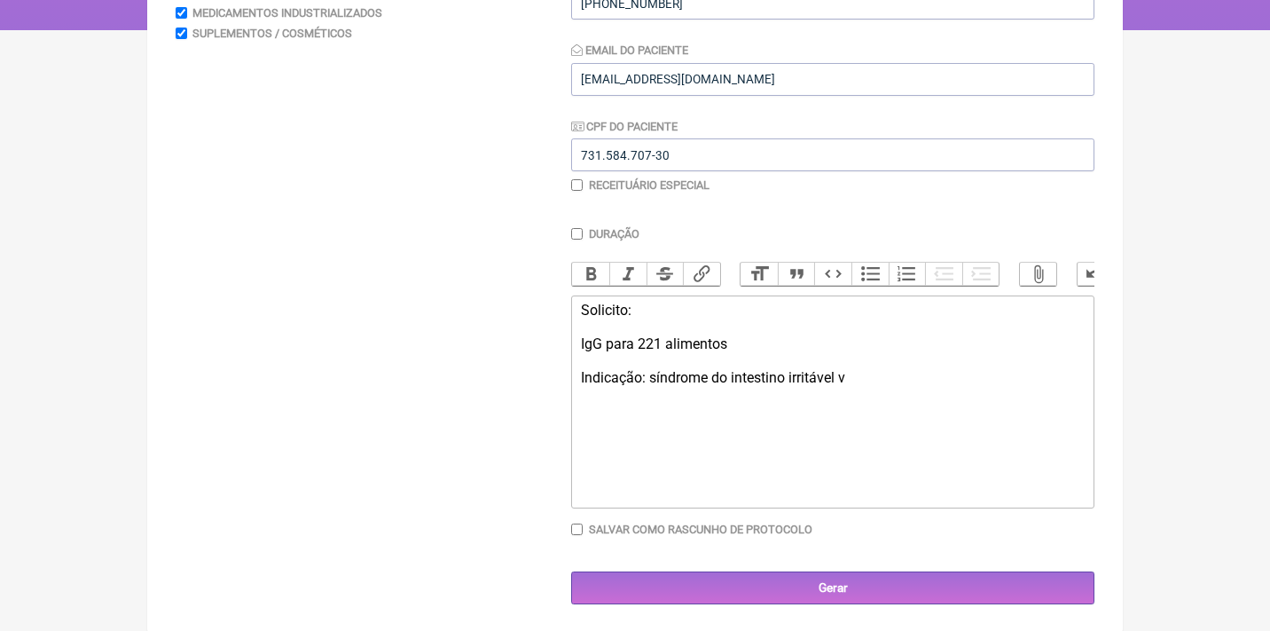
type trix-editor "<div>Solicito:<br><br>IgG para 221 alimentos<br><br>Indicação: síndrome do inte…"
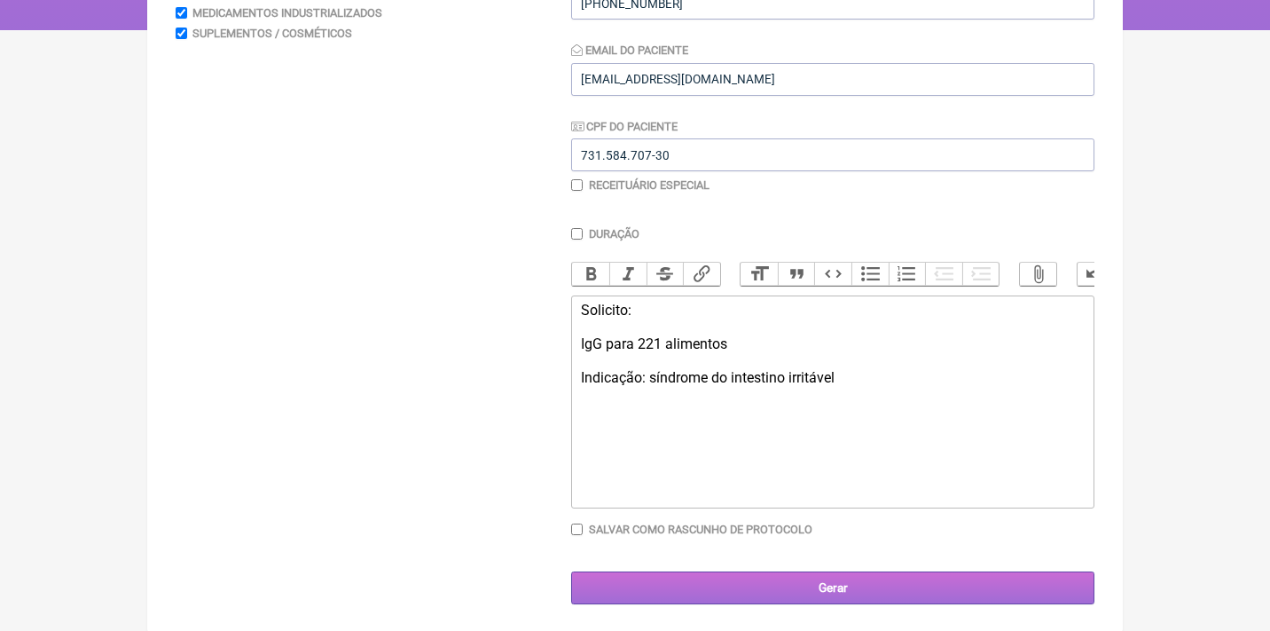
click at [838, 590] on input "Gerar" at bounding box center [832, 587] width 523 height 33
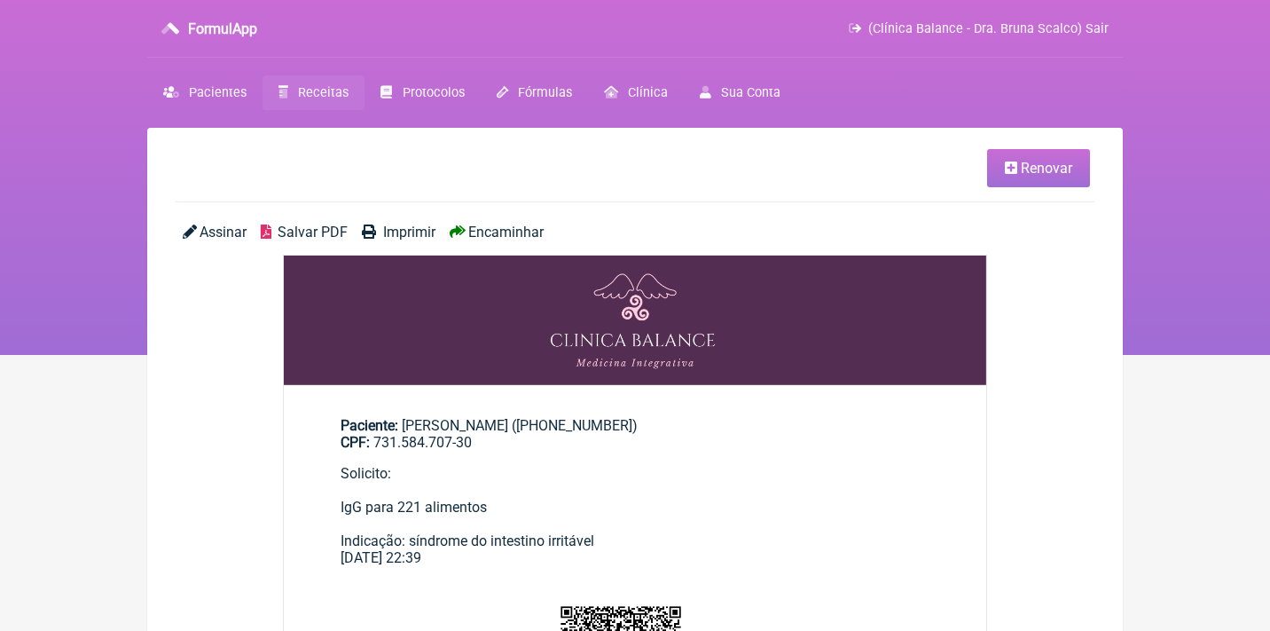
click at [235, 233] on span "Assinar" at bounding box center [223, 232] width 47 height 17
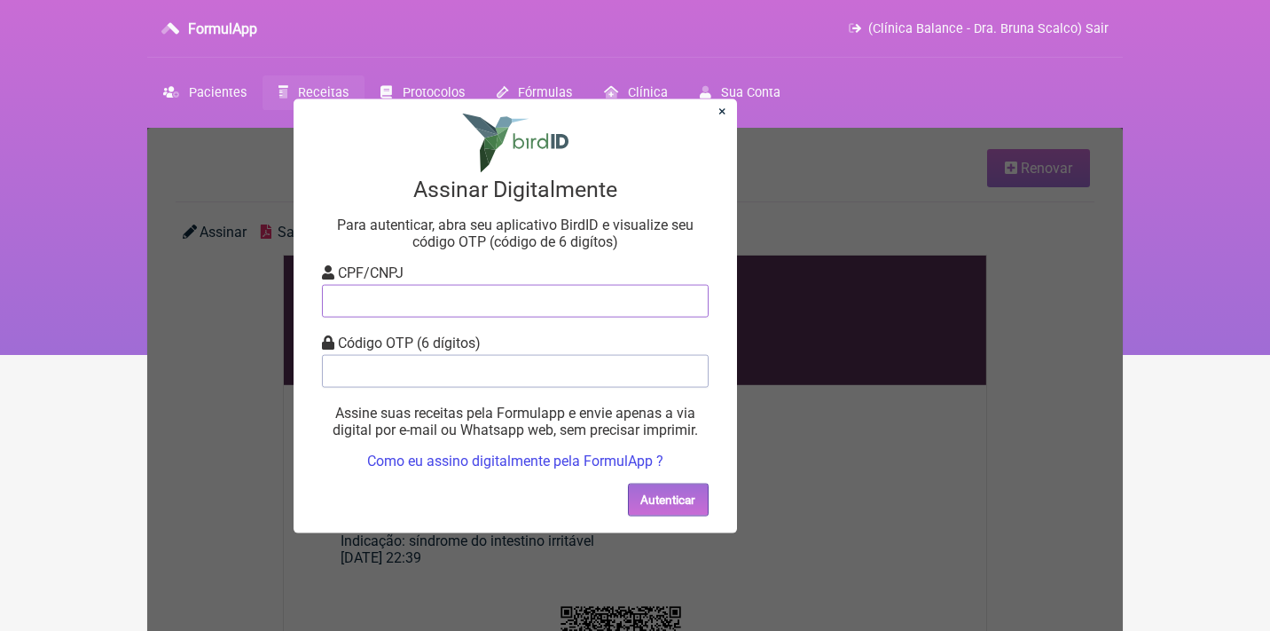
click at [416, 299] on input "tel" at bounding box center [515, 300] width 387 height 33
type input "12805451783"
click at [436, 363] on input "tel" at bounding box center [515, 370] width 387 height 33
type input "327074"
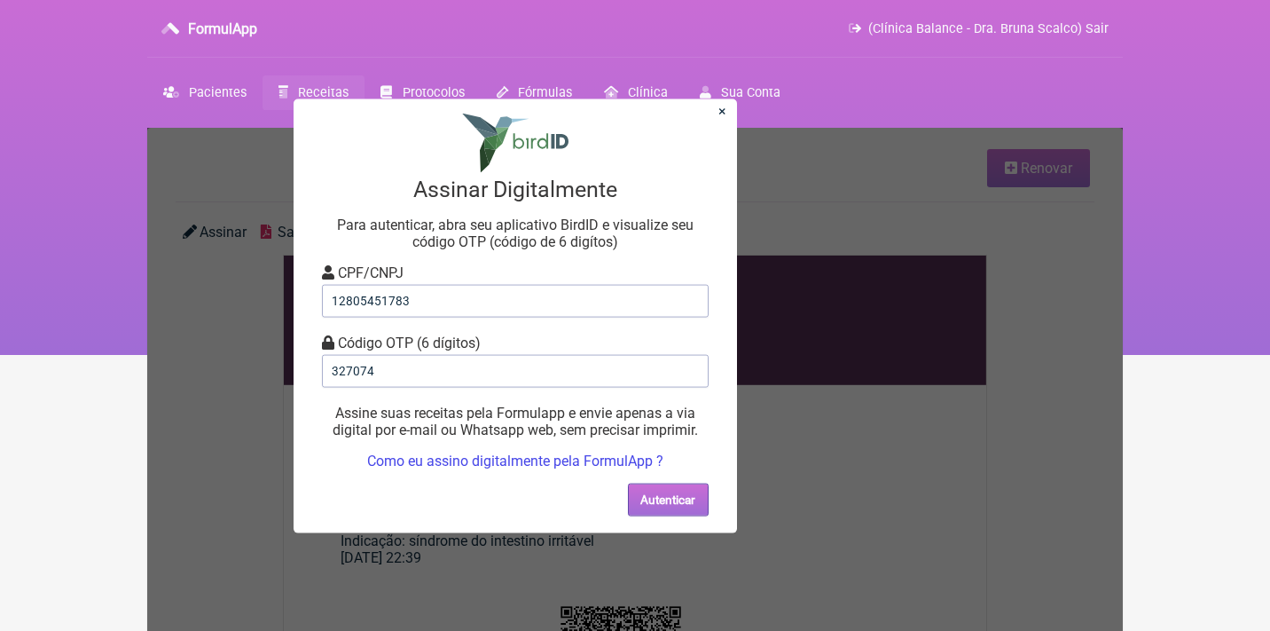
click at [638, 503] on button "Autenticar" at bounding box center [668, 499] width 81 height 33
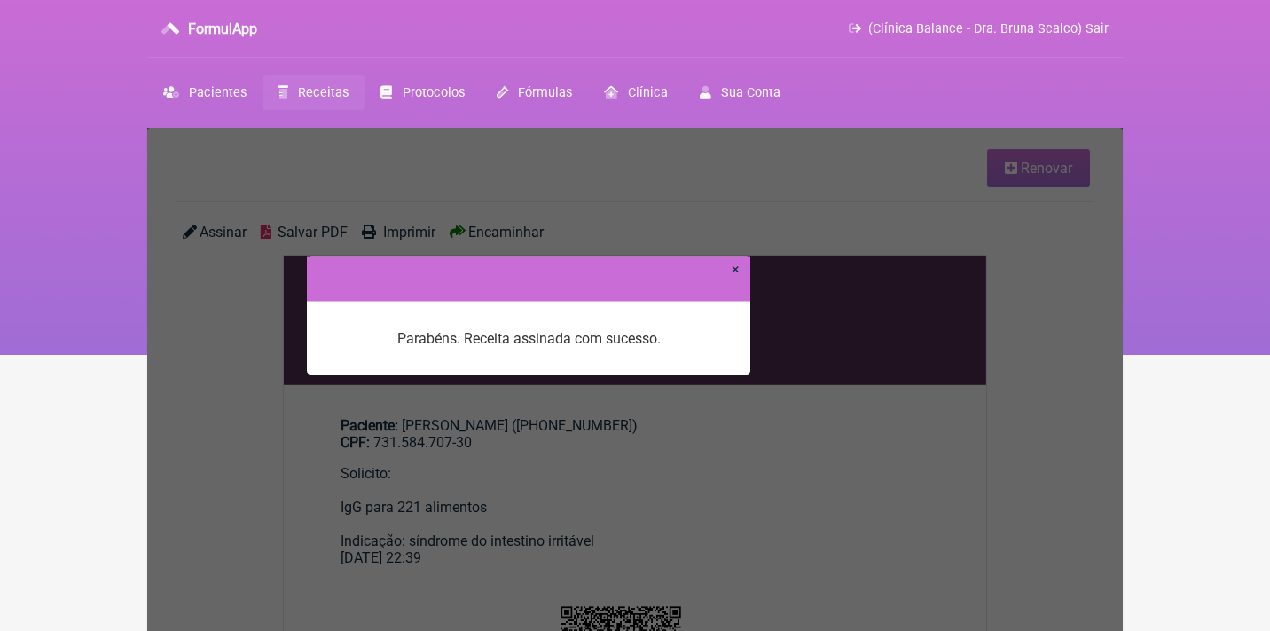
click at [739, 268] on link "×" at bounding box center [736, 268] width 8 height 17
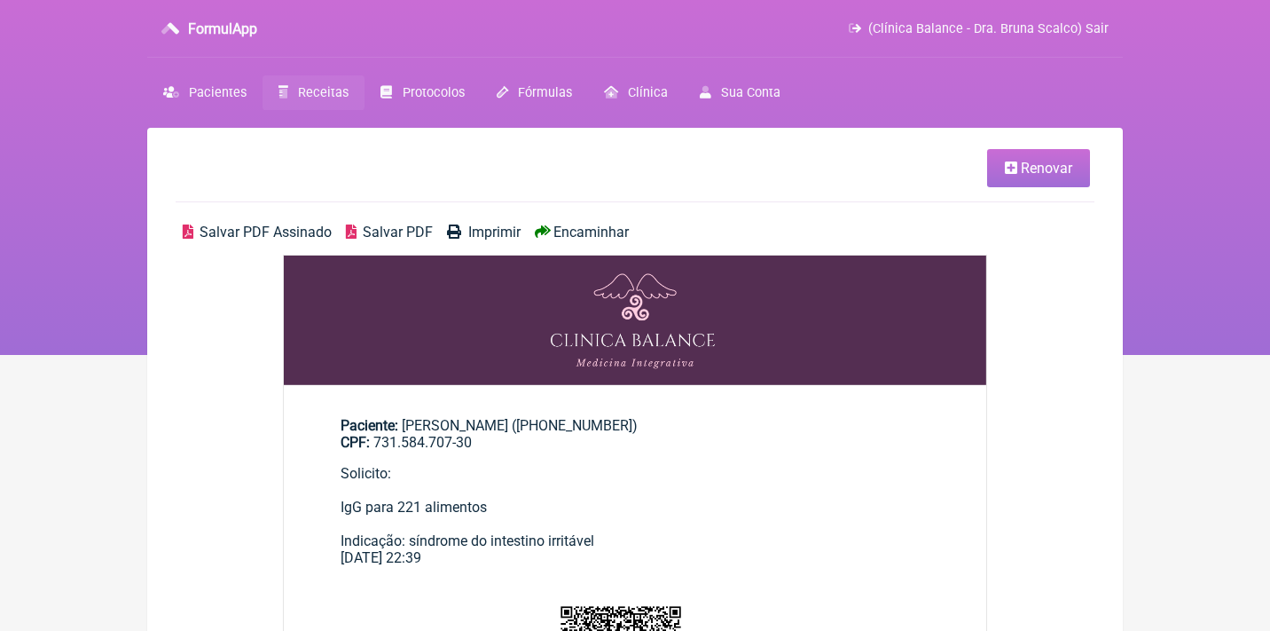
click at [256, 228] on span "Salvar PDF Assinado" at bounding box center [266, 232] width 132 height 17
click at [331, 90] on span "Receitas" at bounding box center [323, 92] width 51 height 15
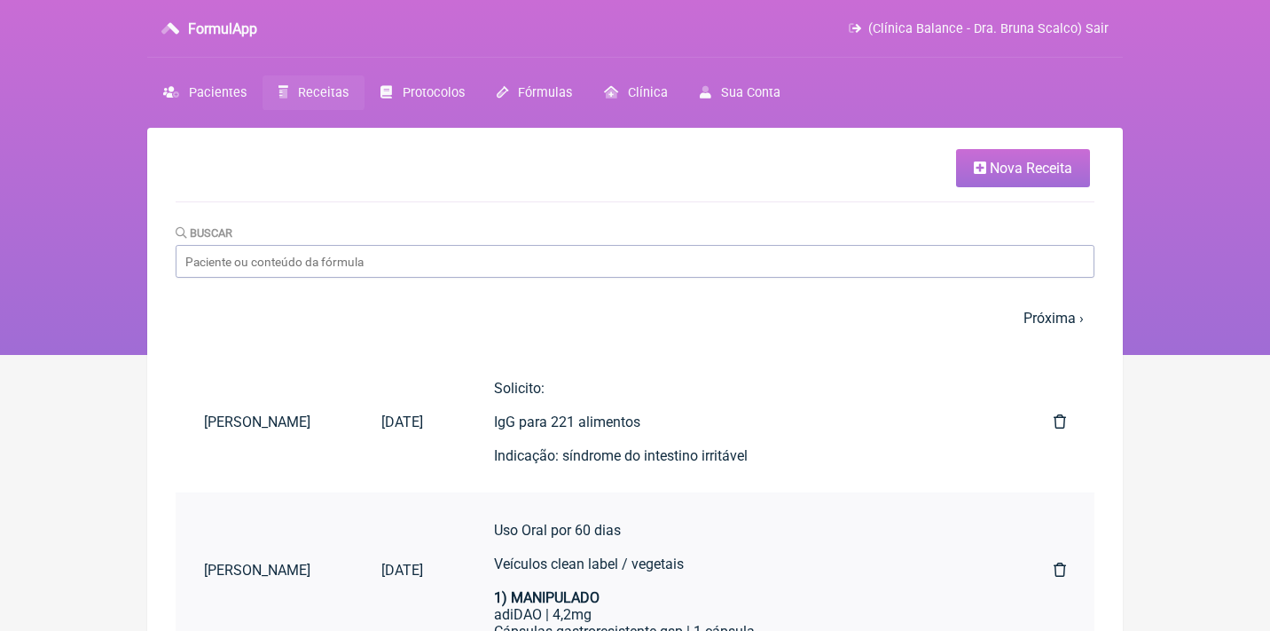
click at [638, 570] on div "Uso Oral por 60 dias Veículos clean label / vegetais 1) MANIPULADO" at bounding box center [738, 564] width 489 height 84
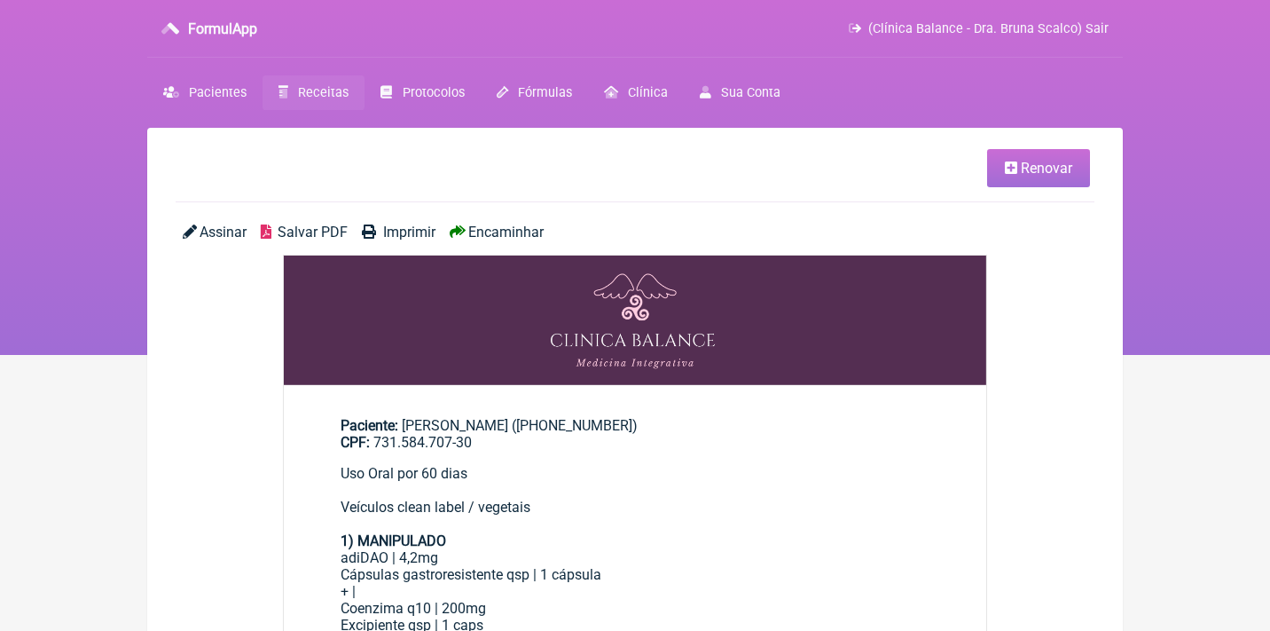
click at [1029, 166] on span "Renovar" at bounding box center [1046, 168] width 51 height 17
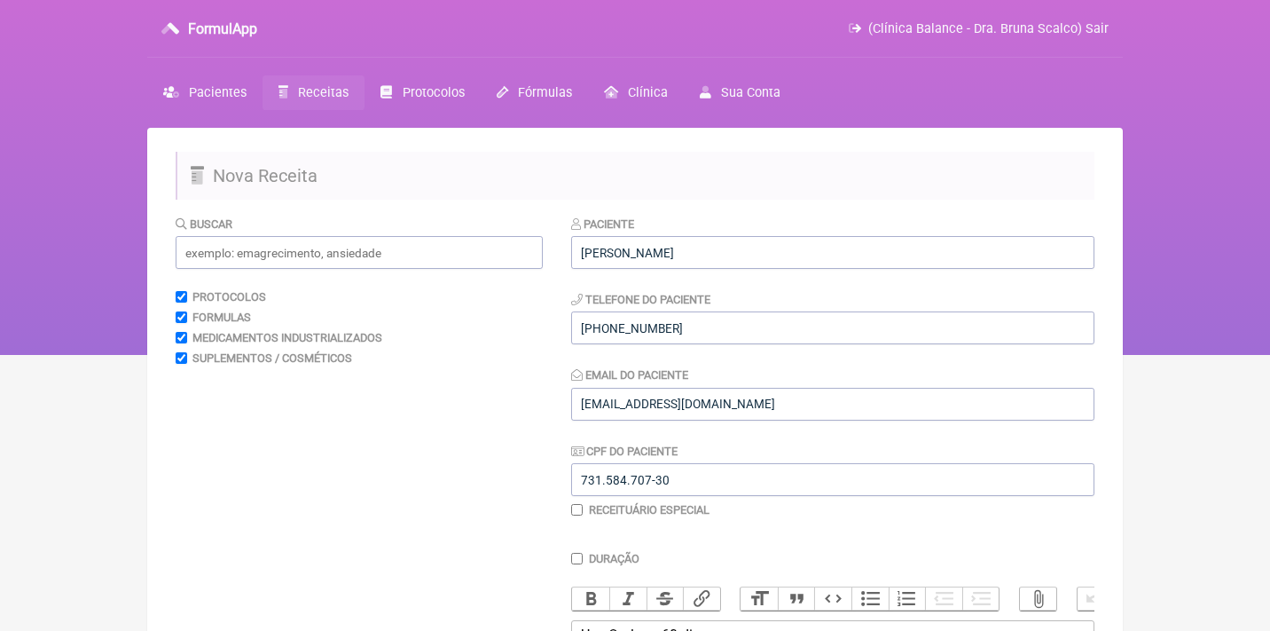
click at [348, 88] on span "Receitas" at bounding box center [323, 92] width 51 height 15
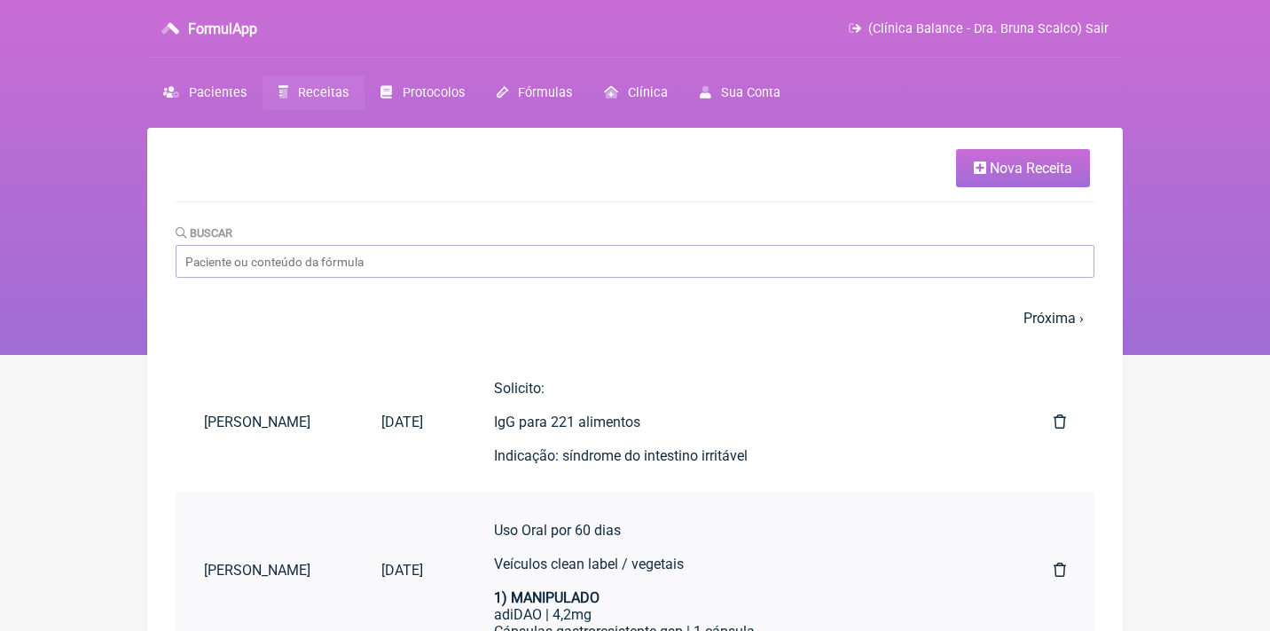
click at [580, 578] on div "Uso Oral por 60 dias Veículos clean label / vegetais 1) MANIPULADO" at bounding box center [738, 564] width 489 height 84
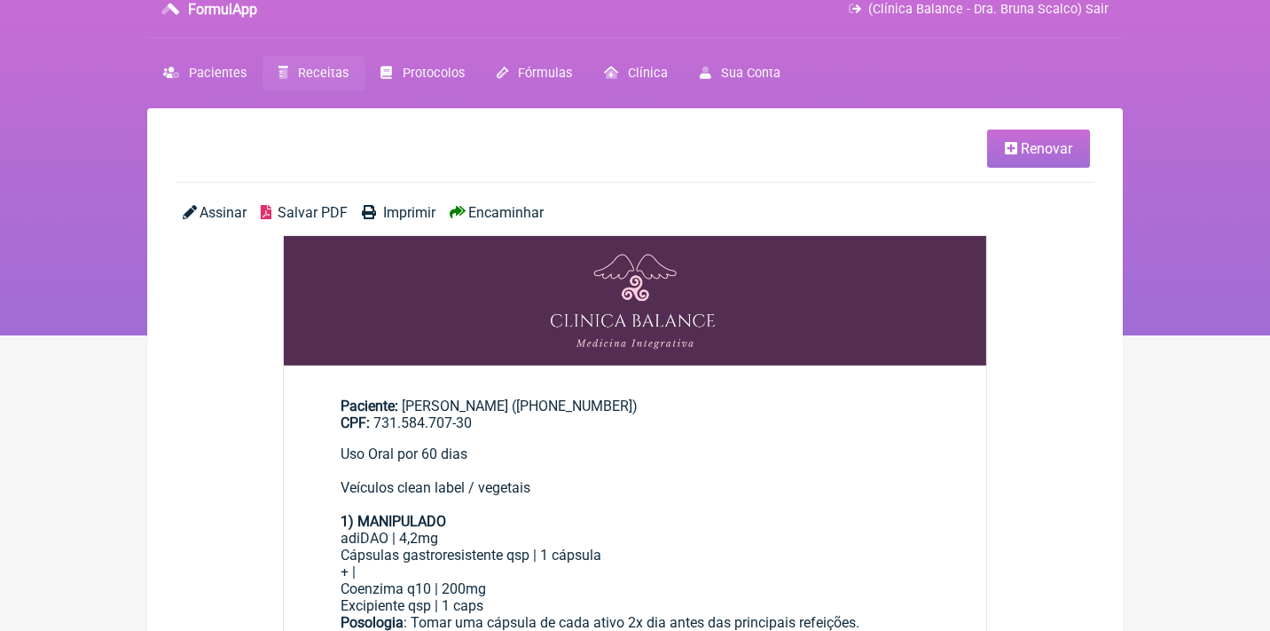
scroll to position [17, 0]
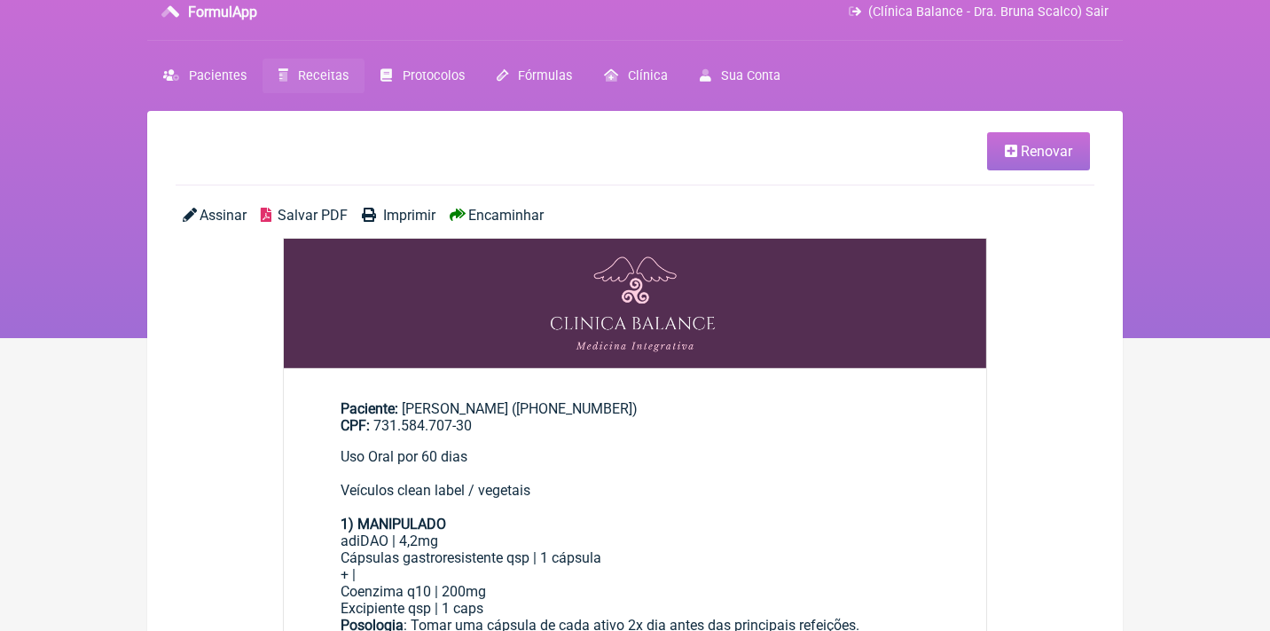
click at [307, 210] on span "Salvar PDF" at bounding box center [313, 215] width 70 height 17
click at [1050, 150] on span "Renovar" at bounding box center [1046, 151] width 51 height 17
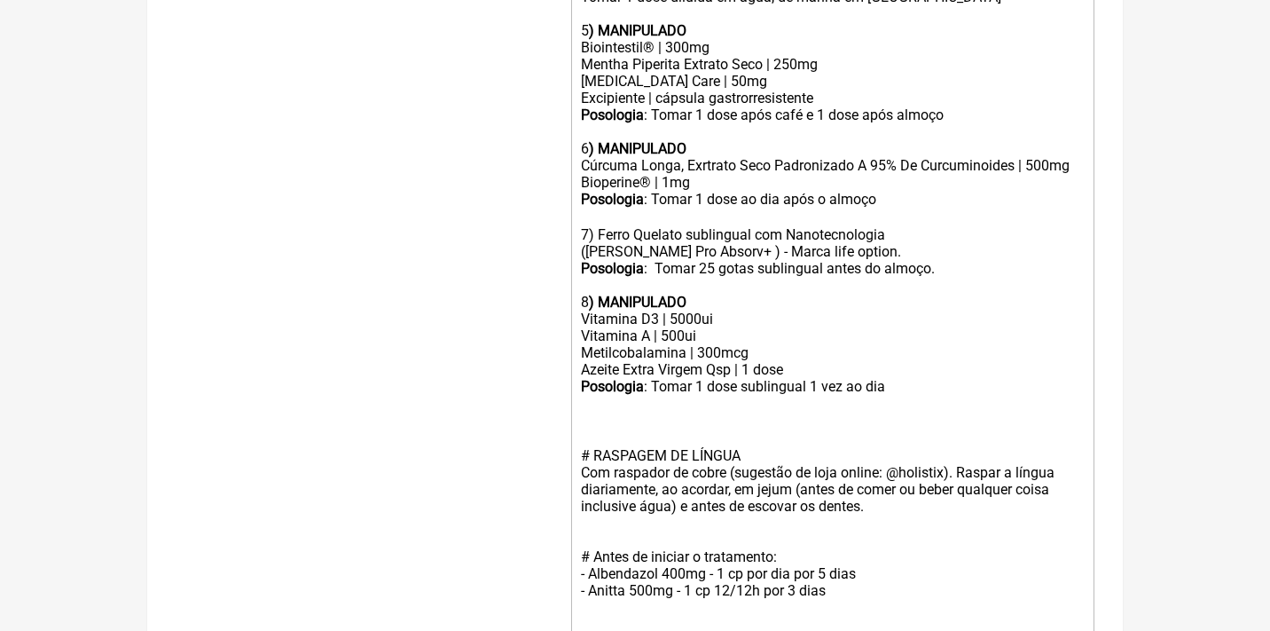
scroll to position [1095, 0]
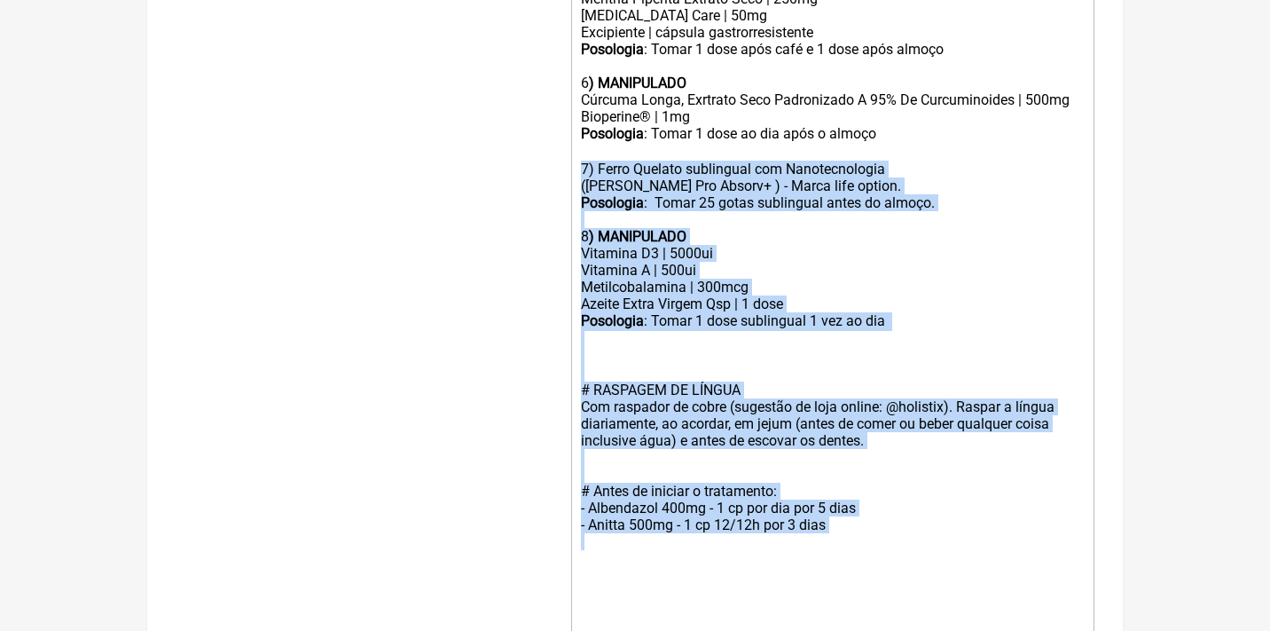
drag, startPoint x: 884, startPoint y: 514, endPoint x: 573, endPoint y: 146, distance: 481.4
click at [573, 146] on trix-editor "Uso Oral por 60 dias Veículos clean label / vegetais 1) MANIPULADO adiDAO | 4,2…" at bounding box center [832, 83] width 523 height 1116
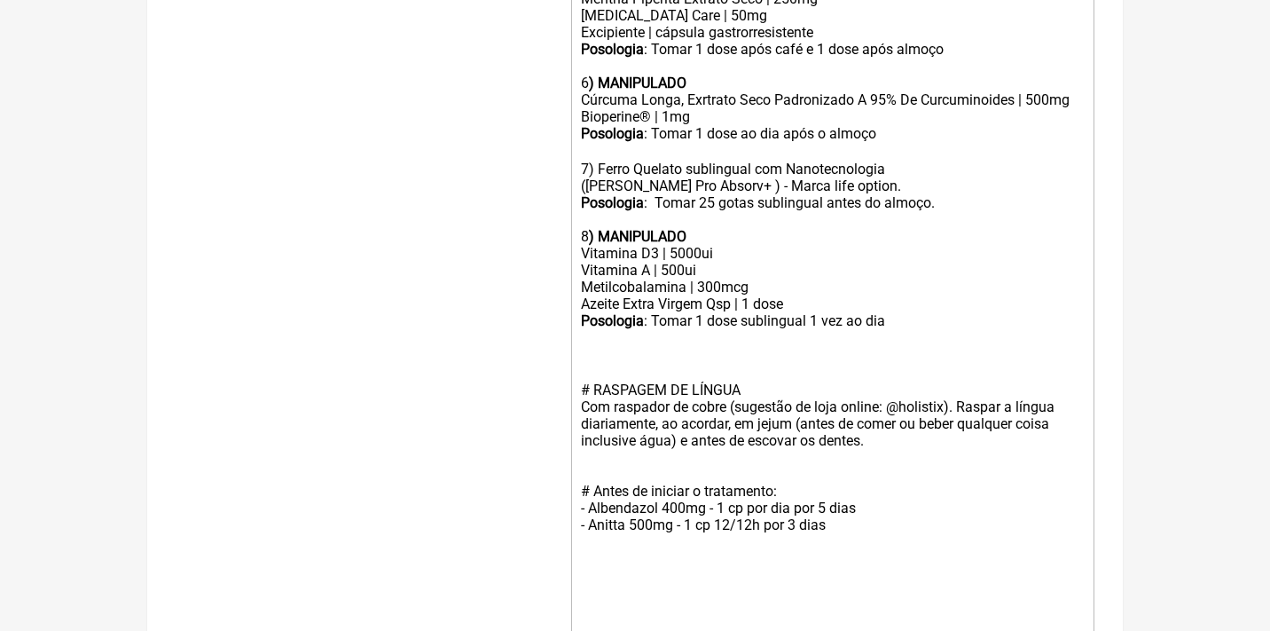
scroll to position [812, 0]
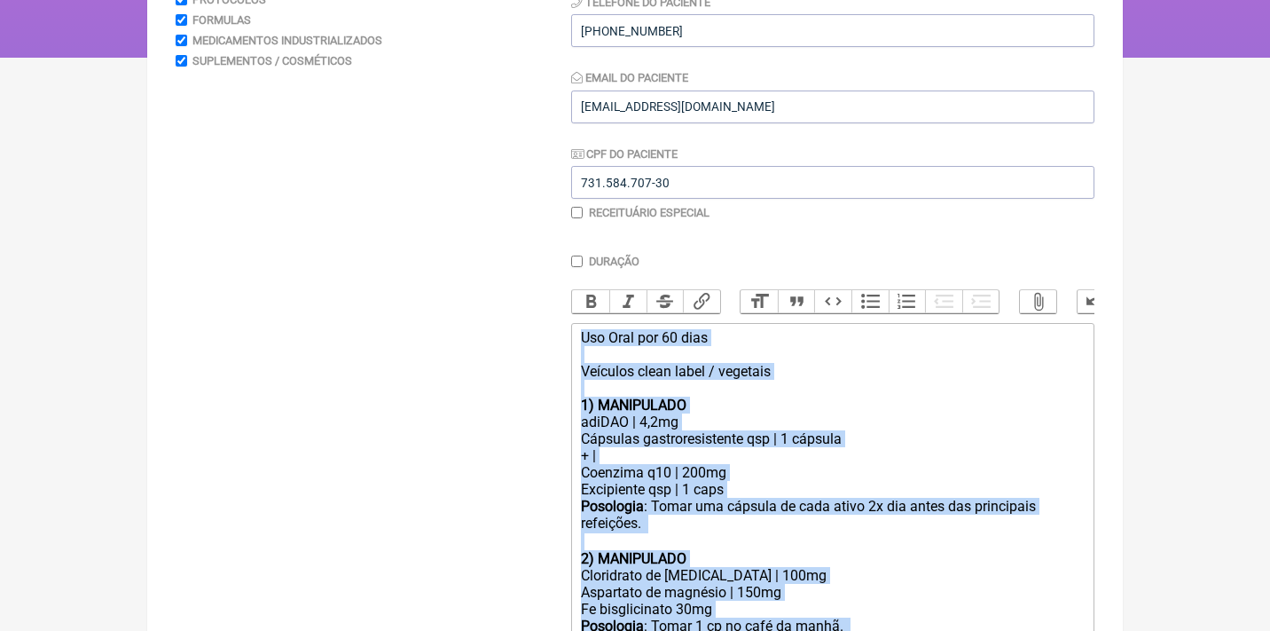
drag, startPoint x: 916, startPoint y: 407, endPoint x: 404, endPoint y: -29, distance: 672.6
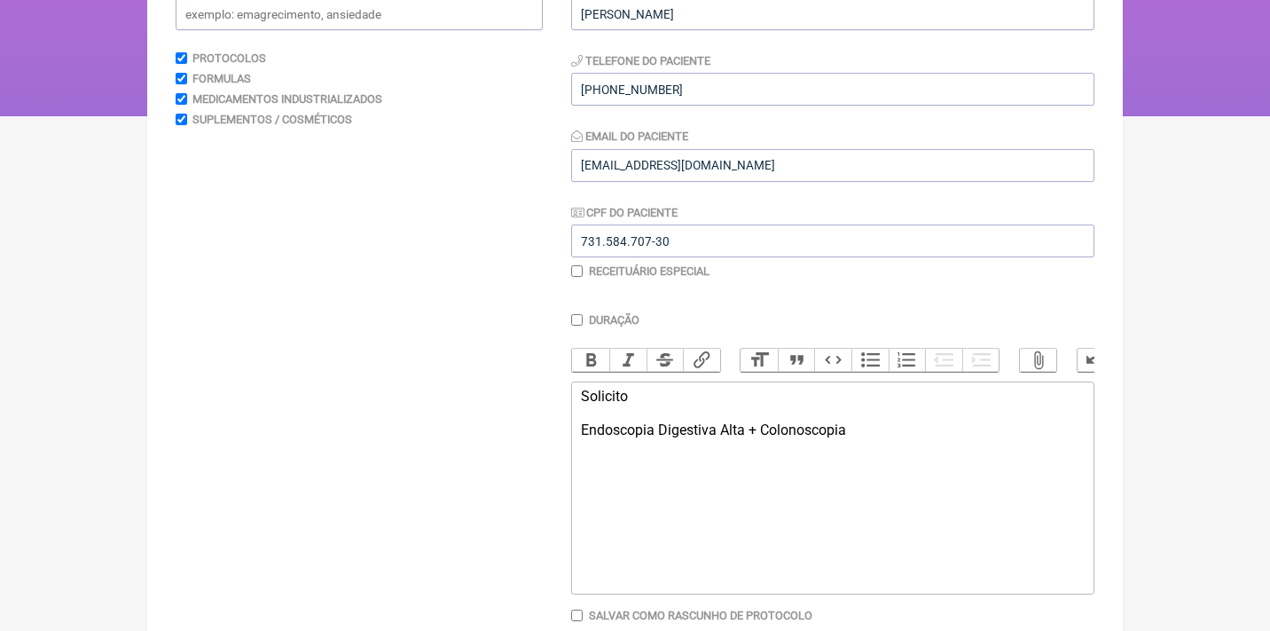
click at [757, 422] on div "Solicito Endoscopia Digestiva Alta + Colonoscopia" at bounding box center [833, 430] width 504 height 84
click at [748, 423] on div "Solicito Endoscopia Digestiva Alta + Colonoscopia" at bounding box center [833, 430] width 504 height 84
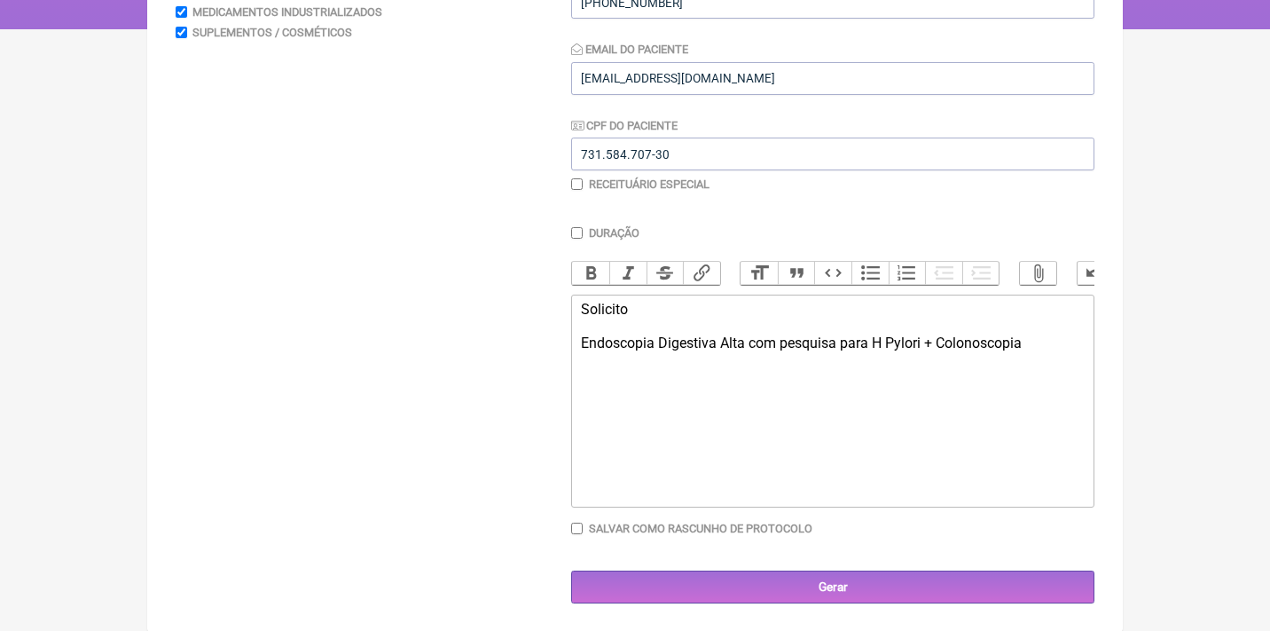
scroll to position [325, 0]
click at [1049, 343] on div "Solicito Endoscopia Digestiva Alta com pesquisa para H Pylori + Colonoscopia" at bounding box center [833, 344] width 504 height 84
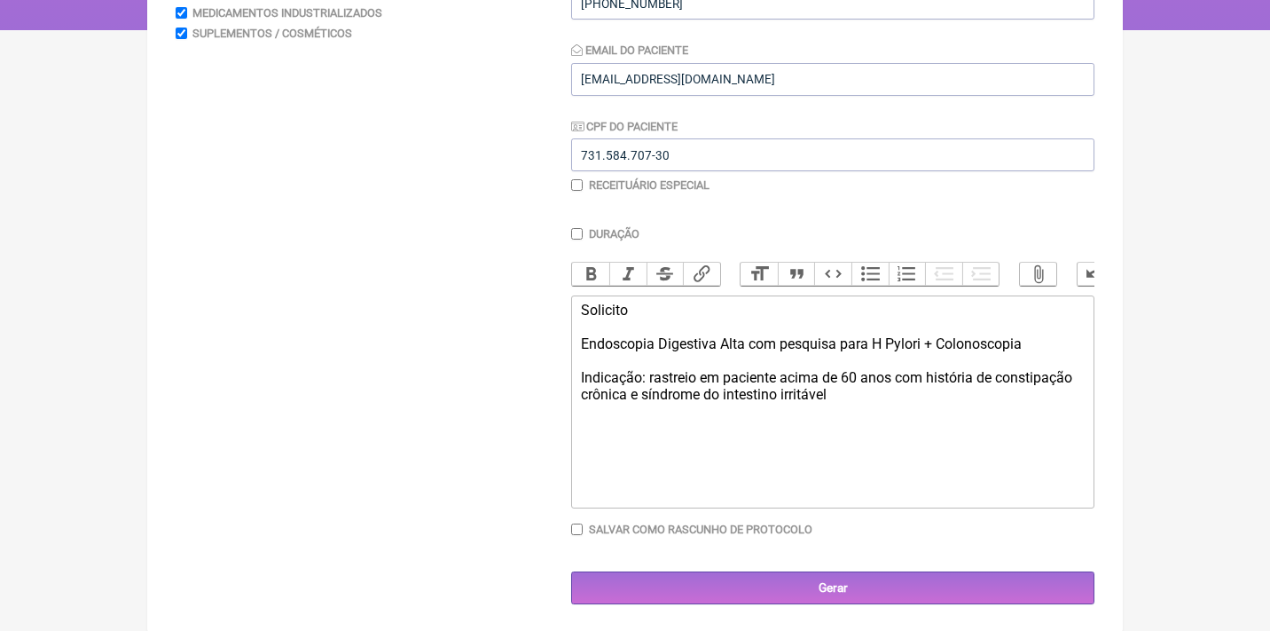
type trix-editor "<div>Solicito&nbsp;<br><br>Endoscopia Digestiva Alta com pesquisa para H Pylori…"
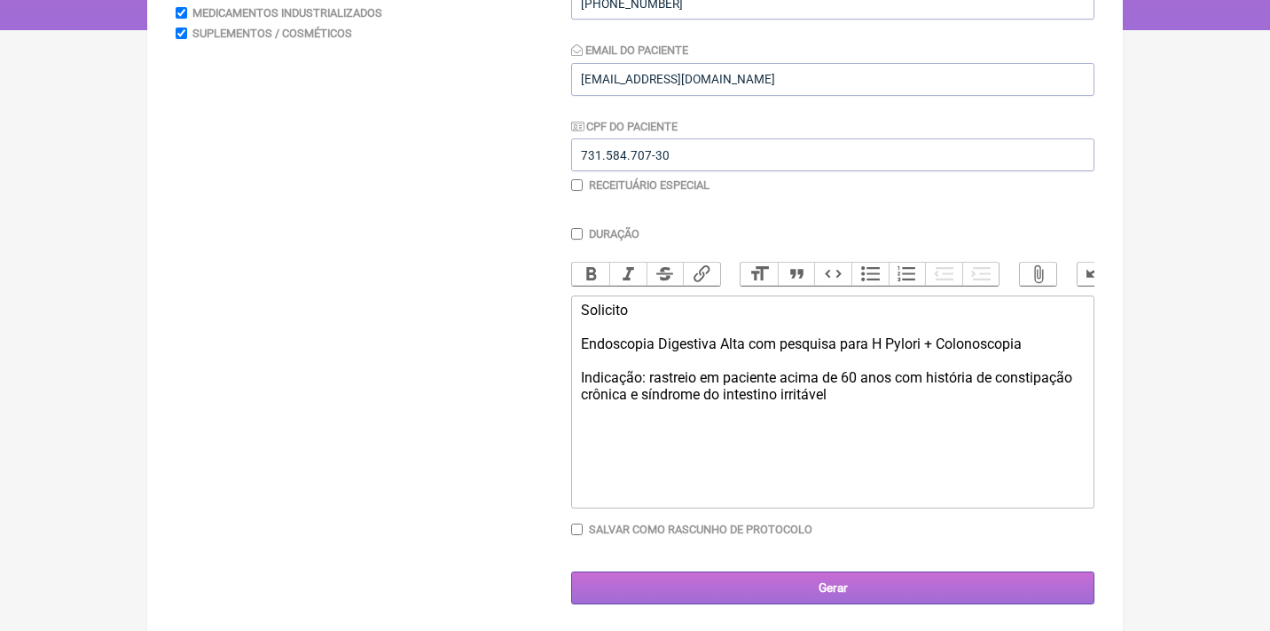
click at [804, 596] on input "Gerar" at bounding box center [832, 587] width 523 height 33
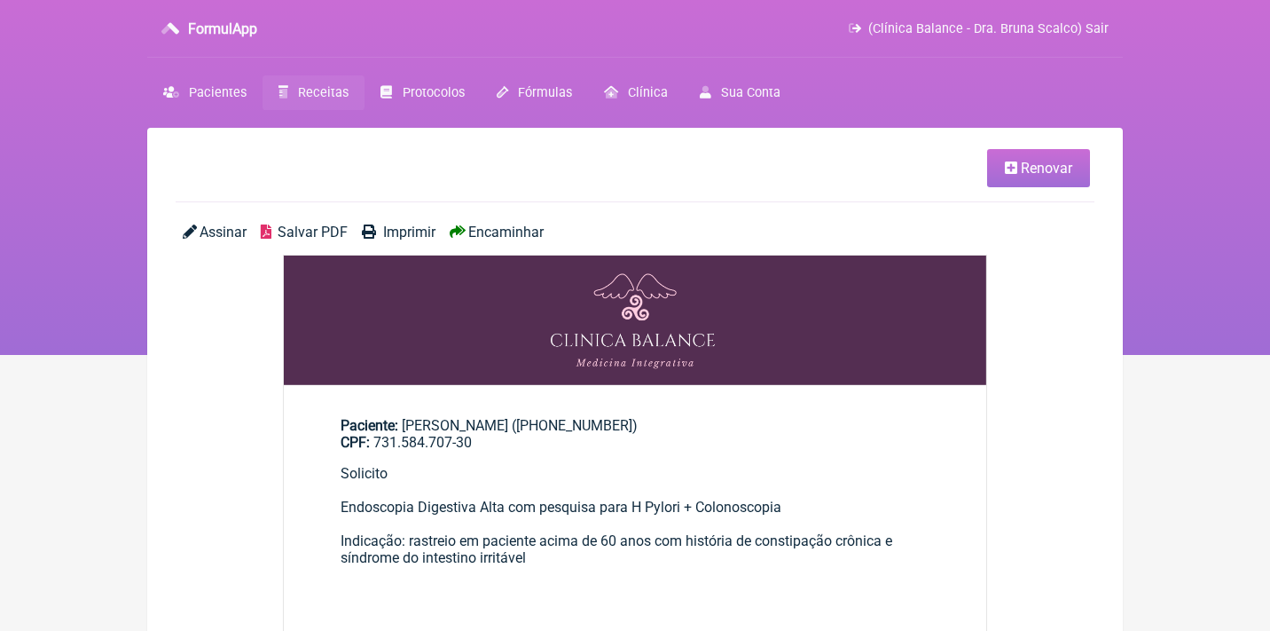
click at [222, 227] on span "Assinar" at bounding box center [223, 232] width 47 height 17
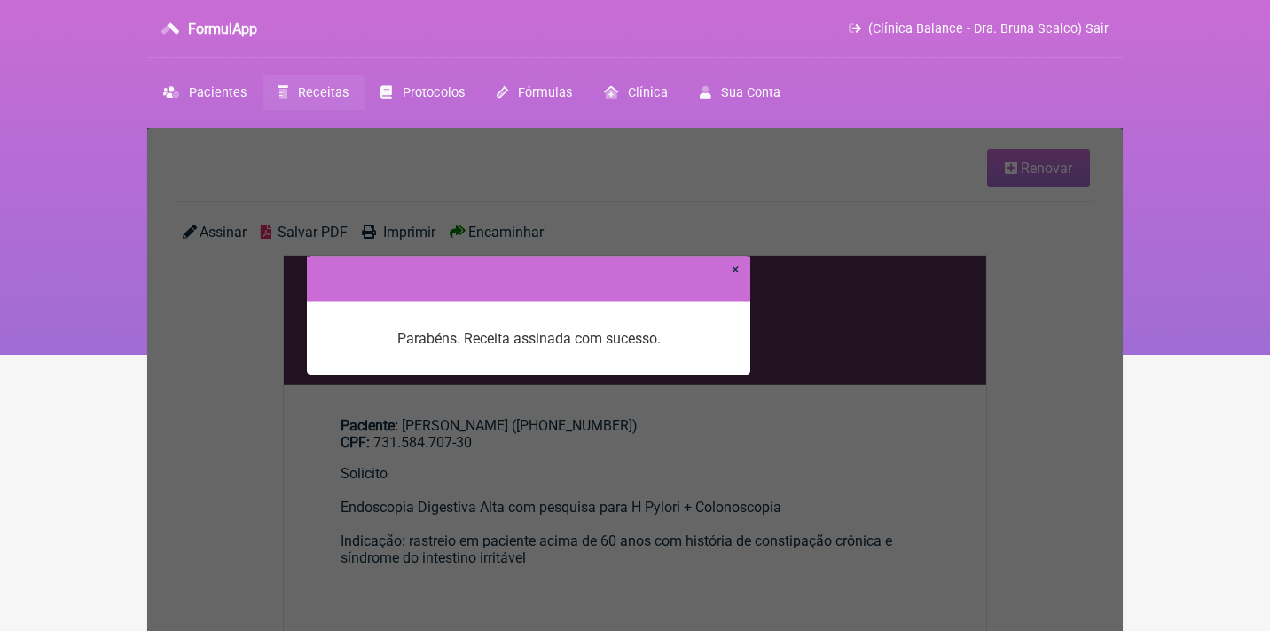
click at [739, 271] on link "×" at bounding box center [736, 268] width 8 height 17
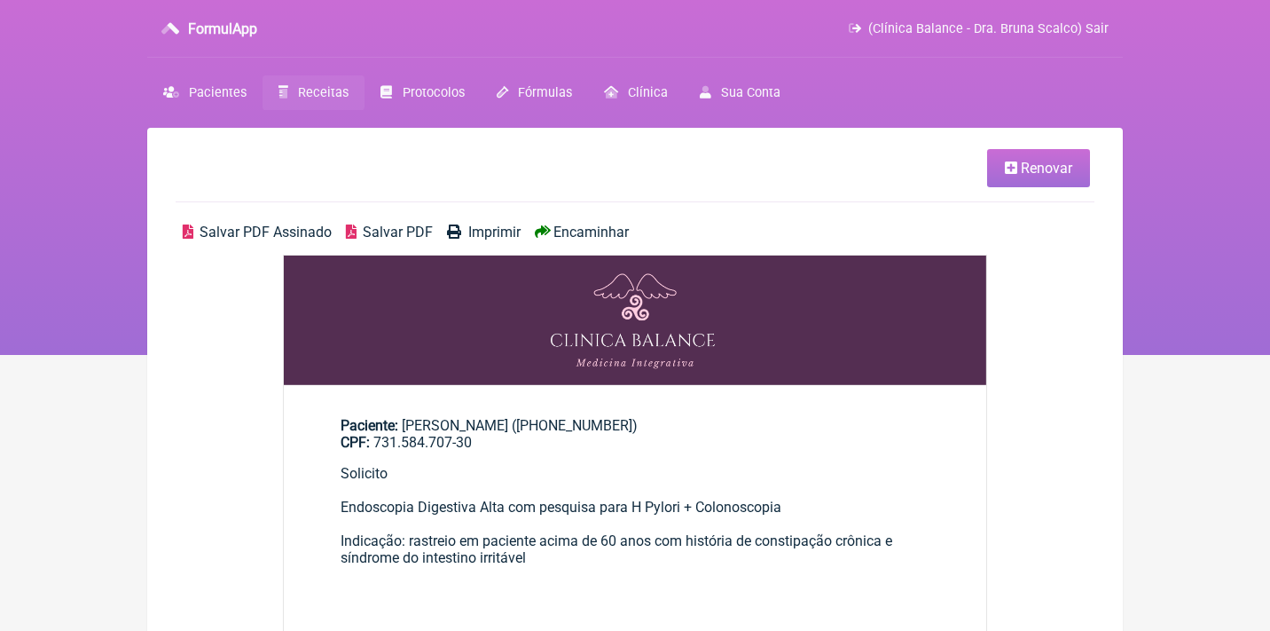
click at [277, 236] on span "Salvar PDF Assinado" at bounding box center [266, 232] width 132 height 17
